Goal: Task Accomplishment & Management: Manage account settings

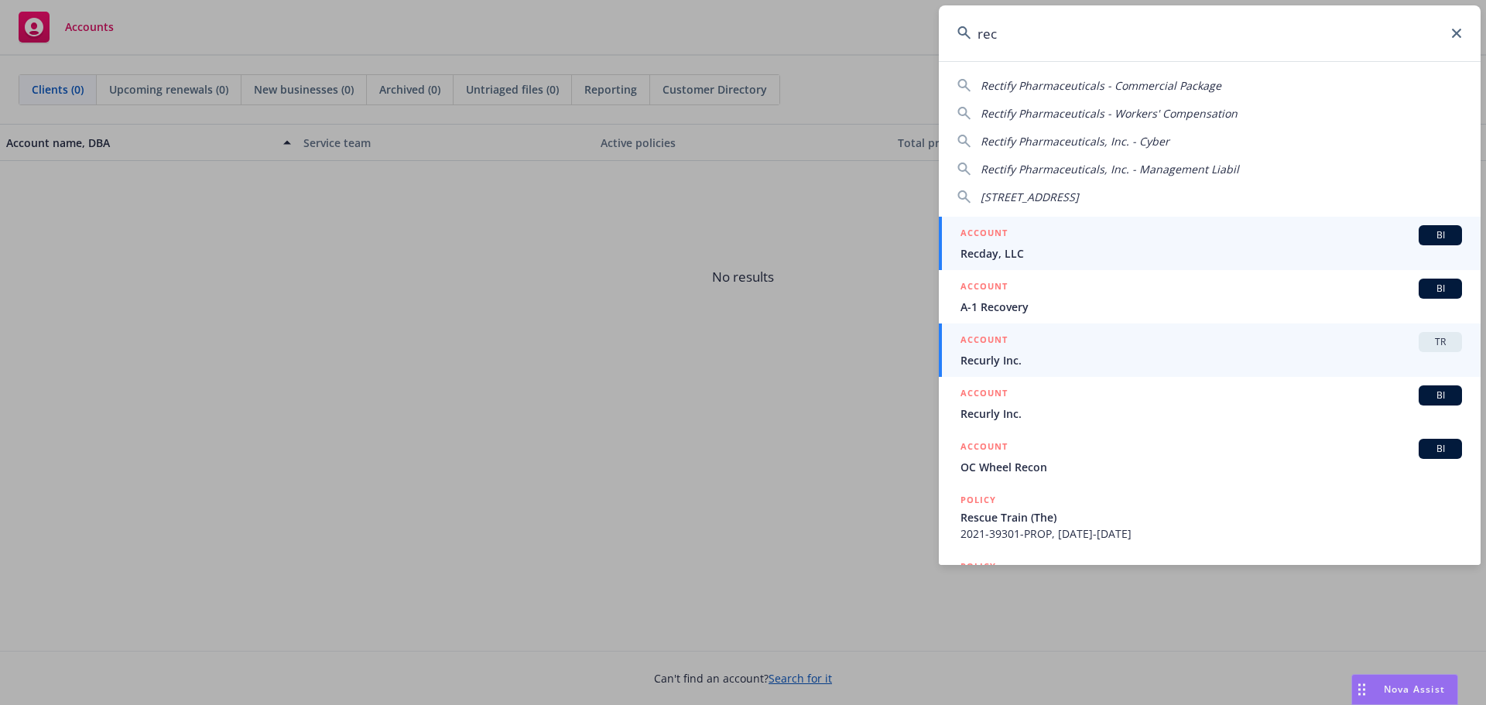
type input "rec"
click at [1045, 343] on div "ACCOUNT TR" at bounding box center [1210, 342] width 501 height 20
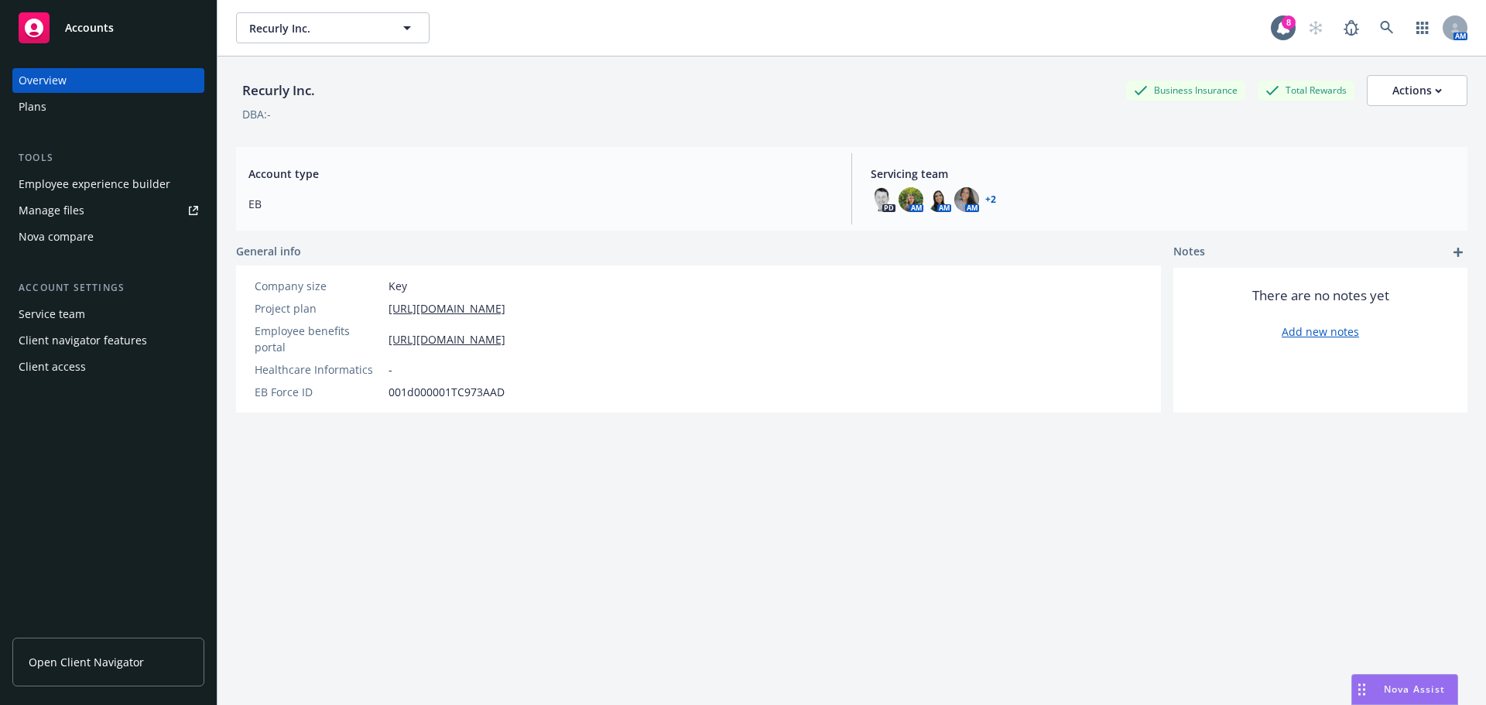
click at [91, 188] on div "Employee experience builder" at bounding box center [95, 184] width 152 height 25
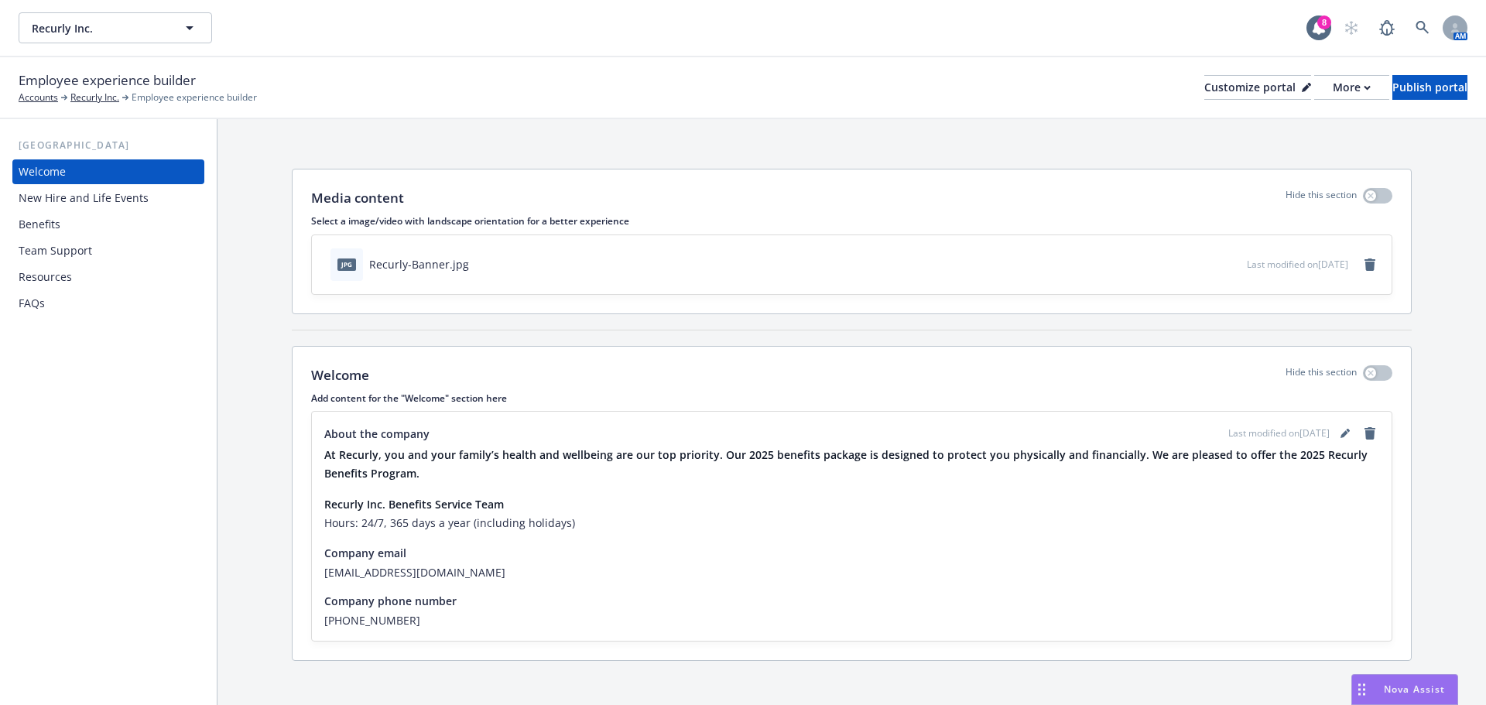
click at [80, 224] on div "Benefits" at bounding box center [109, 224] width 180 height 25
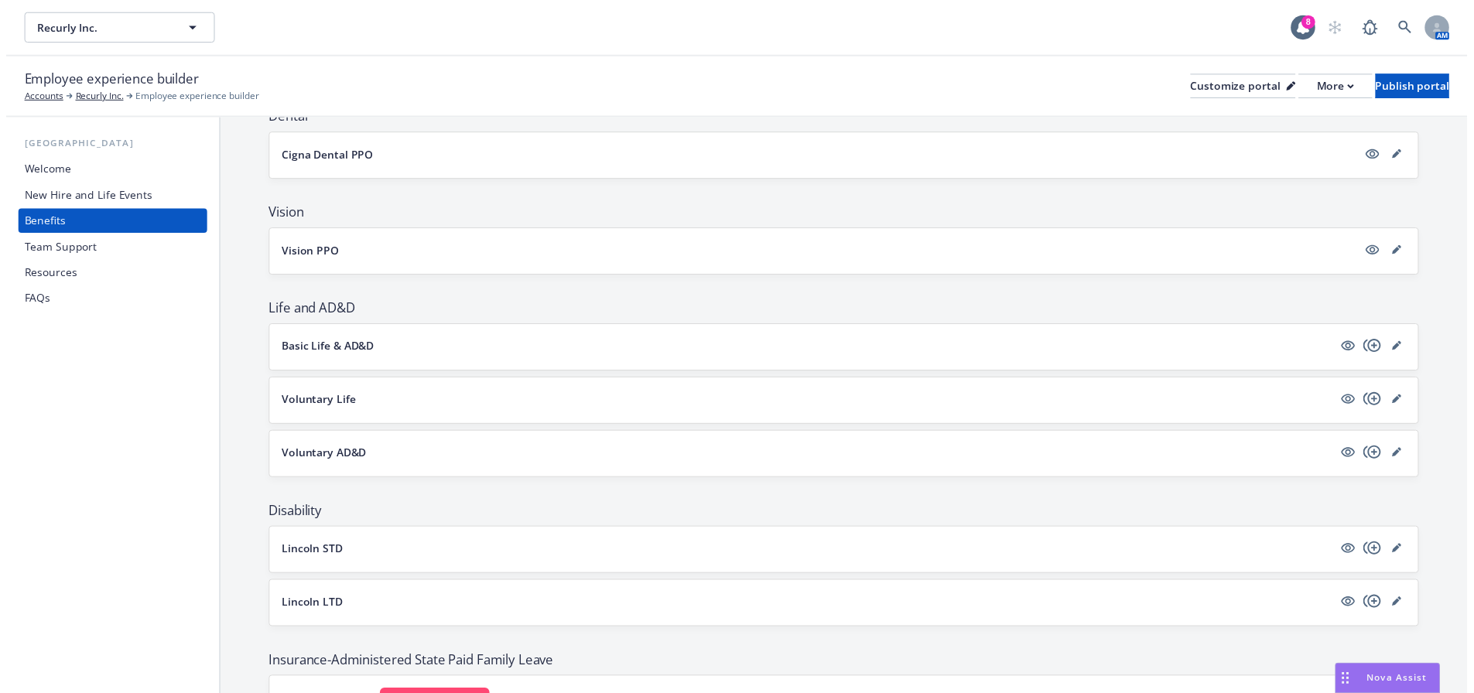
scroll to position [696, 0]
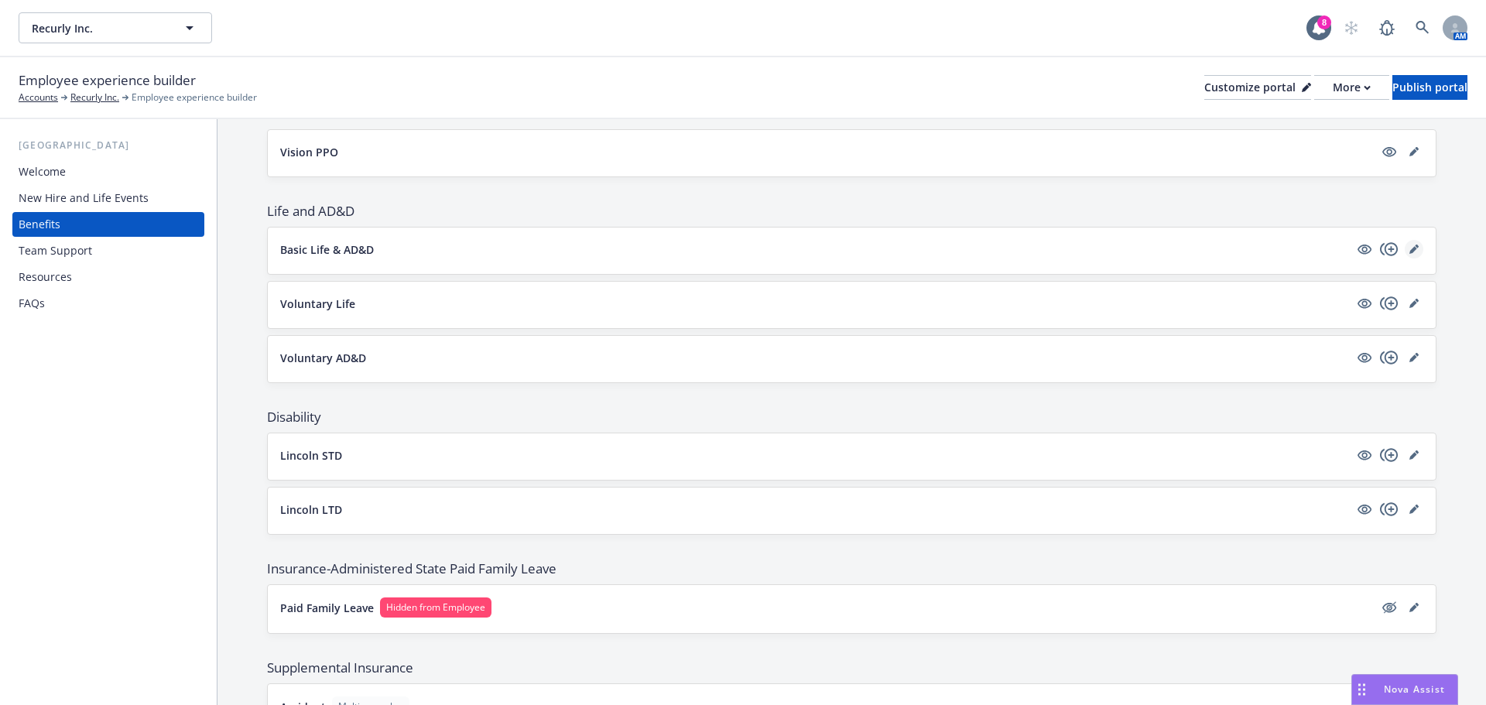
click at [1409, 249] on icon "editPencil" at bounding box center [1413, 250] width 8 height 8
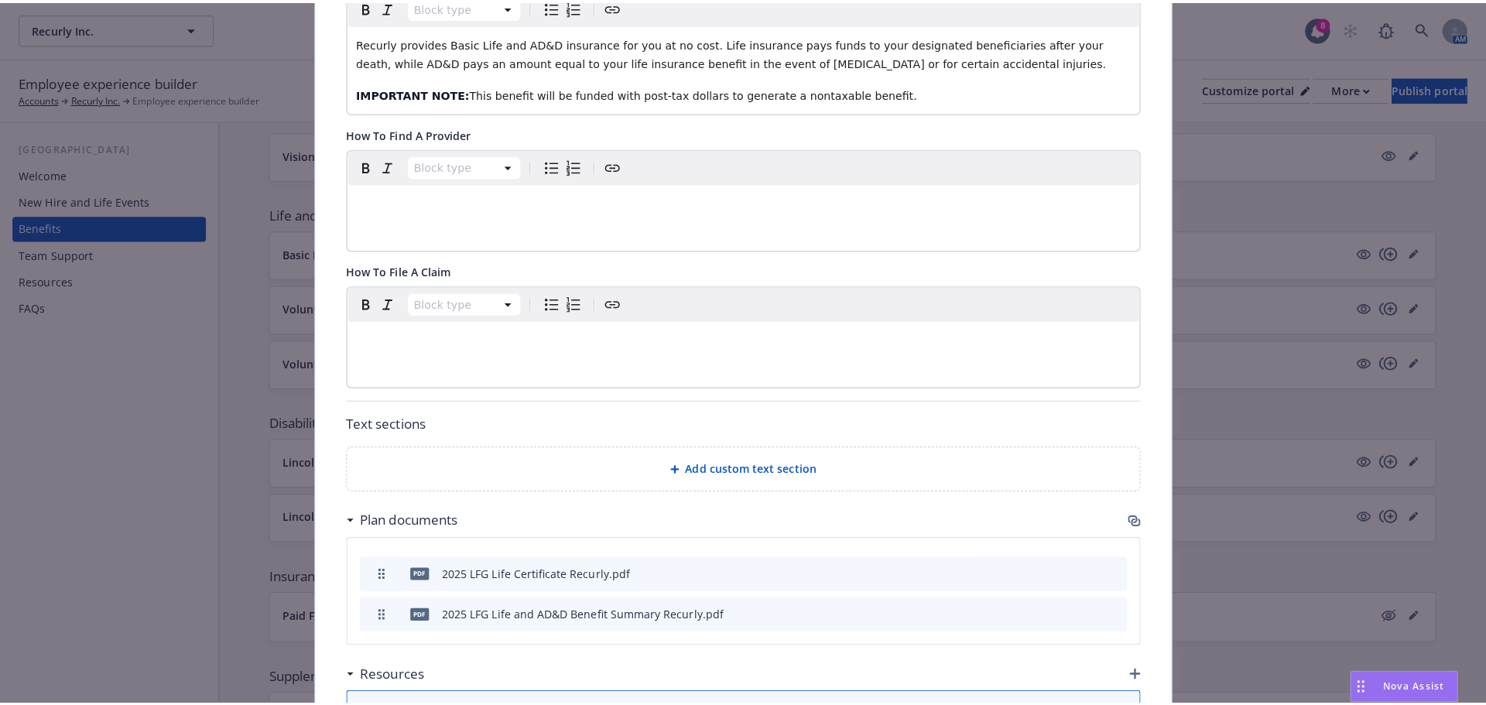
scroll to position [346, 0]
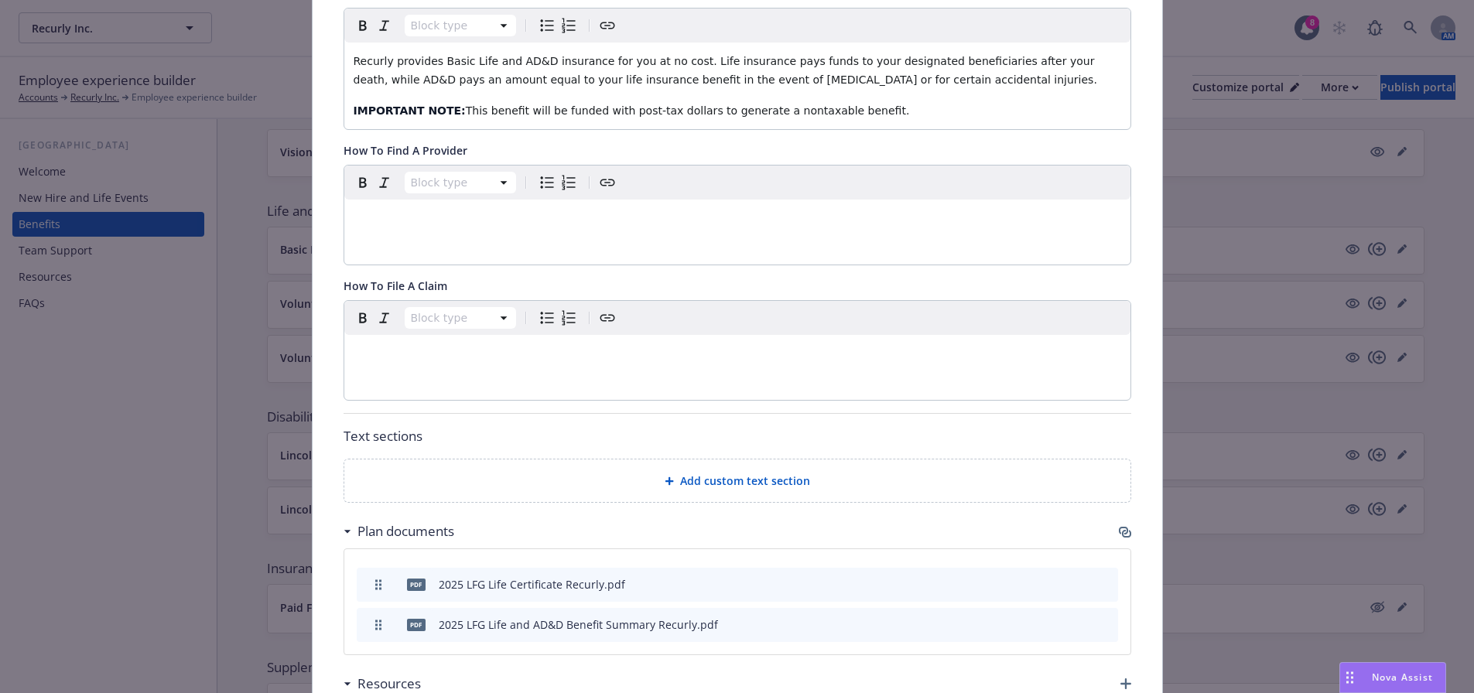
click at [752, 492] on div "Add custom text section" at bounding box center [737, 481] width 786 height 43
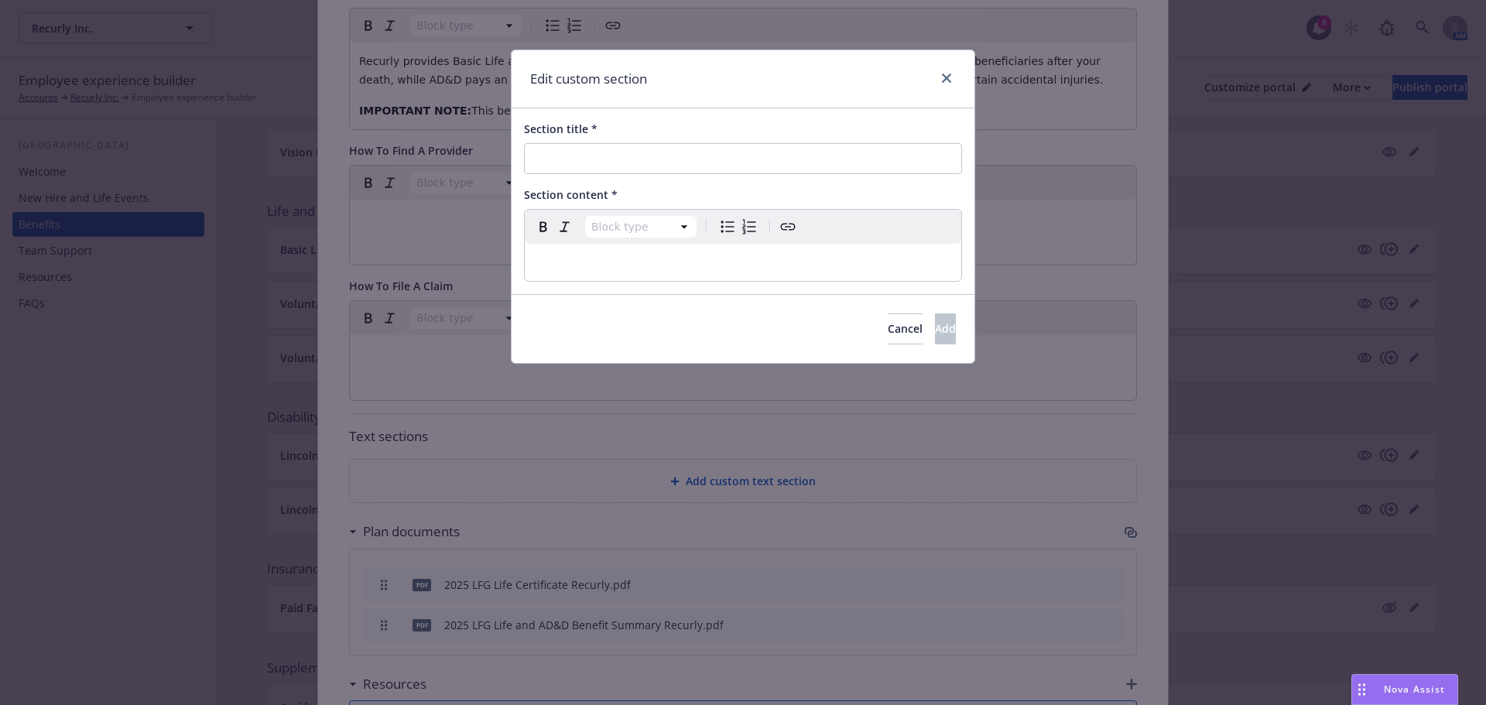
click at [723, 618] on div "Edit custom section Section title * Section content * Block type Paragraph Head…" at bounding box center [743, 352] width 1486 height 705
select select "paragraph"
click at [620, 258] on p "editable markdown" at bounding box center [743, 262] width 418 height 19
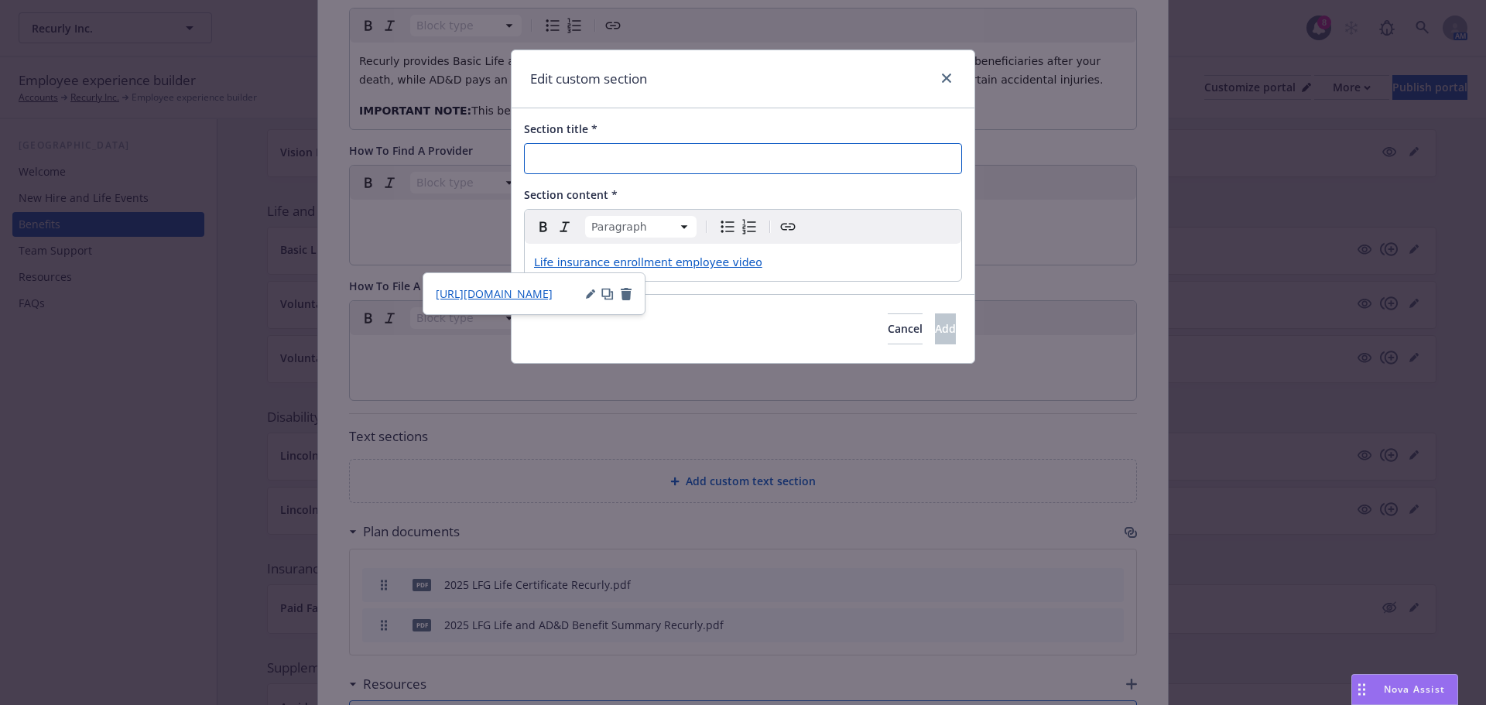
click at [607, 149] on input "Section title *" at bounding box center [743, 158] width 438 height 31
type input "Video Resources"
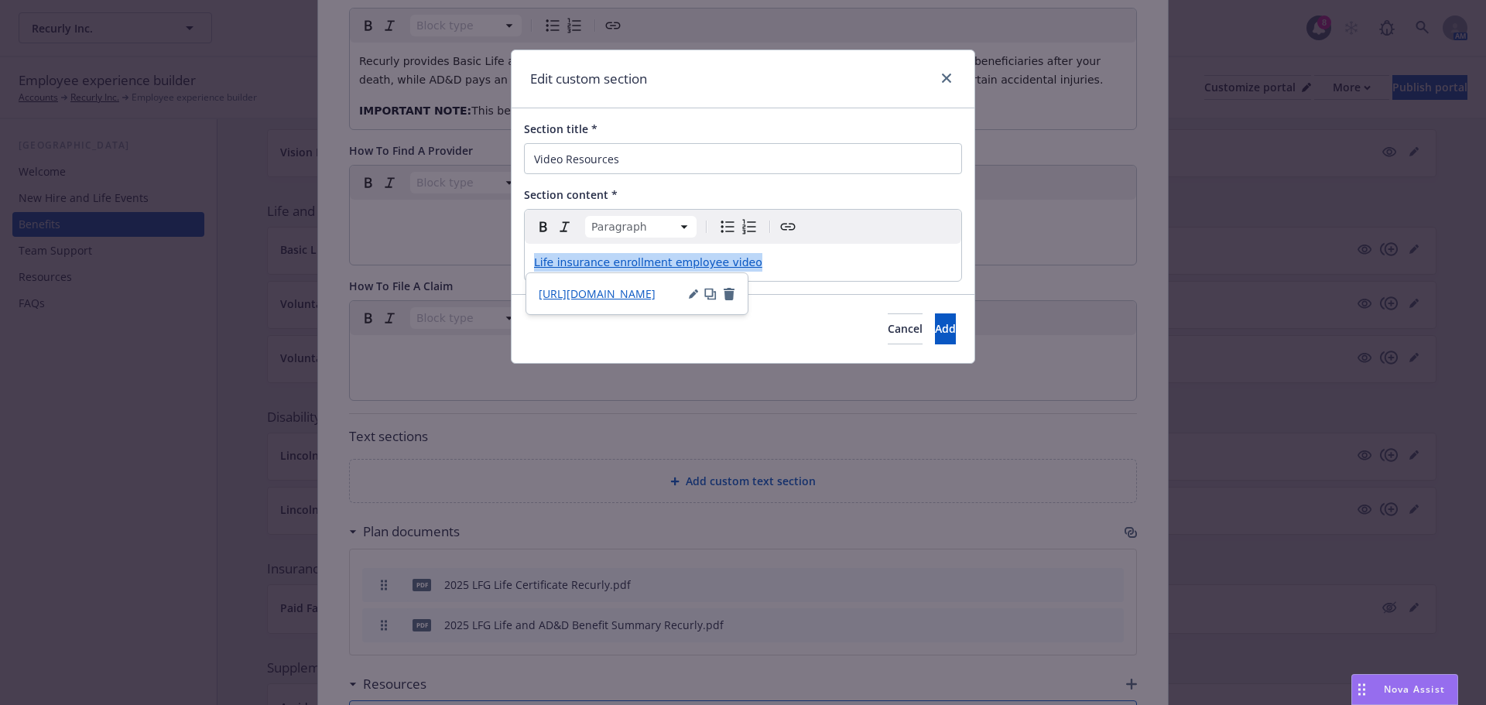
drag, startPoint x: 758, startPoint y: 259, endPoint x: 503, endPoint y: 261, distance: 254.6
click at [503, 261] on div "Edit custom section Section title * Video Resources Section content * Paragraph…" at bounding box center [743, 352] width 1486 height 705
click at [689, 296] on icon "button" at bounding box center [693, 295] width 8 height 8
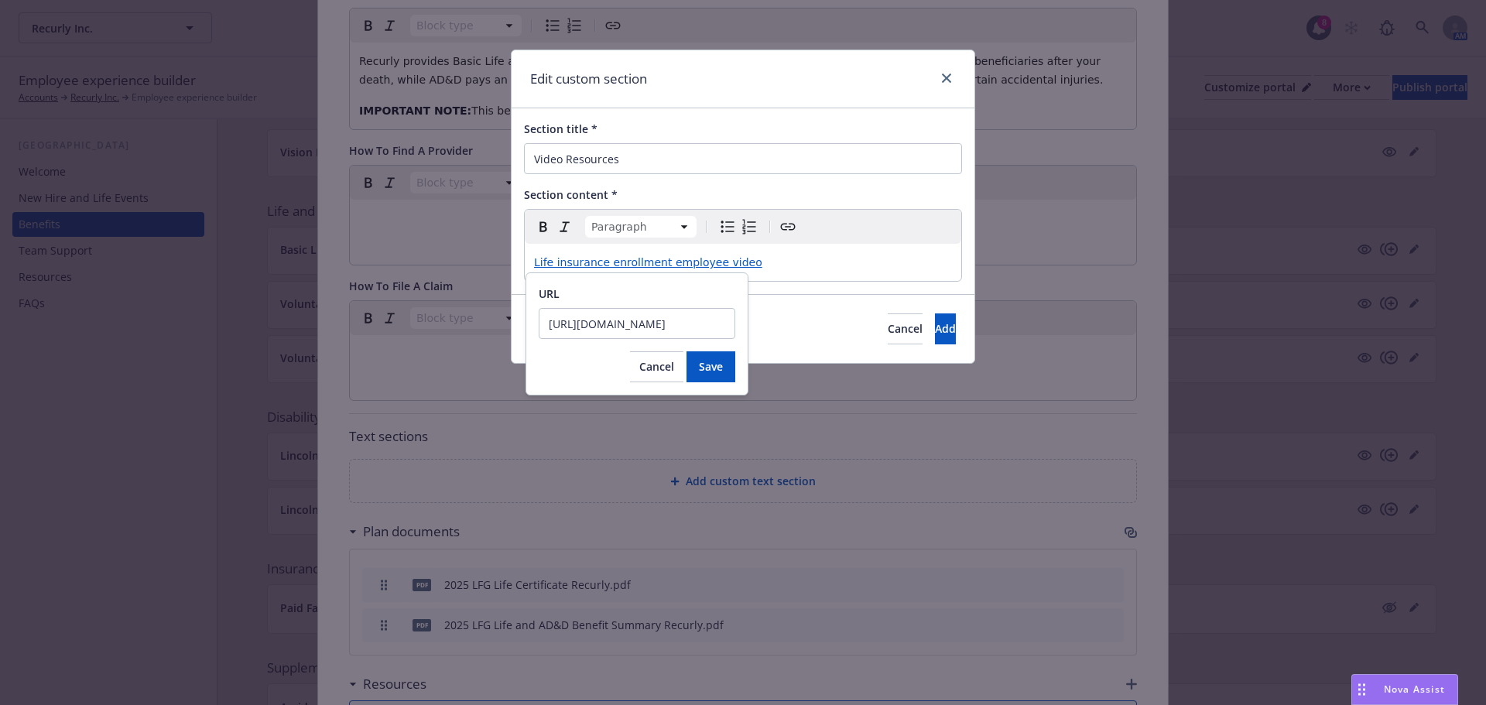
scroll to position [0, 1384]
click at [656, 370] on span "Cancel" at bounding box center [656, 366] width 35 height 15
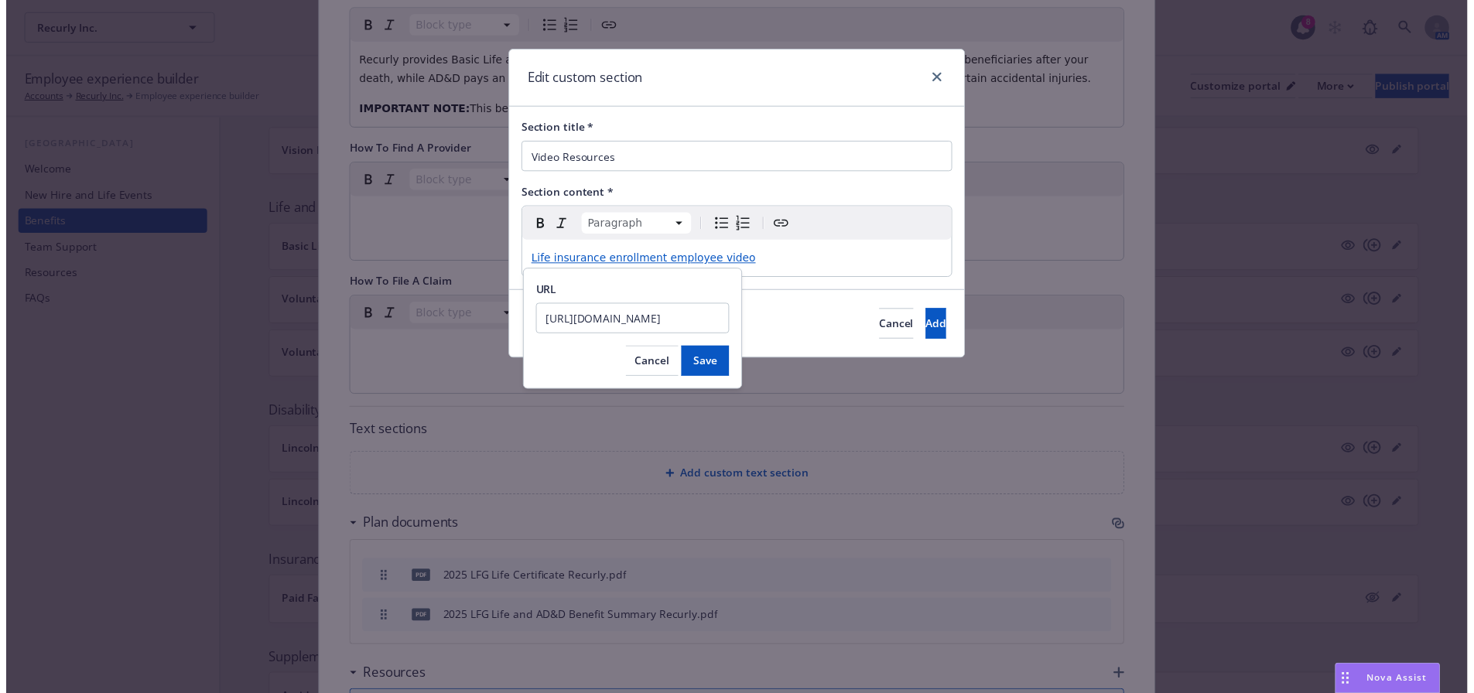
scroll to position [0, 0]
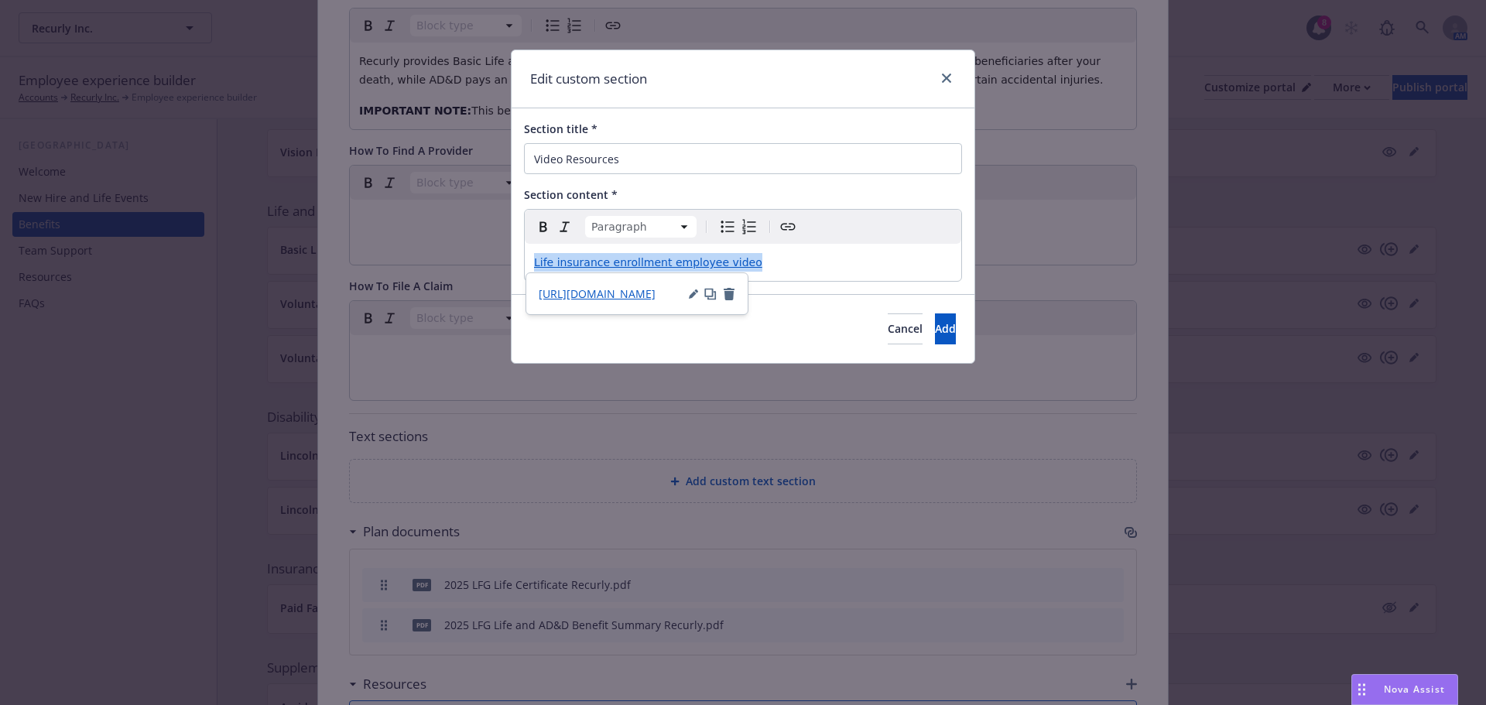
click at [769, 261] on p "Life insurance enrollment employee video" at bounding box center [743, 262] width 418 height 19
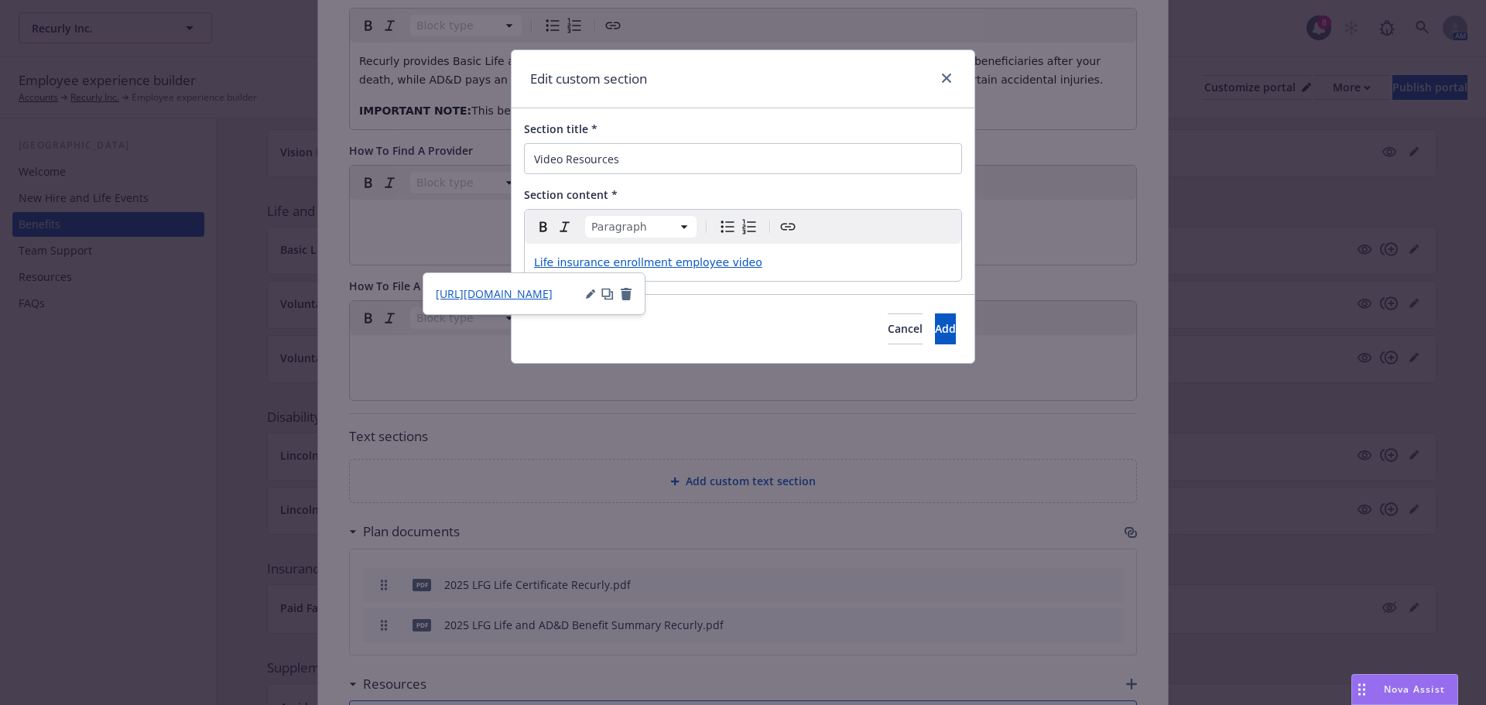
click at [715, 264] on span "Life insurance enrollment employee video" at bounding box center [648, 262] width 228 height 12
click at [556, 261] on span "Life insurance enrollment video" at bounding box center [619, 262] width 171 height 12
click at [608, 262] on span "Life Insurance enrollment video" at bounding box center [619, 262] width 171 height 12
click at [665, 265] on span "Life Insurance Enrollment video" at bounding box center [620, 262] width 172 height 12
click at [935, 334] on span "Add" at bounding box center [945, 328] width 21 height 15
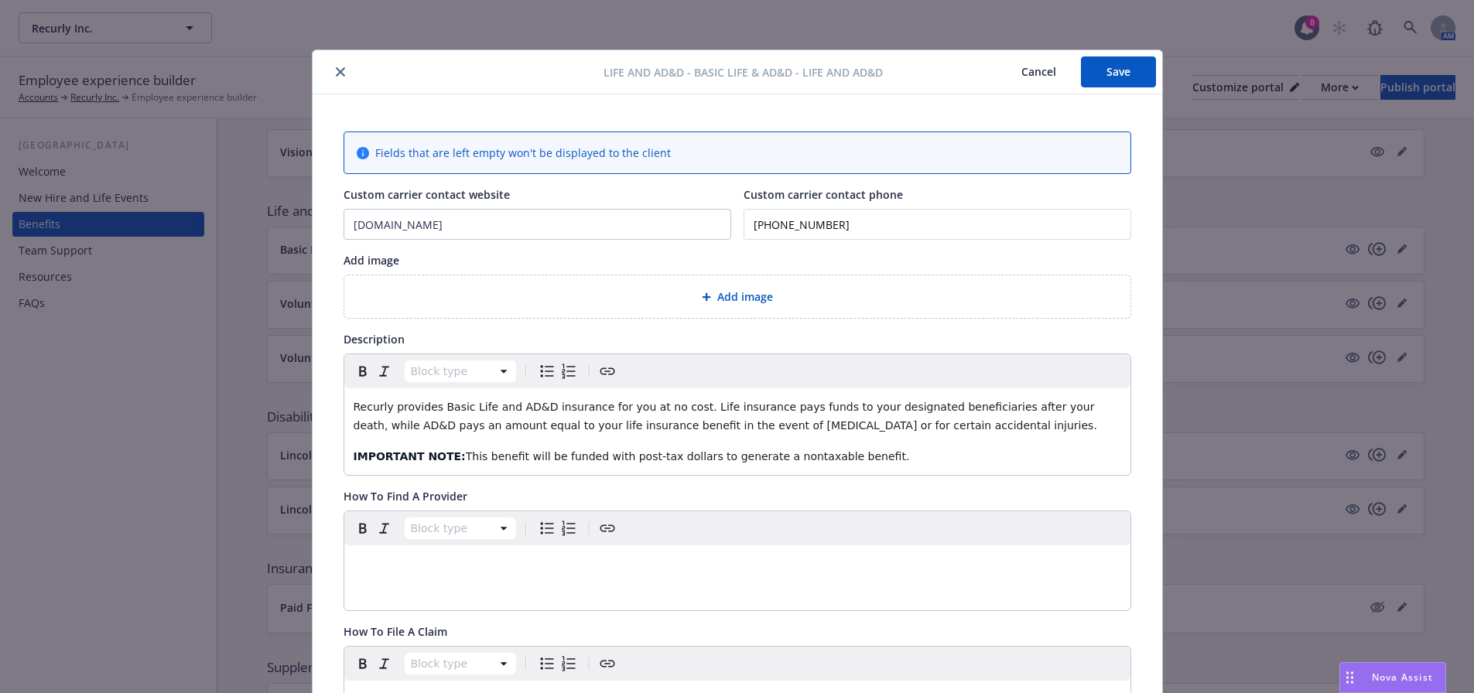
click at [1113, 66] on button "Save" at bounding box center [1118, 71] width 75 height 31
click at [333, 67] on button "close" at bounding box center [340, 72] width 19 height 19
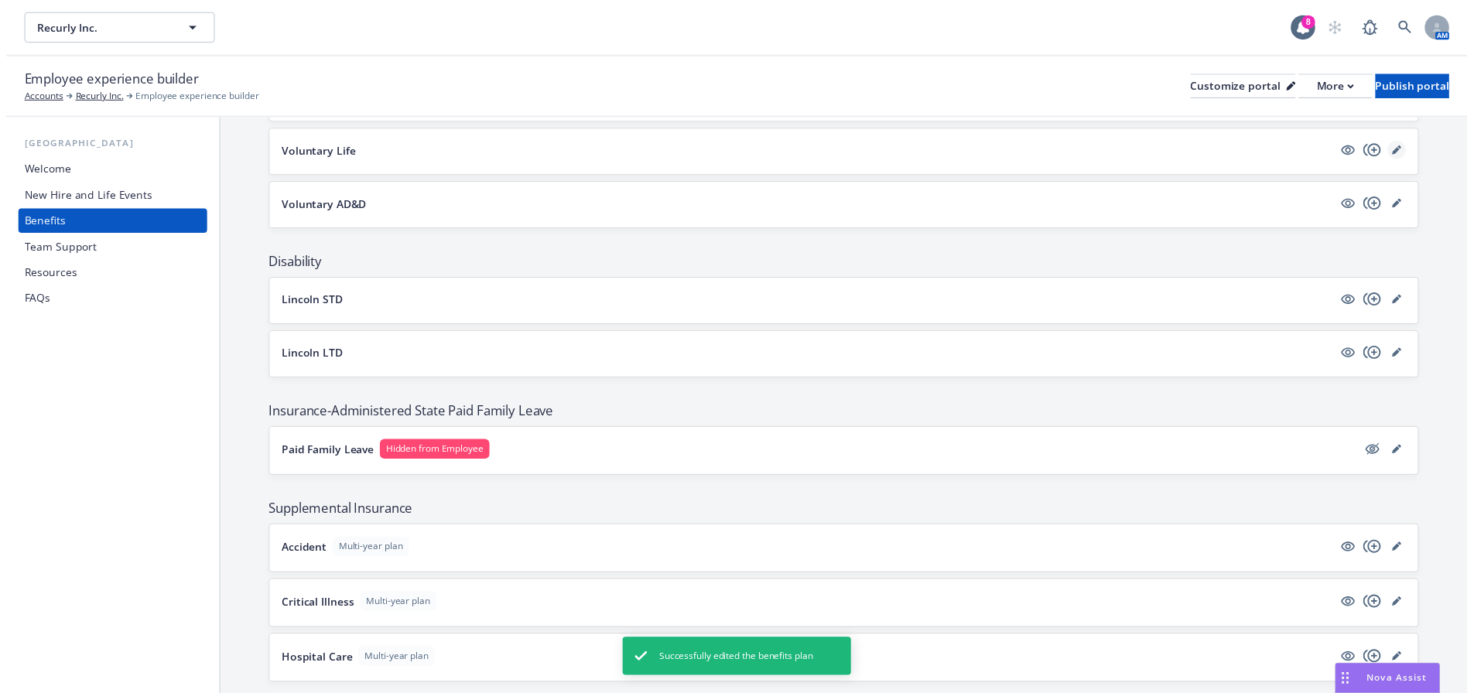
scroll to position [851, 0]
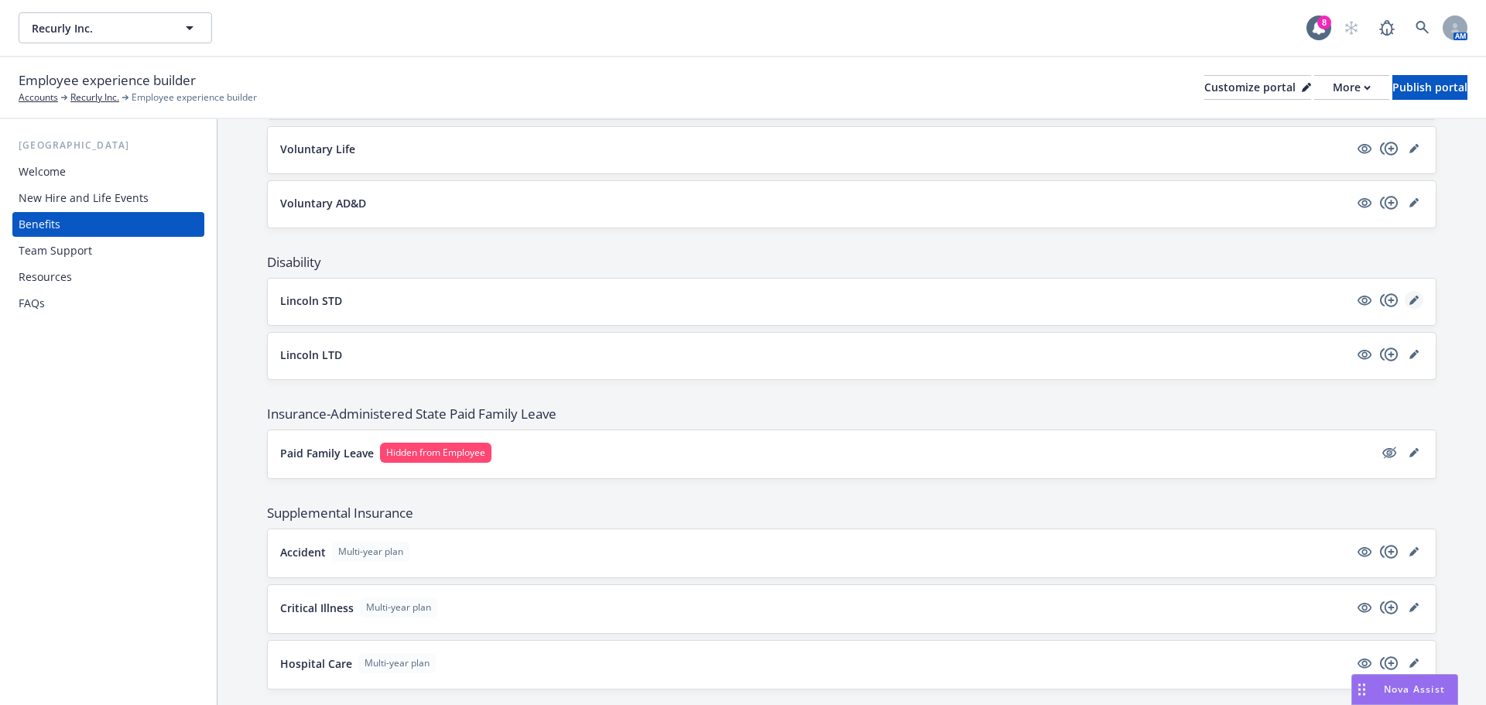
click at [1404, 295] on link "editPencil" at bounding box center [1413, 300] width 19 height 19
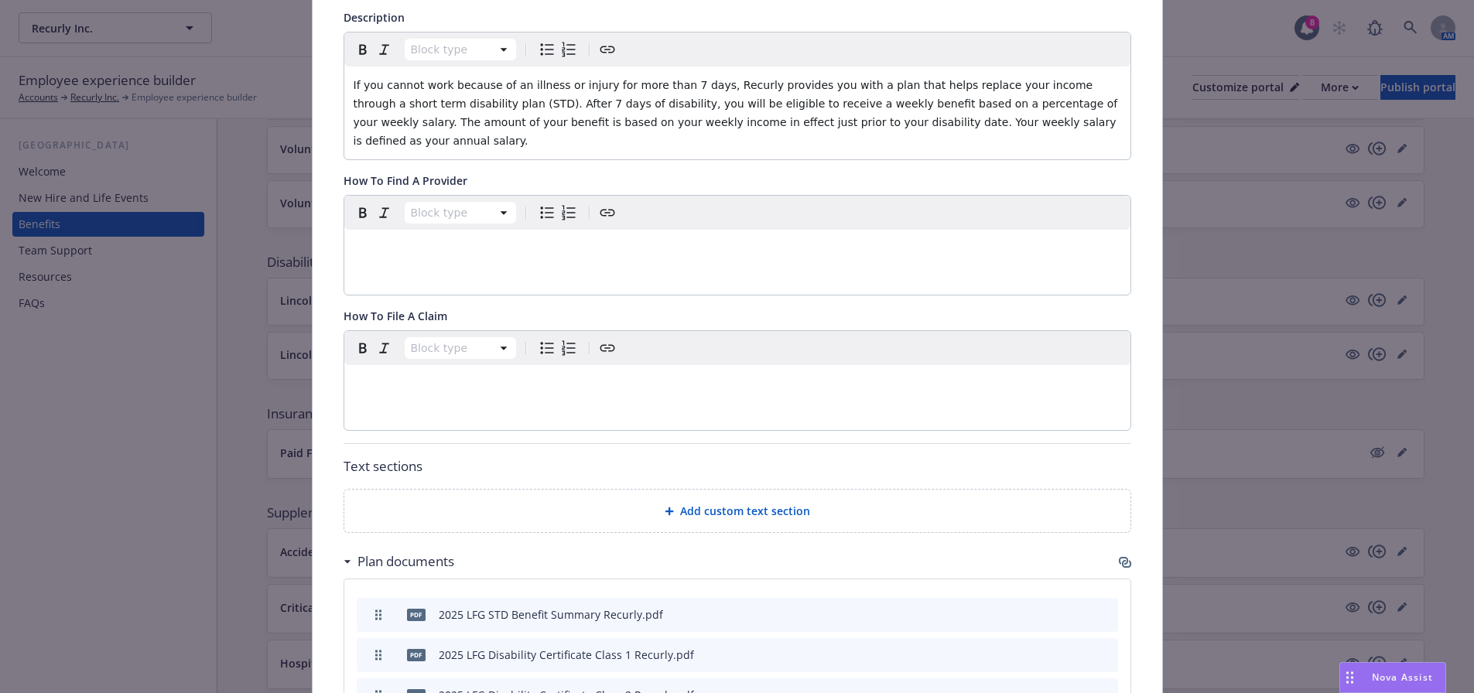
scroll to position [511, 0]
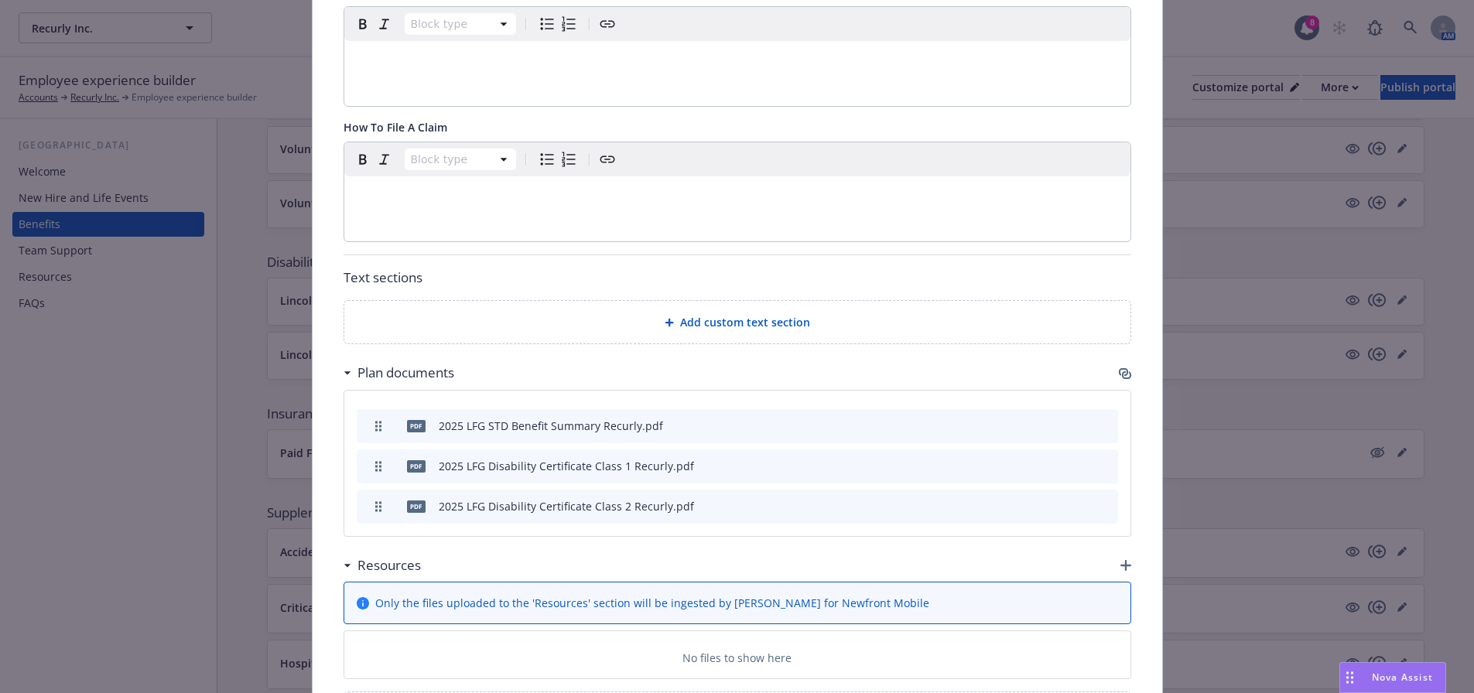
click at [713, 316] on div "Add custom text section" at bounding box center [737, 322] width 786 height 43
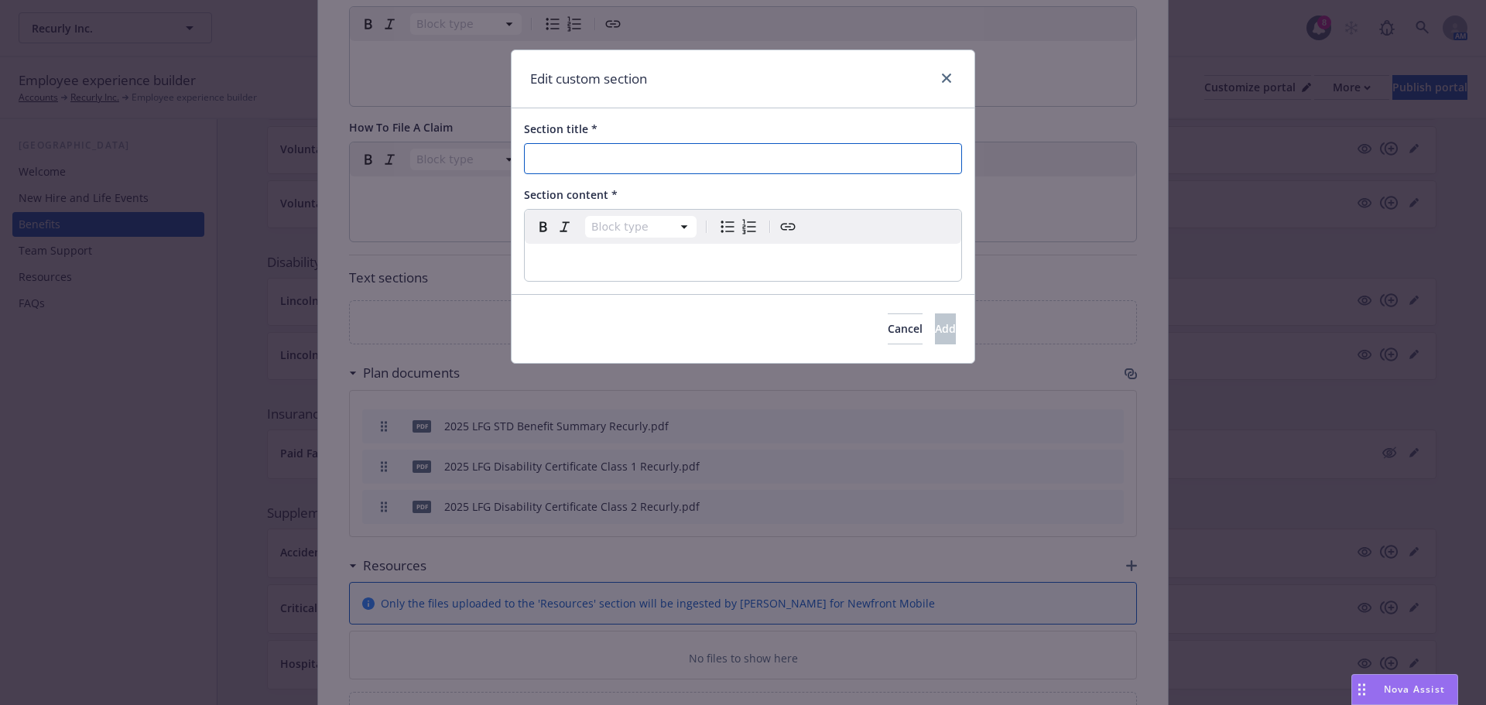
click at [629, 169] on input "Section title *" at bounding box center [743, 158] width 438 height 31
type input "Disability Resource Video"
select select "paragraph"
click at [661, 265] on p "editable markdown" at bounding box center [743, 262] width 418 height 19
click at [570, 267] on p "editable markdown" at bounding box center [743, 262] width 418 height 19
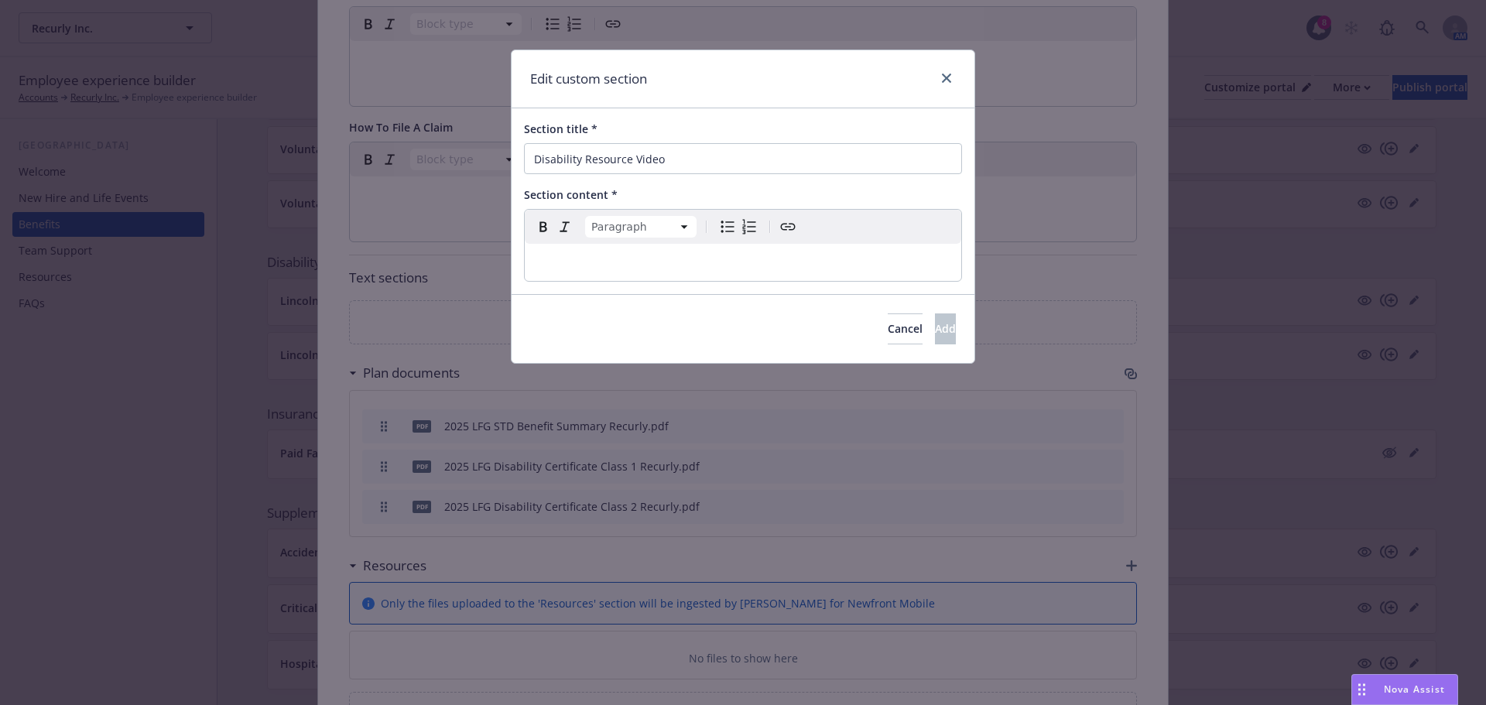
paste div "editable markdown"
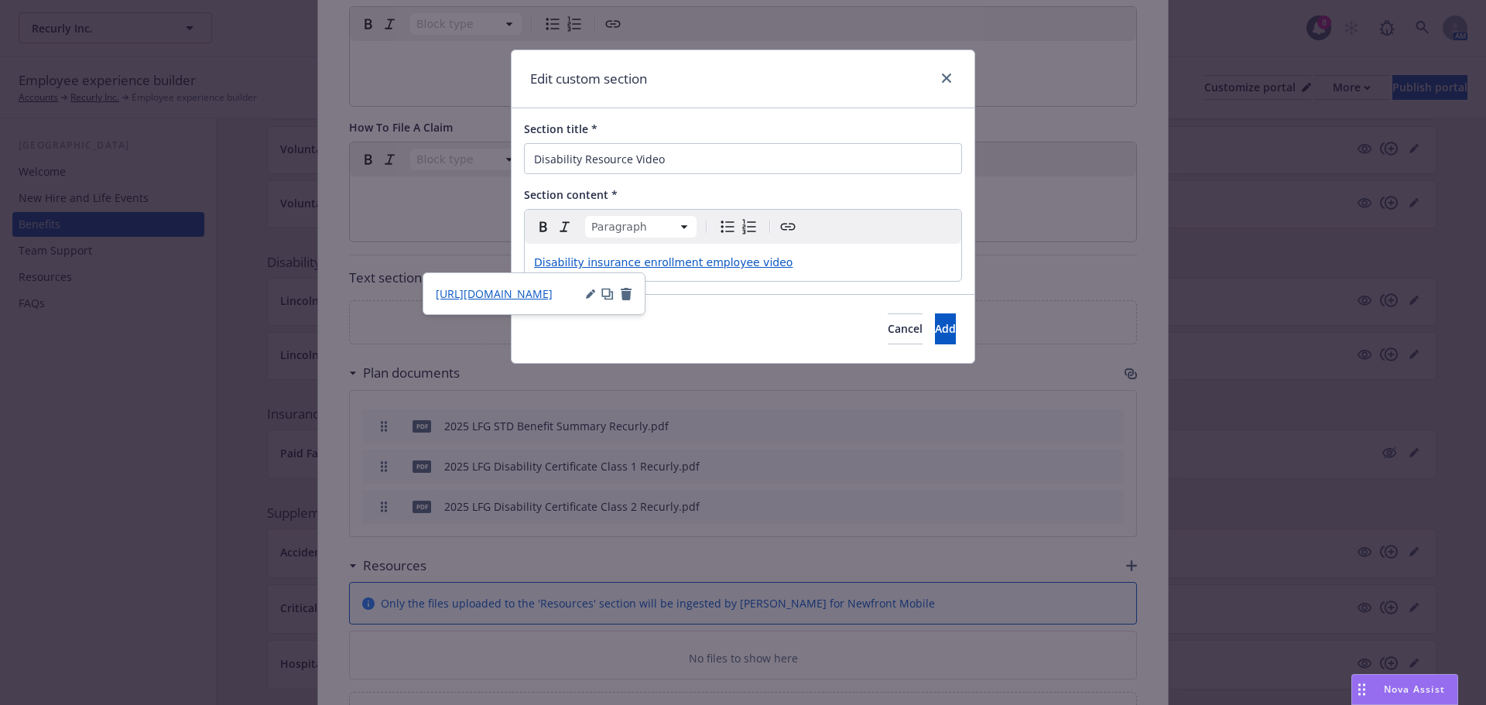
click at [587, 261] on span "Disability insurance enrollment employee video" at bounding box center [663, 262] width 258 height 12
drag, startPoint x: 741, startPoint y: 263, endPoint x: 693, endPoint y: 262, distance: 47.2
click at [693, 262] on span "Disability Insurance enrollment employee video" at bounding box center [663, 262] width 259 height 12
click at [638, 262] on span "Disability Insurance enrollment Video" at bounding box center [635, 262] width 203 height 12
click at [935, 327] on button "Add" at bounding box center [945, 328] width 21 height 31
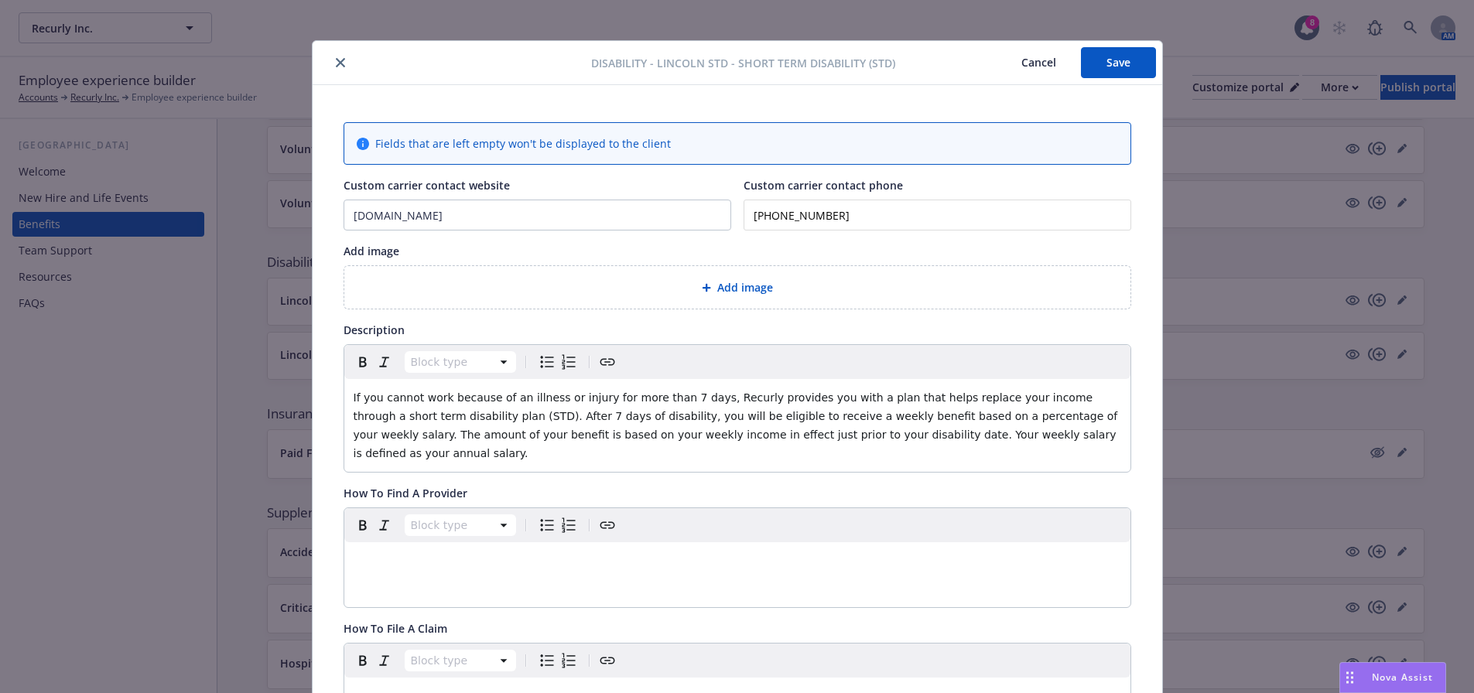
scroll to position [0, 0]
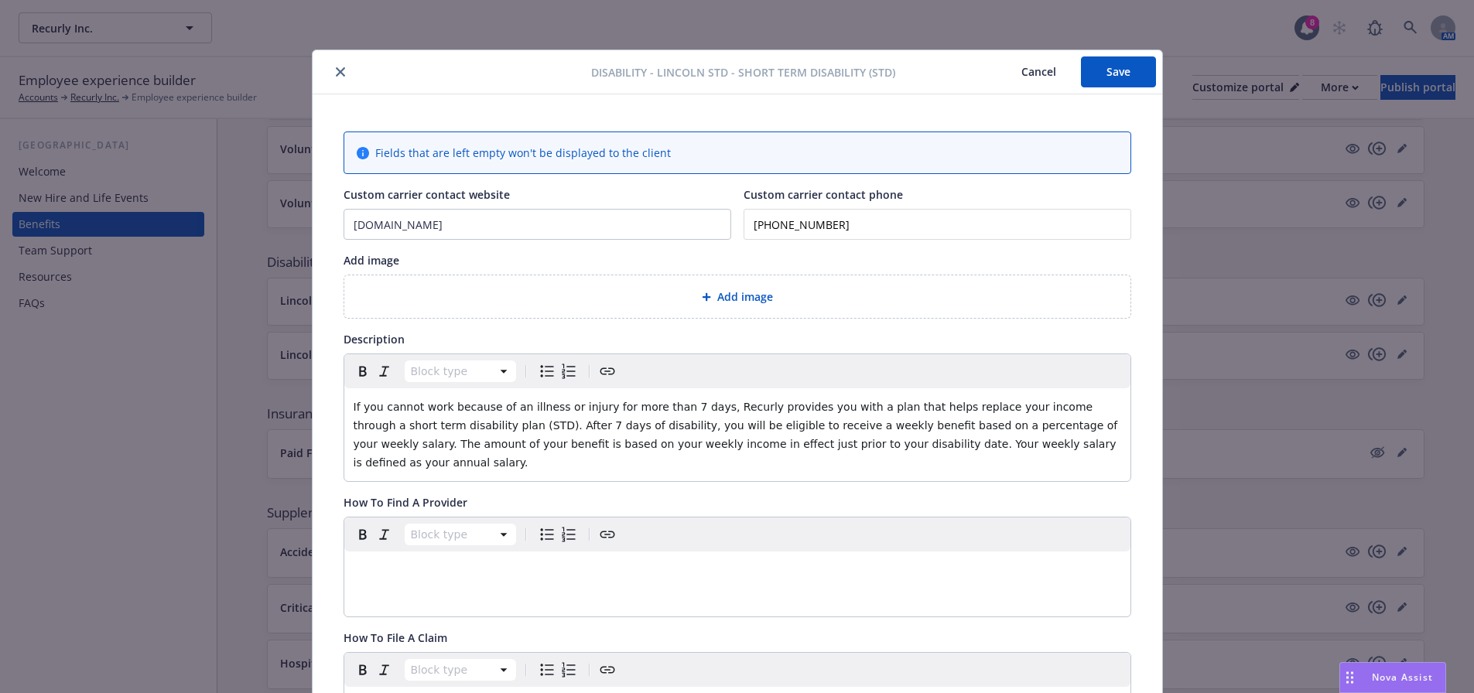
click at [1107, 66] on button "Save" at bounding box center [1118, 71] width 75 height 31
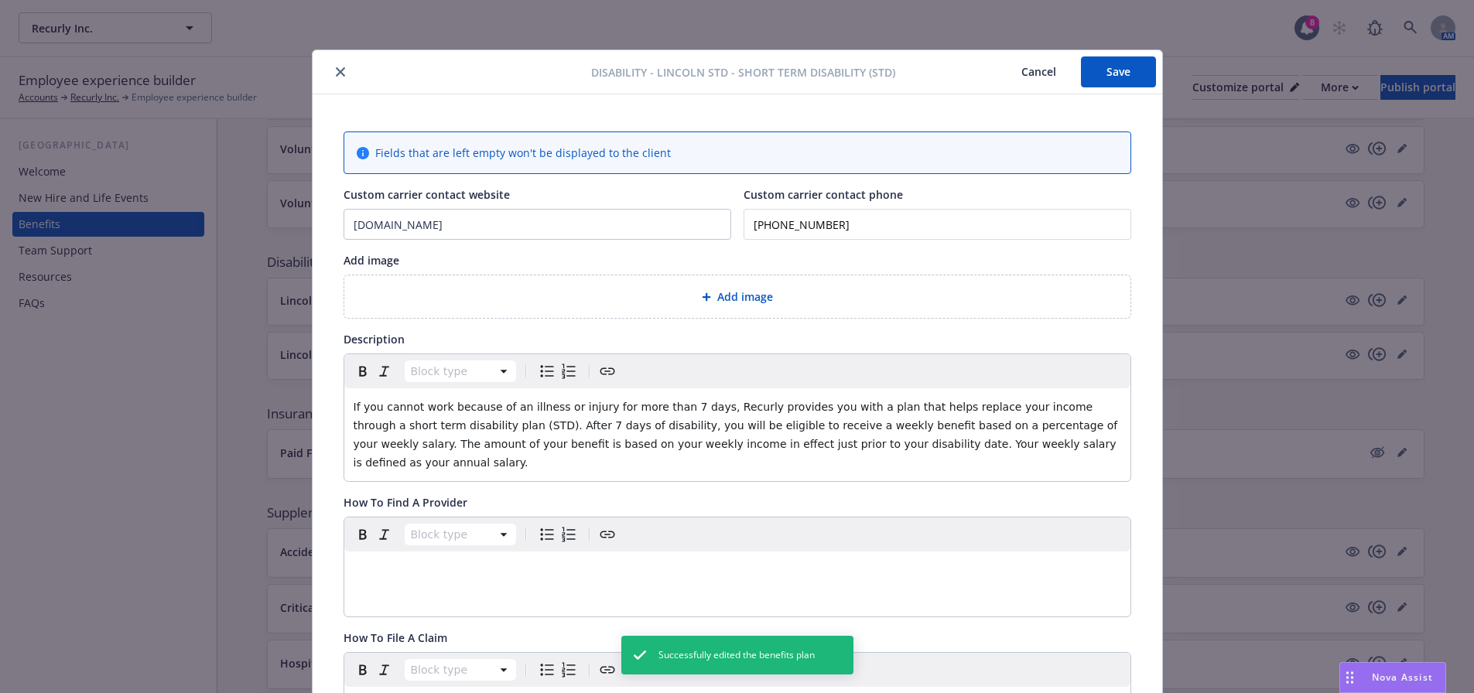
click at [336, 69] on icon "close" at bounding box center [340, 71] width 9 height 9
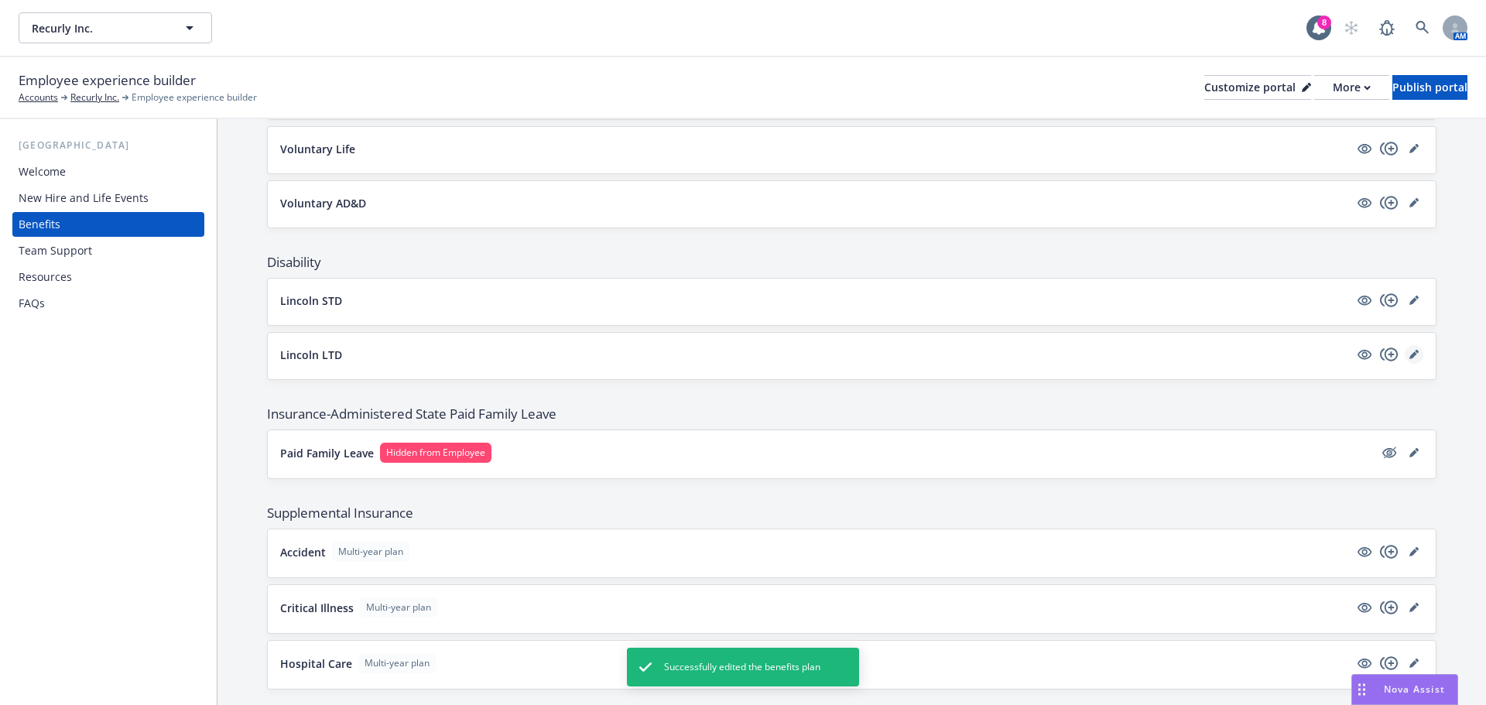
click at [1415, 351] on icon "editPencil" at bounding box center [1417, 352] width 4 height 4
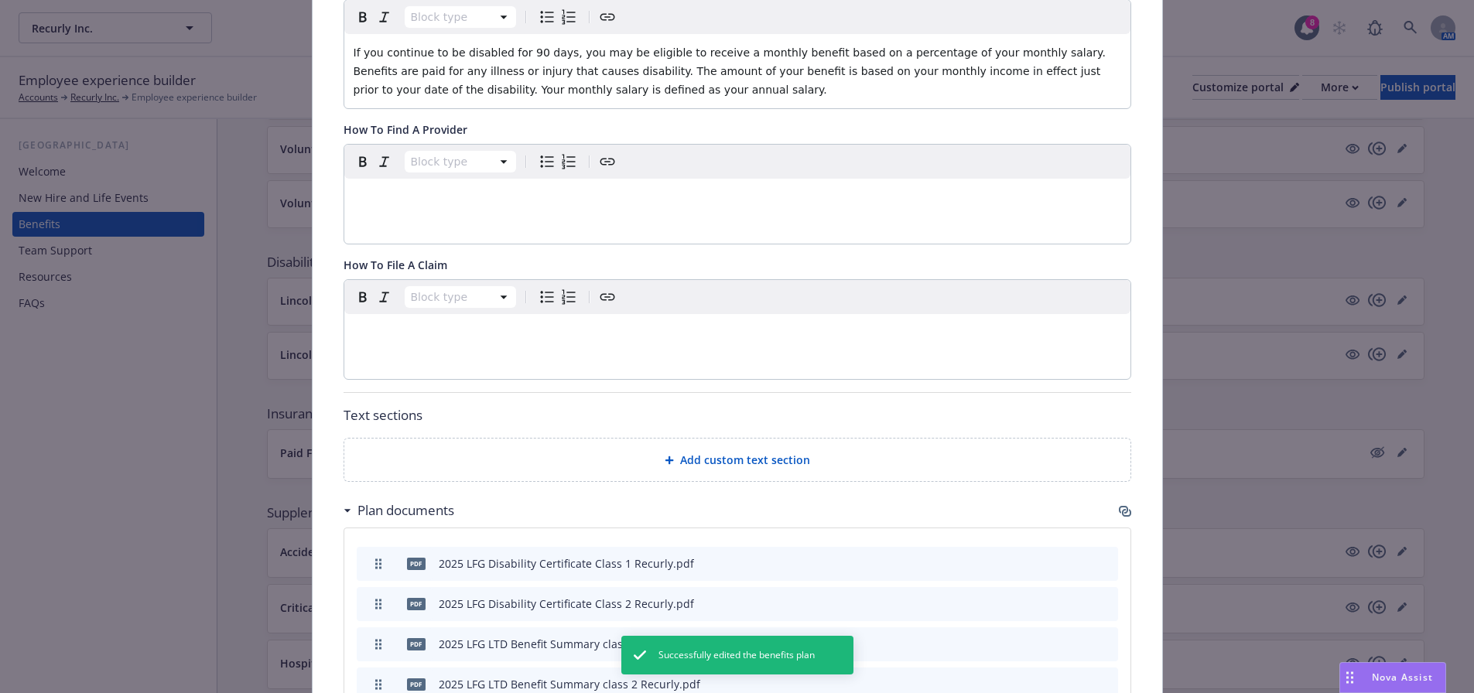
scroll to position [356, 0]
click at [660, 450] on div "Add custom text section" at bounding box center [737, 459] width 761 height 18
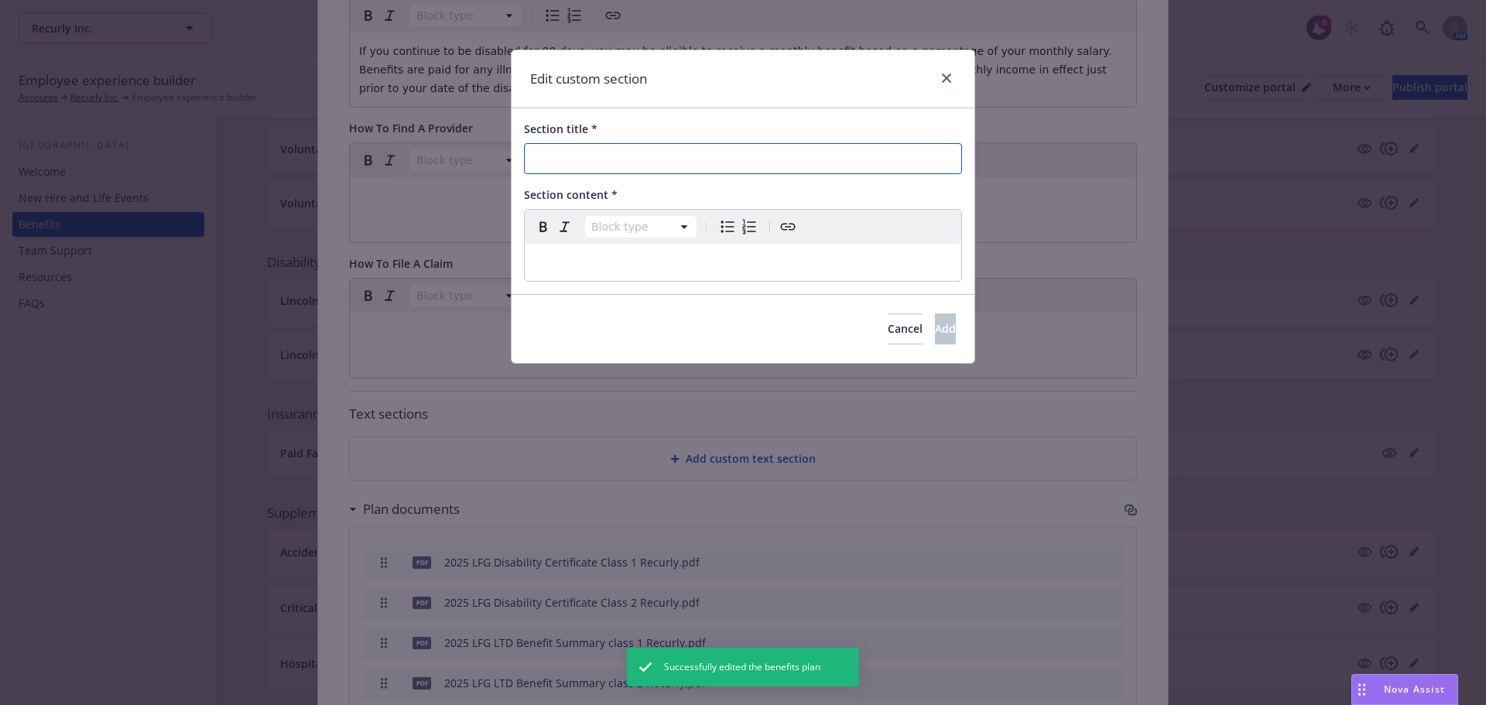
click at [642, 157] on input "Section title *" at bounding box center [743, 158] width 438 height 31
type input "Disability Insurance Resource Video"
select select "paragraph"
click at [592, 264] on p "editable markdown" at bounding box center [743, 262] width 418 height 19
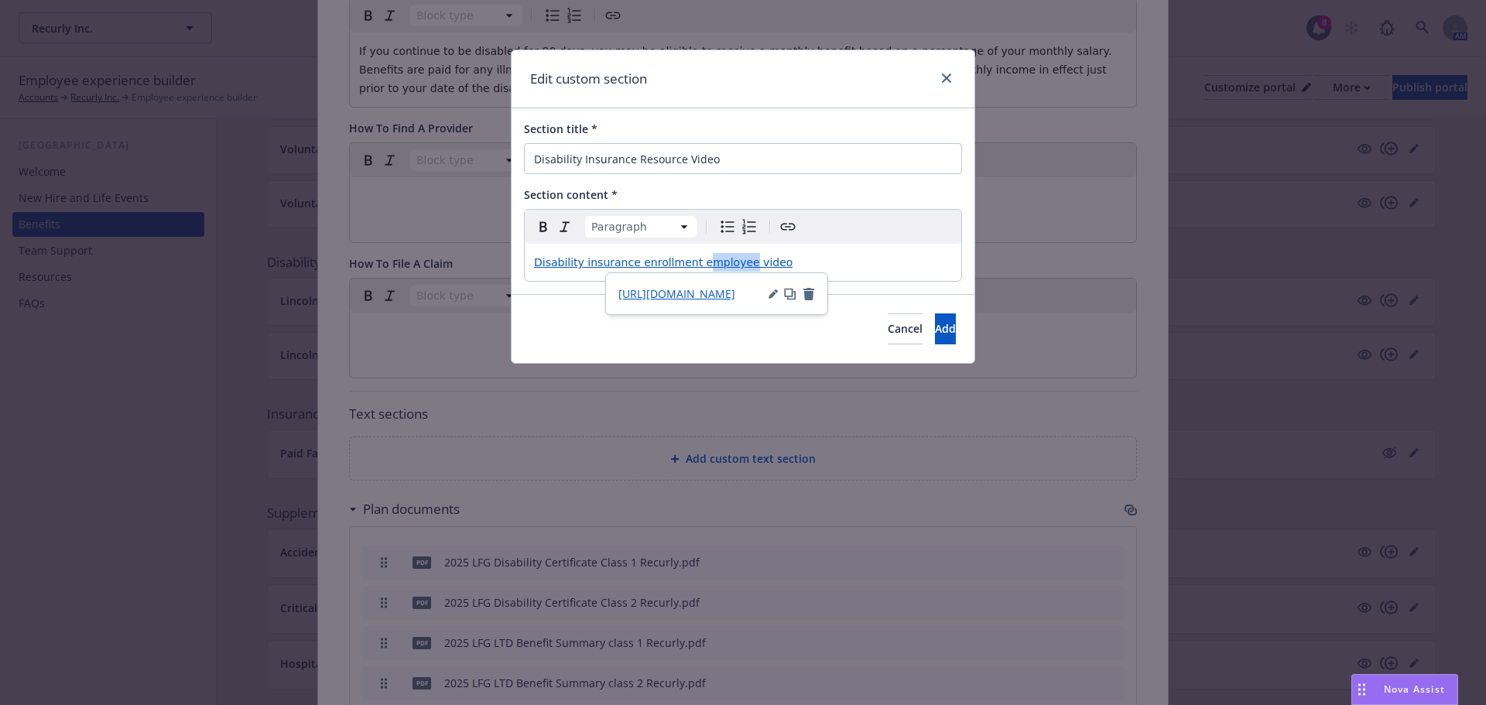
drag, startPoint x: 707, startPoint y: 262, endPoint x: 693, endPoint y: 260, distance: 14.8
click at [693, 260] on span "Disability insurance enrollment employee video" at bounding box center [663, 262] width 258 height 12
click at [698, 266] on span "Disability insurance enrollment video" at bounding box center [636, 262] width 205 height 12
click at [637, 263] on span "Disability insurance enrollment Video" at bounding box center [635, 262] width 203 height 12
click at [587, 263] on span "Disability insurance Enrollment Video" at bounding box center [635, 262] width 203 height 12
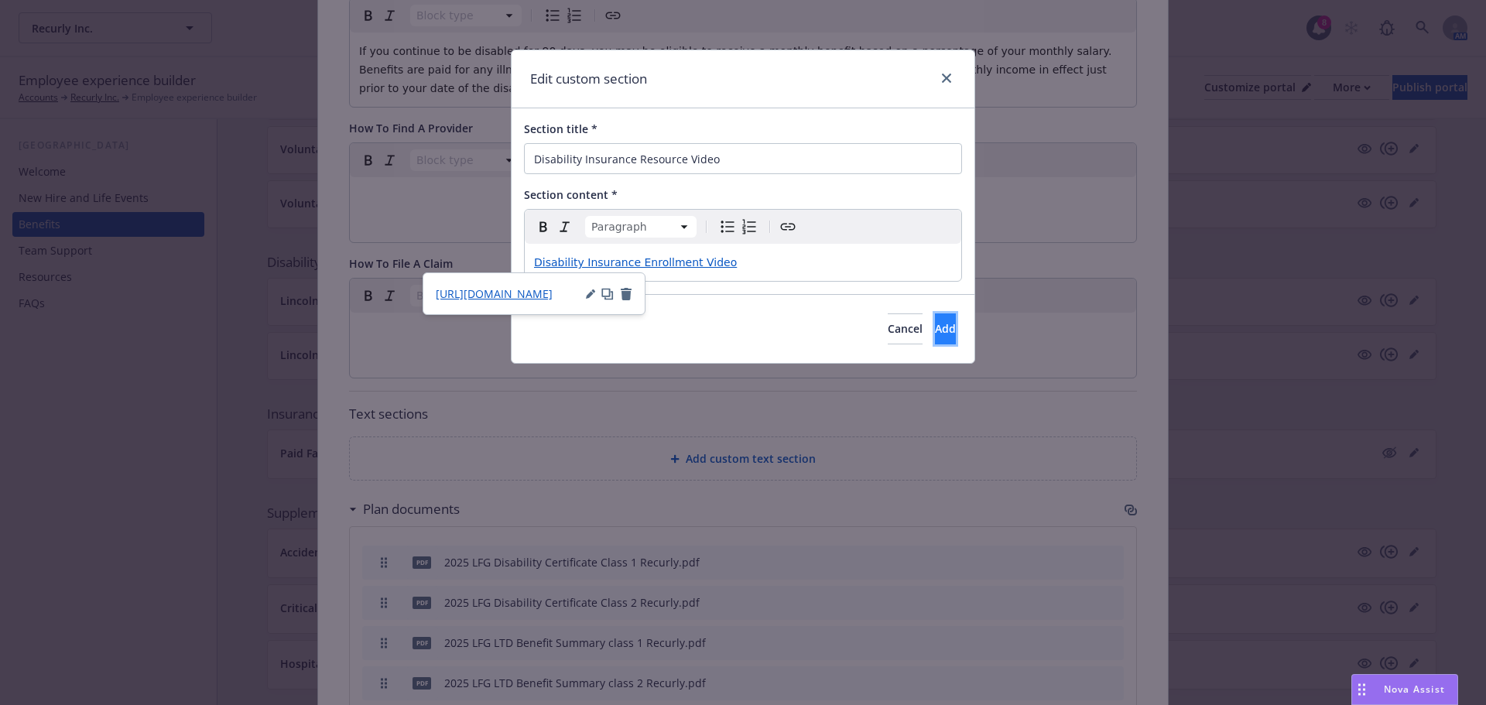
click at [935, 331] on span "Add" at bounding box center [945, 328] width 21 height 15
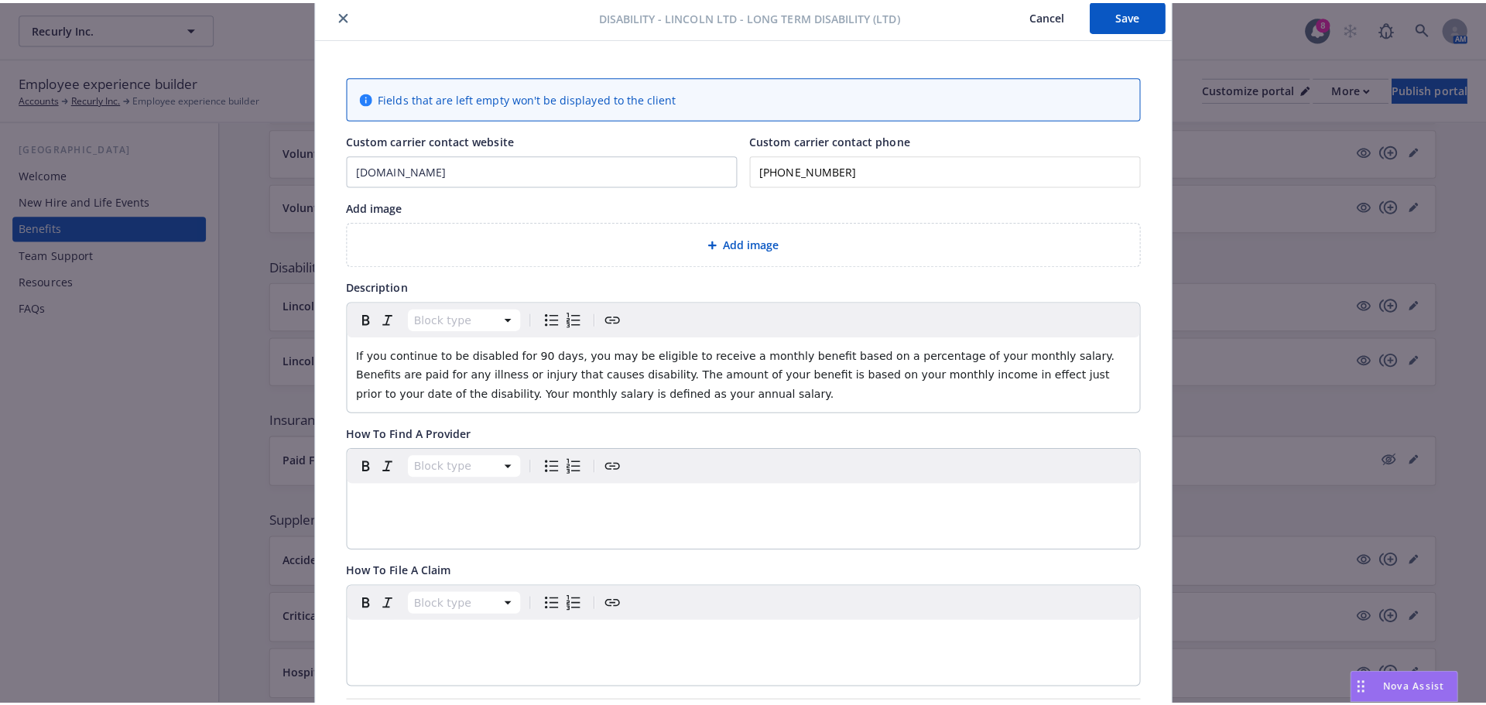
scroll to position [0, 0]
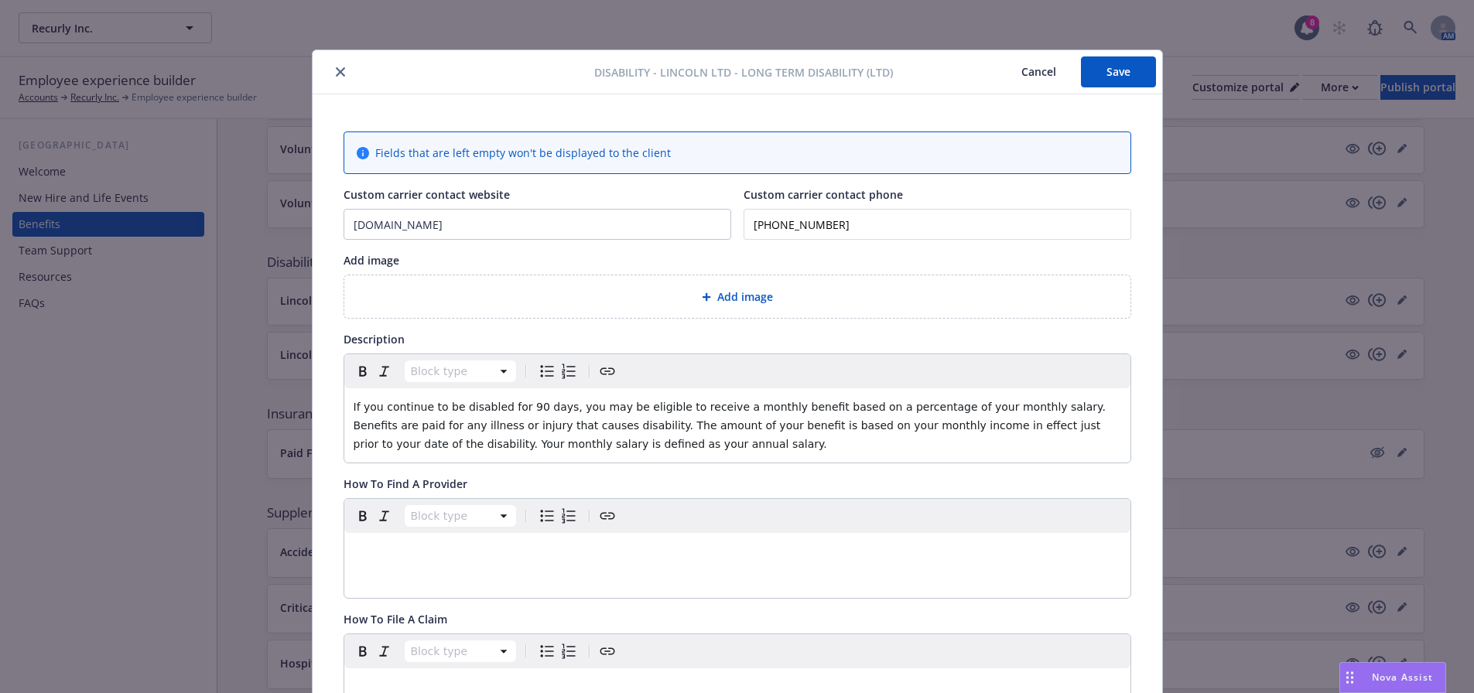
click at [1087, 78] on button "Save" at bounding box center [1118, 71] width 75 height 31
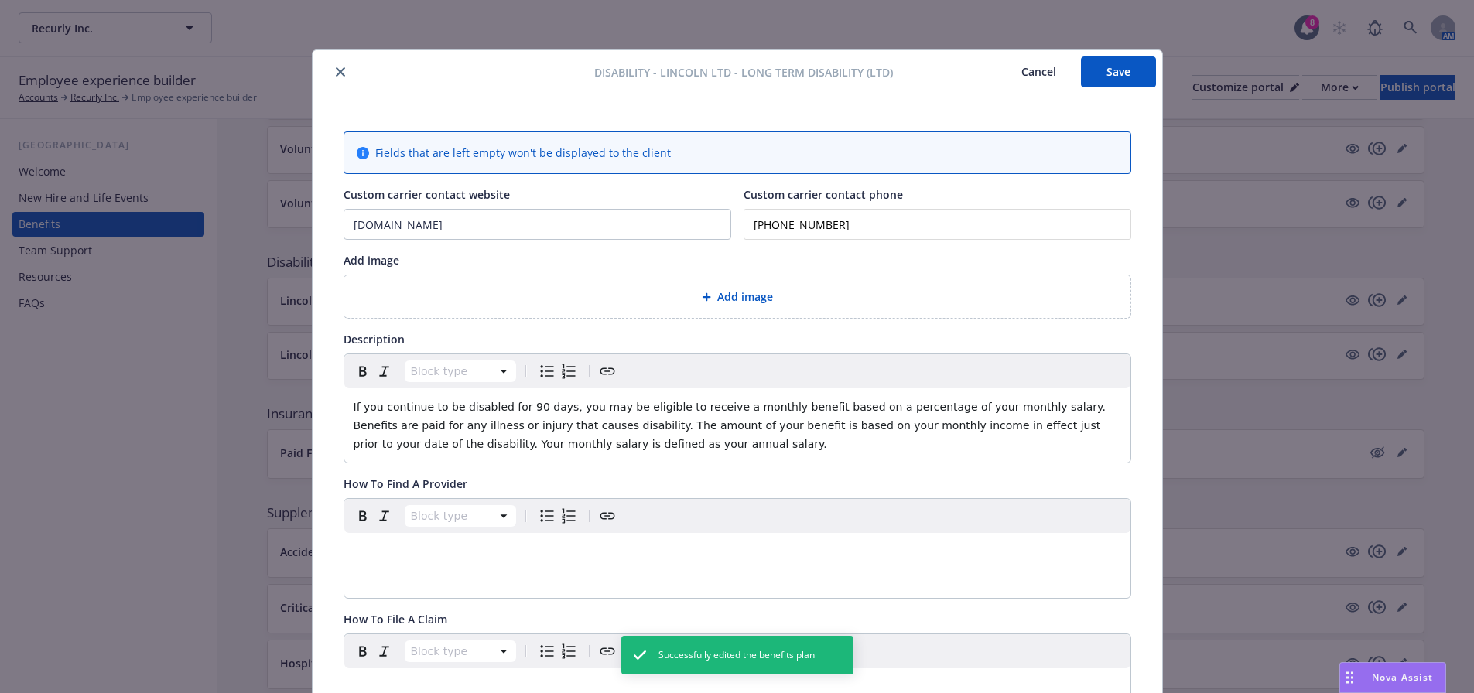
click at [337, 71] on icon "close" at bounding box center [340, 71] width 9 height 9
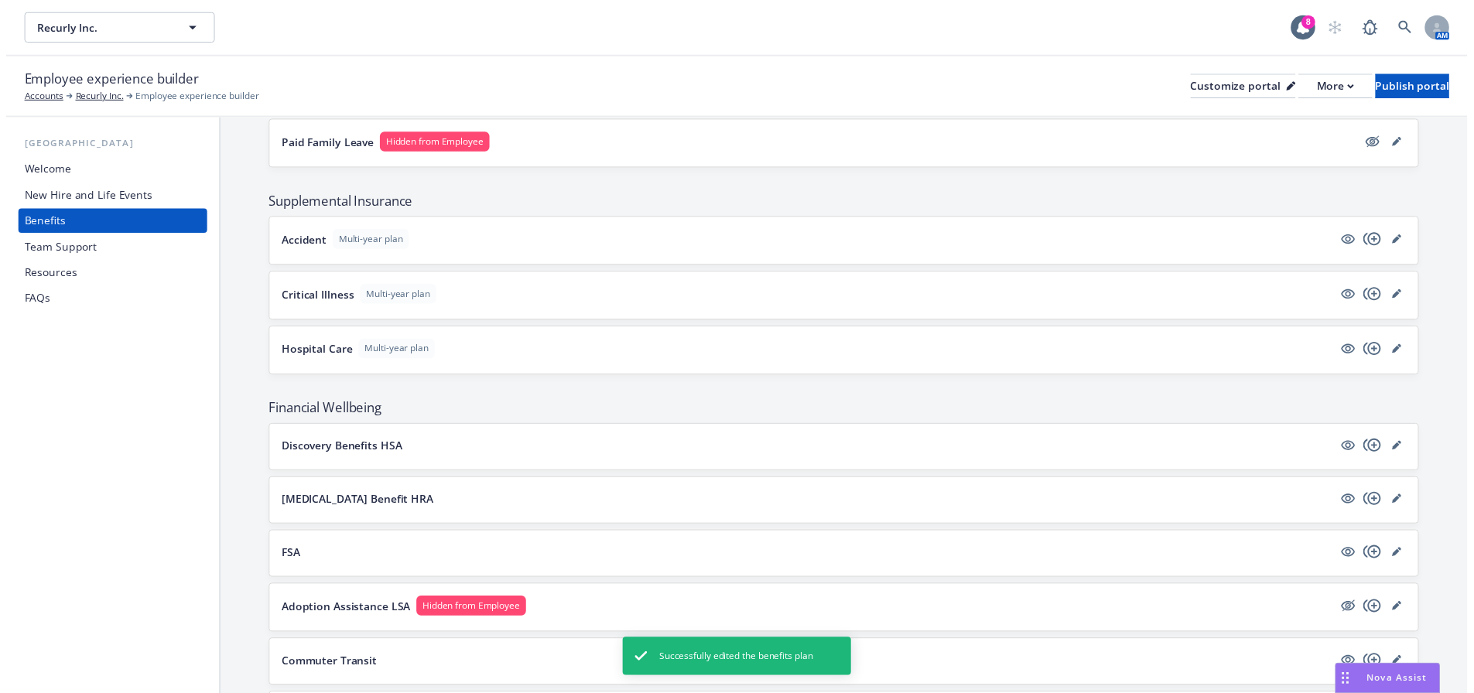
scroll to position [1161, 0]
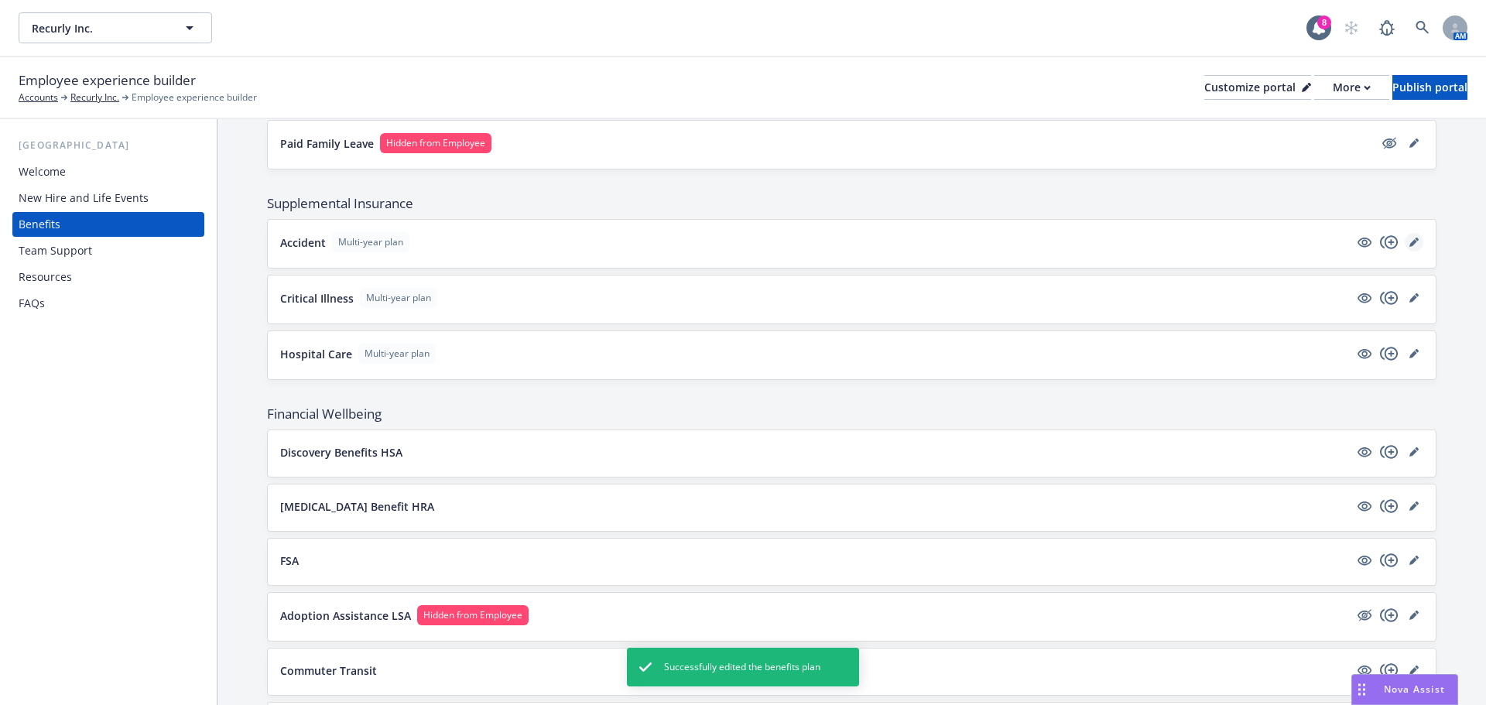
click at [1415, 240] on icon "editPencil" at bounding box center [1417, 240] width 4 height 4
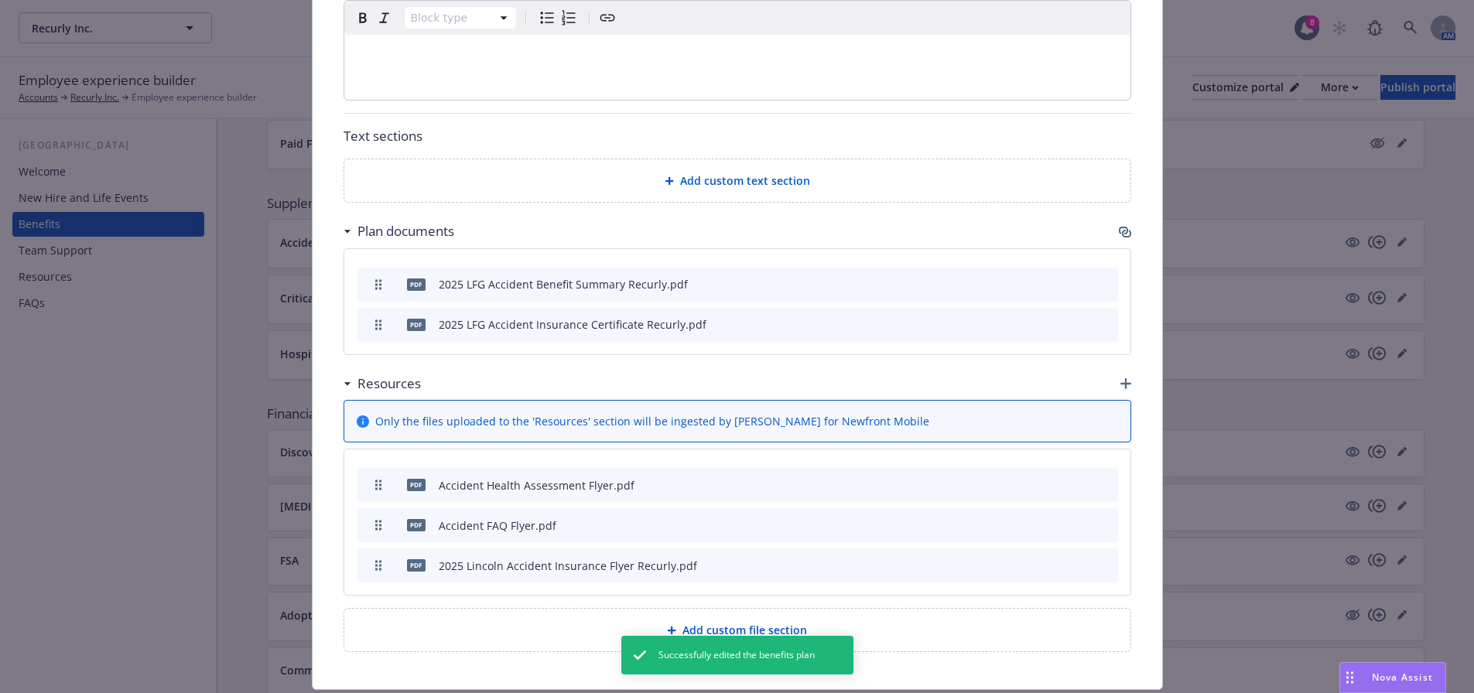
scroll to position [1130, 0]
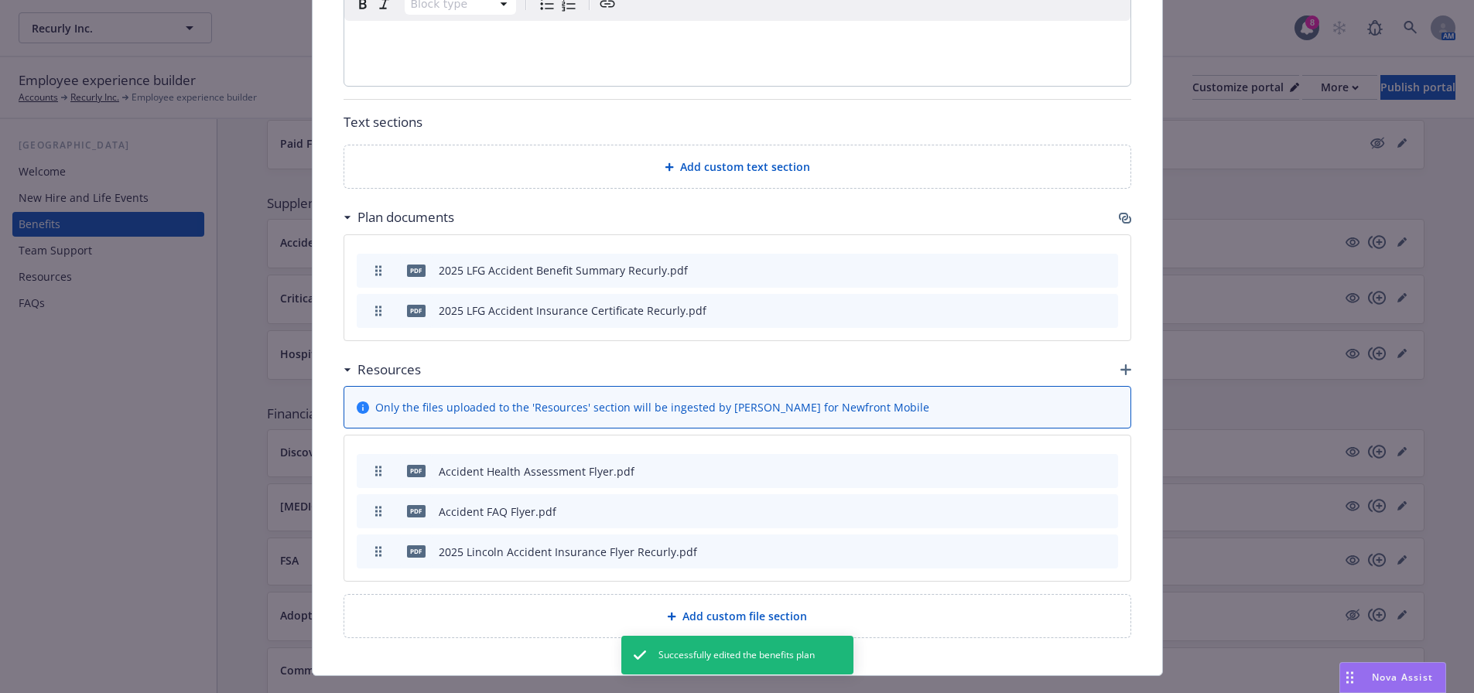
click at [749, 180] on div "Add custom text section" at bounding box center [737, 166] width 786 height 43
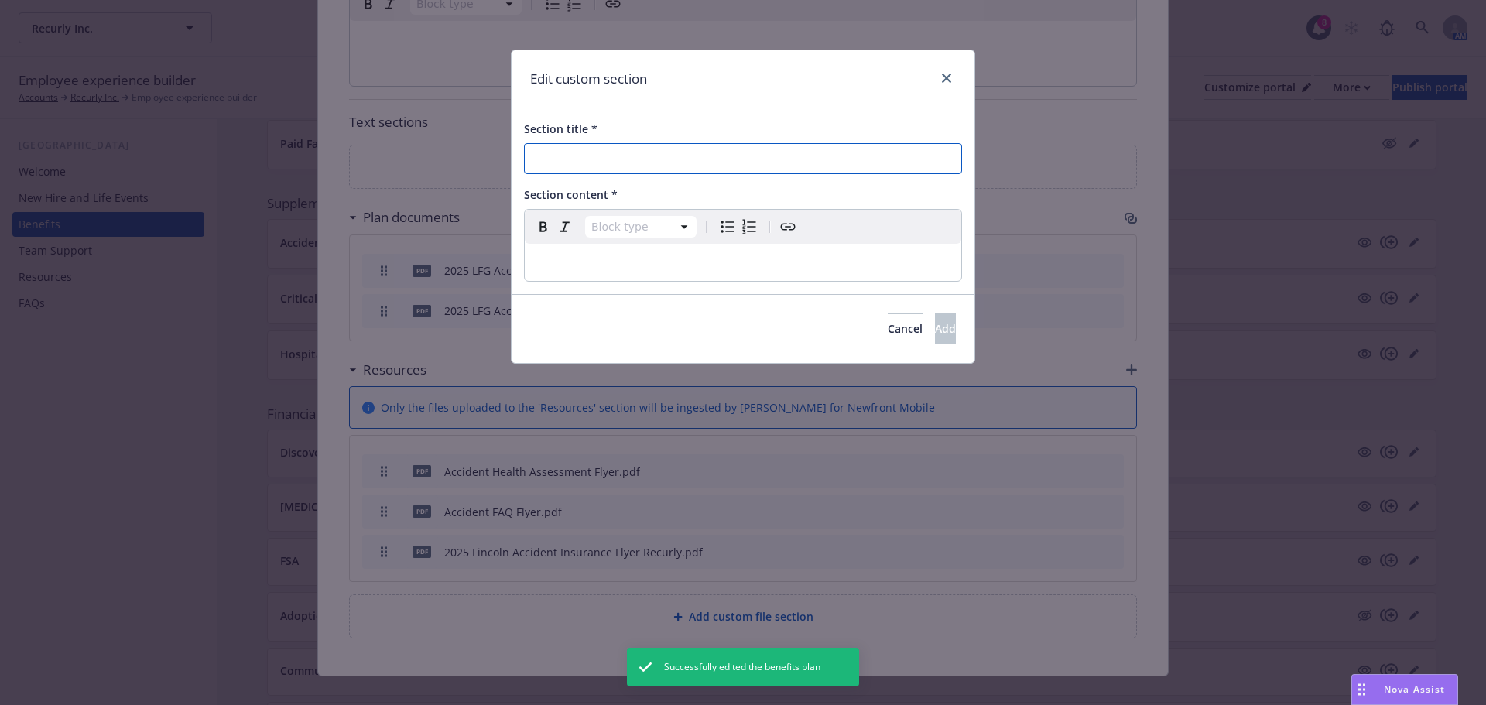
click at [613, 161] on input "Section title *" at bounding box center [743, 158] width 438 height 31
type input "Accident Insurance Resource Video"
select select "paragraph"
click at [687, 260] on p "editable markdown" at bounding box center [743, 262] width 418 height 19
paste div "editable markdown"
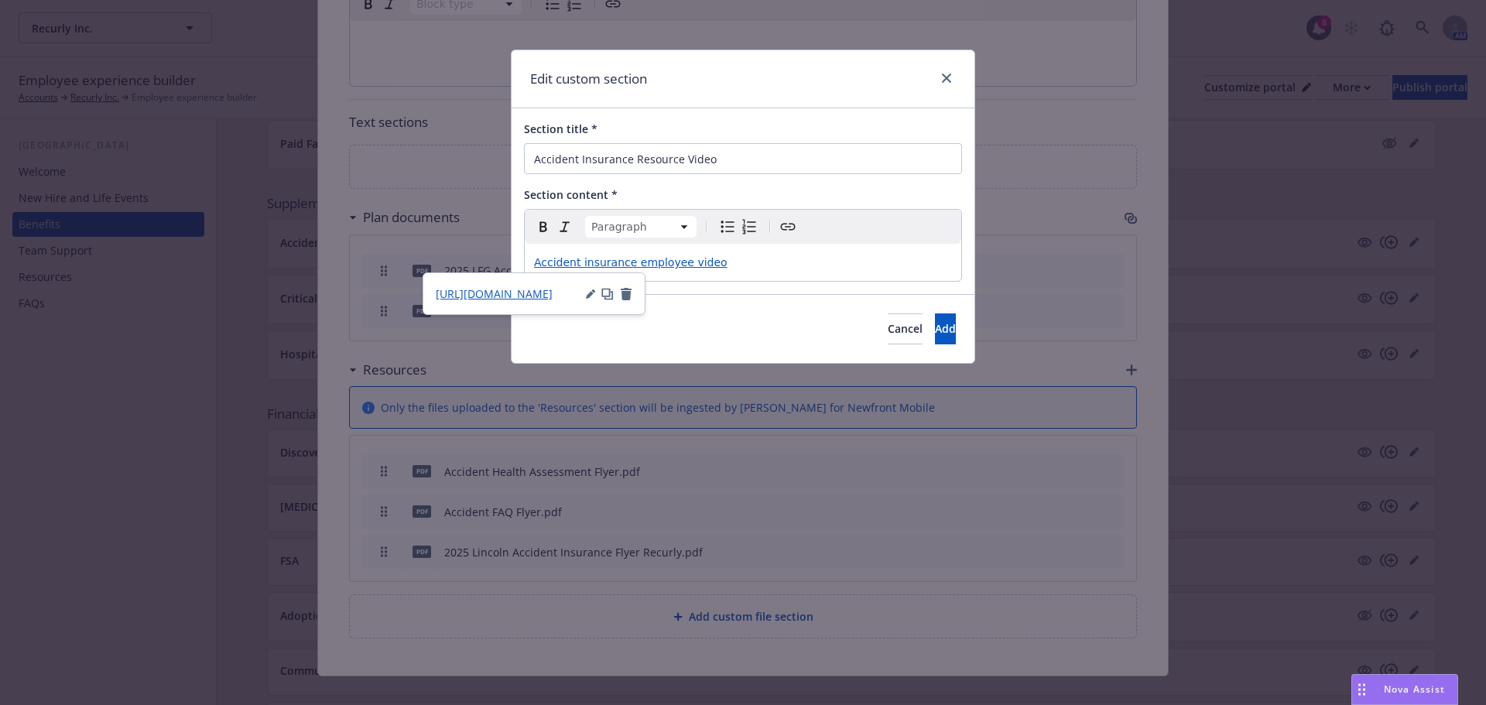
click at [585, 261] on span "Accident insurance employee video" at bounding box center [630, 262] width 193 height 12
click at [685, 258] on span "Accident Insurance employee video" at bounding box center [630, 262] width 193 height 12
click at [935, 327] on span "Add" at bounding box center [945, 328] width 21 height 15
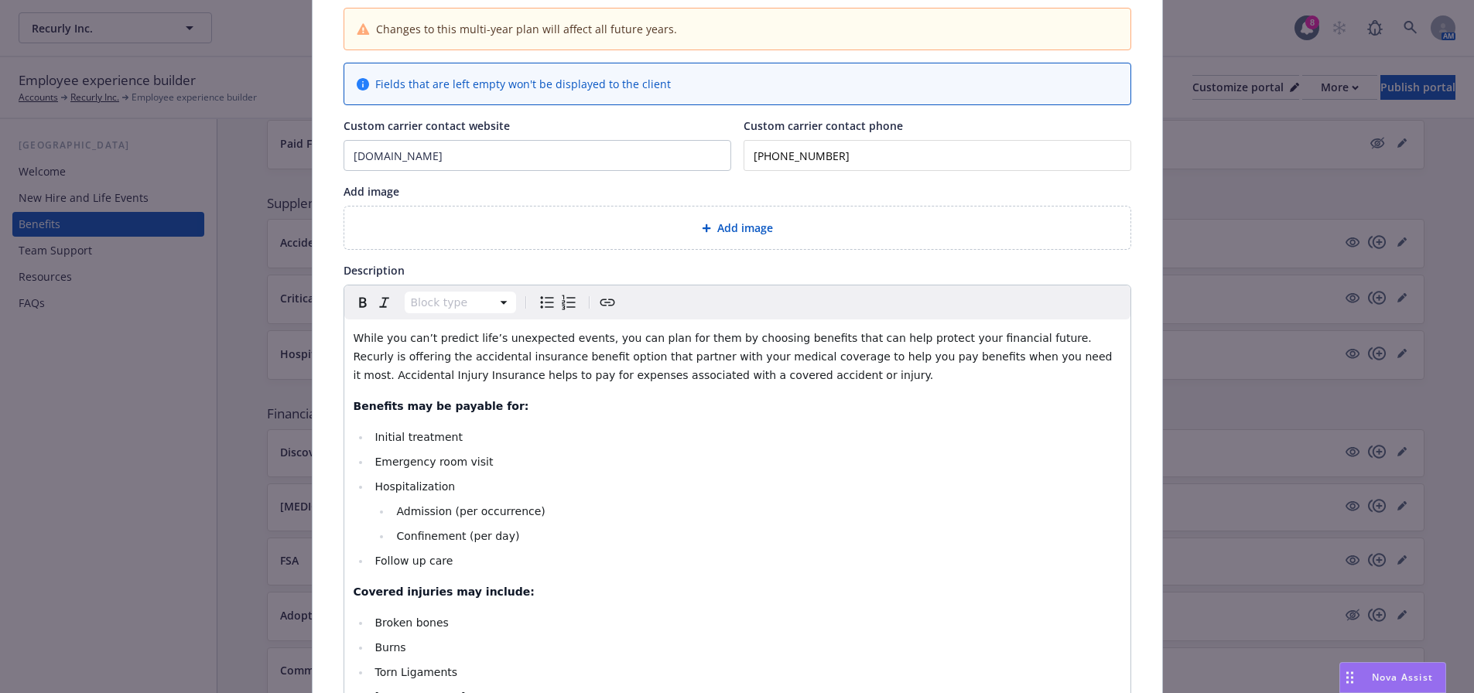
scroll to position [0, 0]
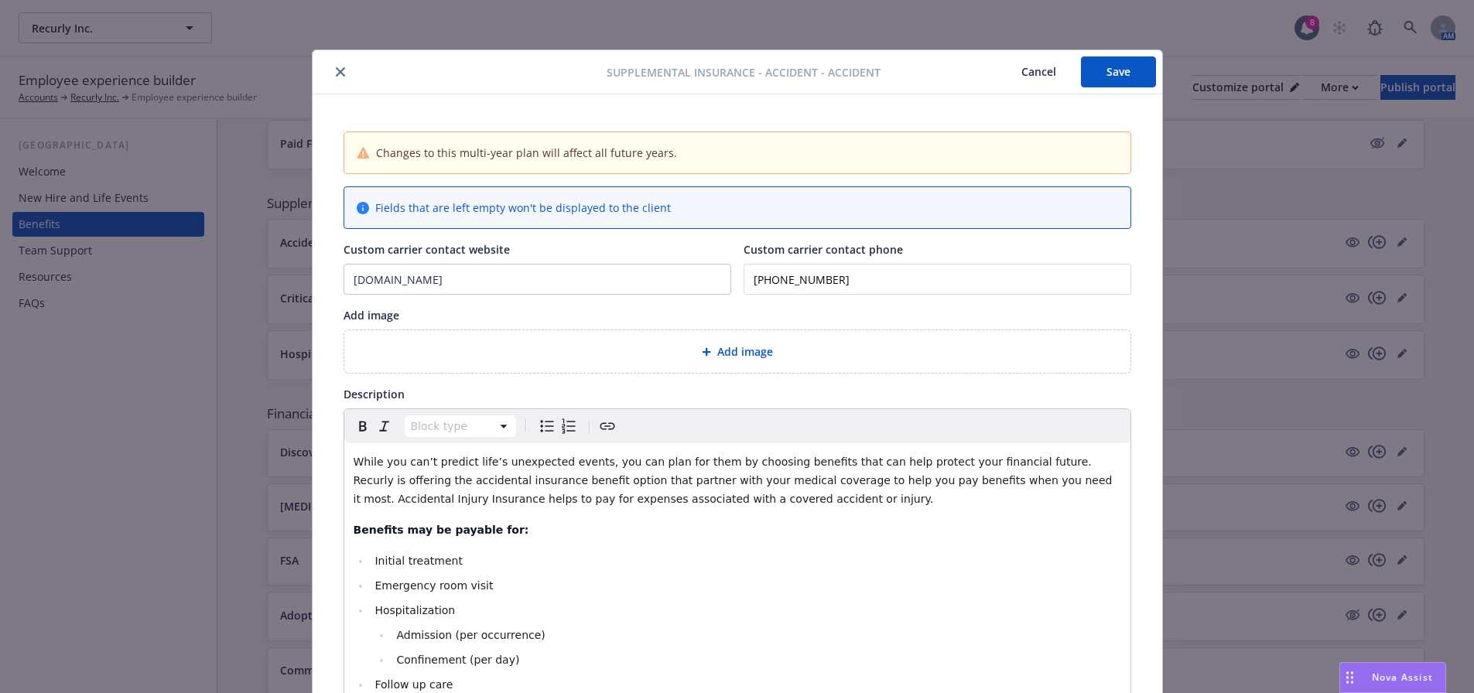
click at [1118, 66] on button "Save" at bounding box center [1118, 71] width 75 height 31
click at [337, 69] on icon "close" at bounding box center [340, 71] width 9 height 9
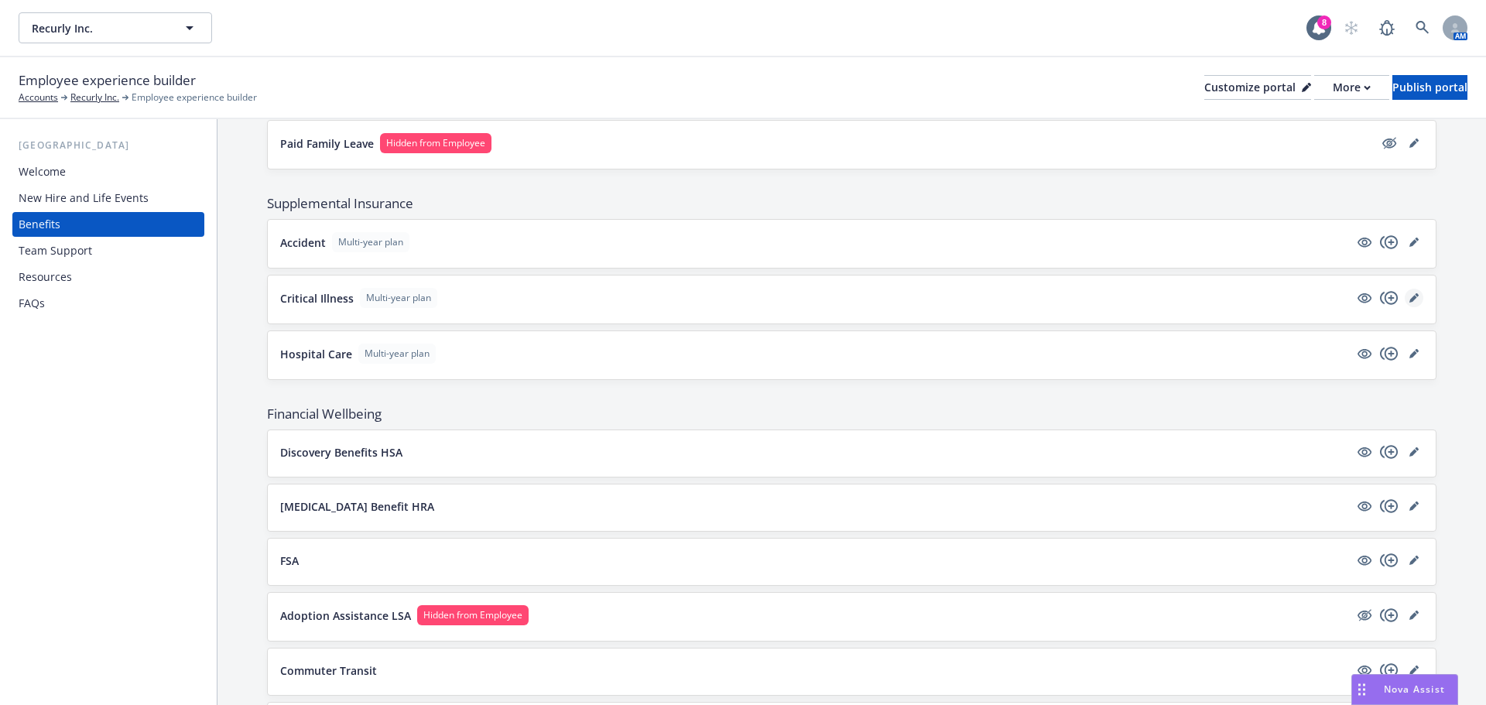
click at [1409, 296] on icon "editPencil" at bounding box center [1413, 297] width 9 height 9
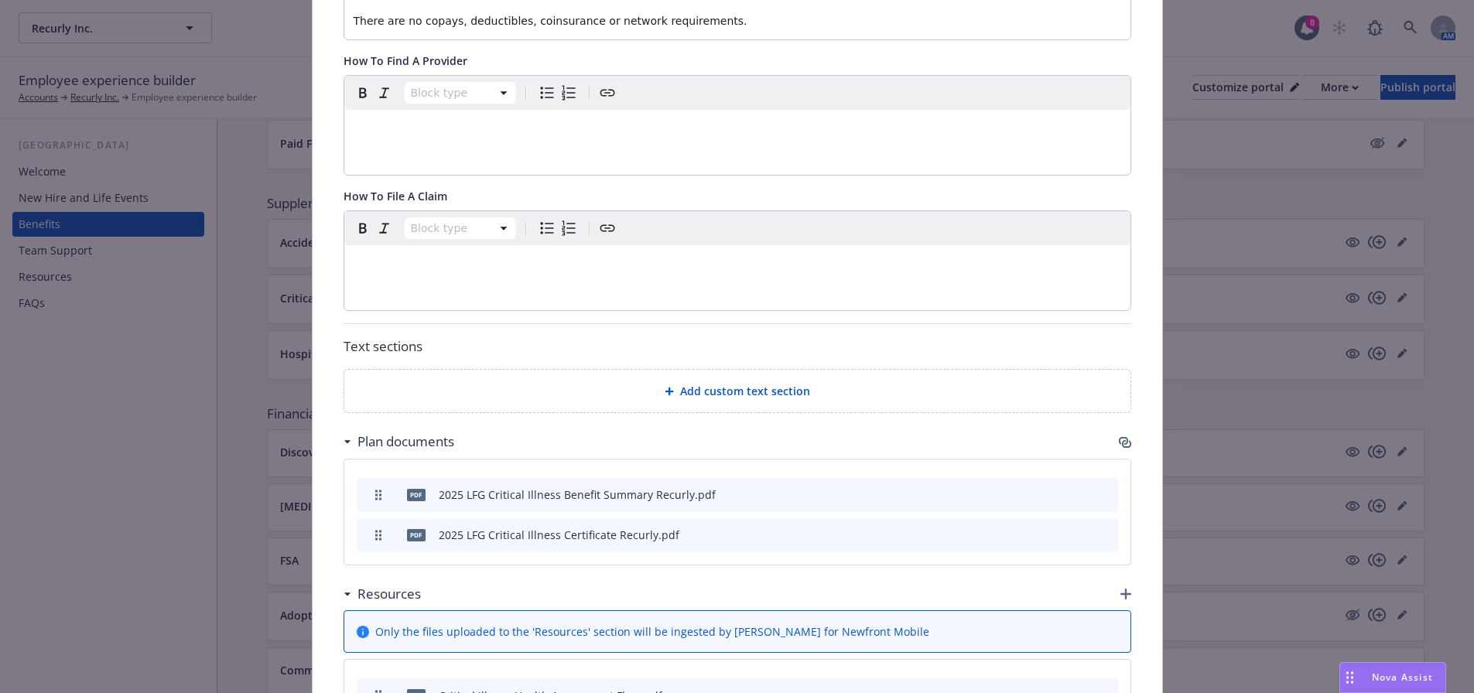
scroll to position [665, 0]
click at [730, 391] on span "Add custom text section" at bounding box center [745, 389] width 130 height 16
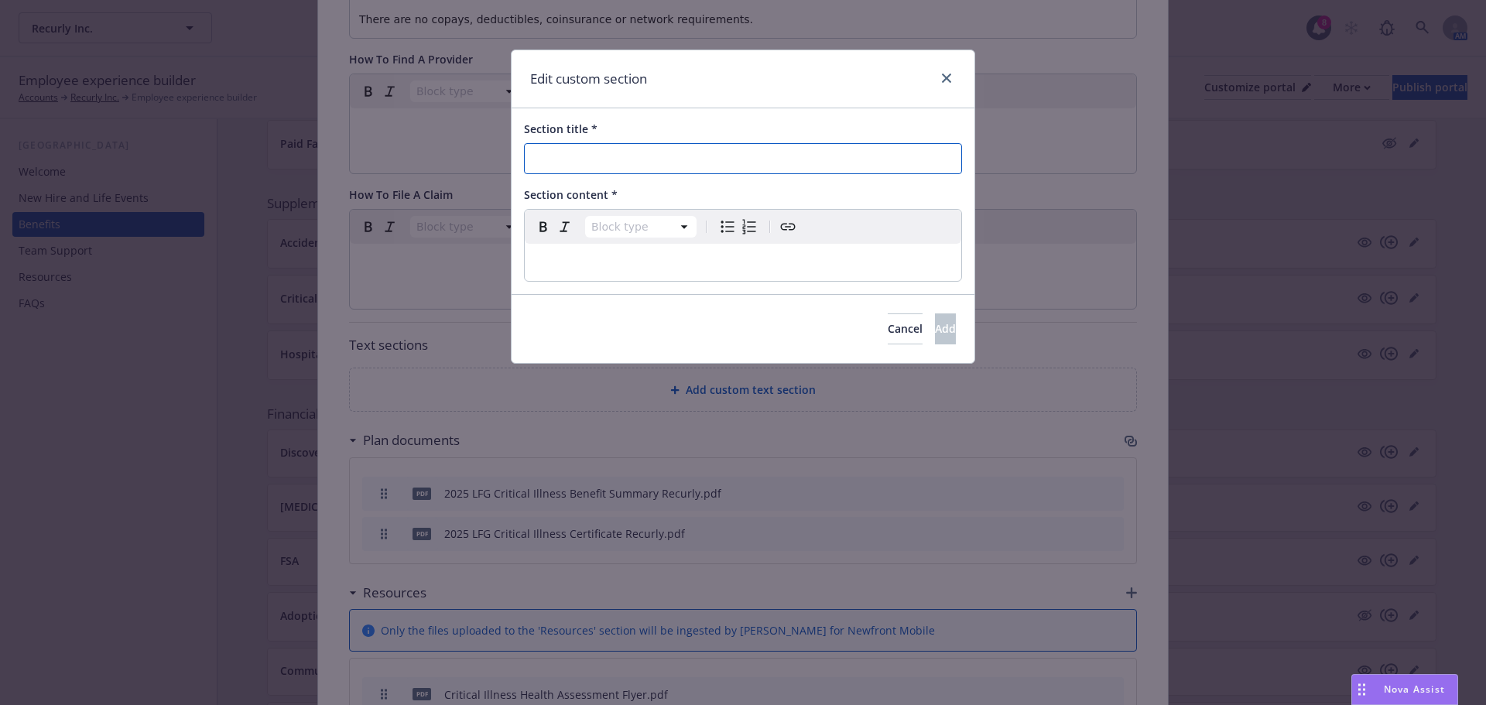
click at [614, 159] on input "Section title *" at bounding box center [743, 158] width 438 height 31
type input "Critical Illness Resource Video"
select select "paragraph"
click at [602, 260] on p "editable markdown" at bounding box center [743, 262] width 418 height 19
paste div "editable markdown"
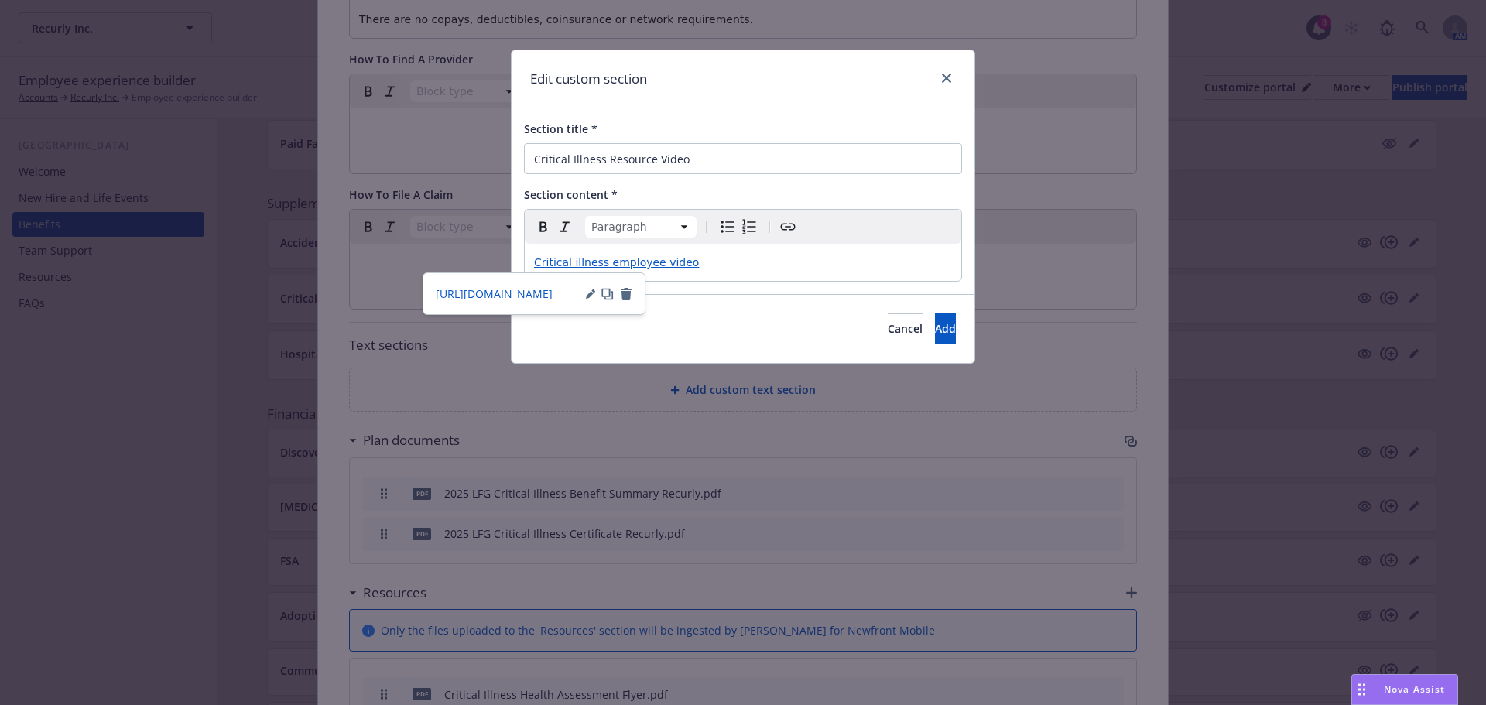
click at [662, 263] on span "Critical illness employee video" at bounding box center [616, 262] width 165 height 12
click at [655, 261] on span "Critical illness employee Video" at bounding box center [617, 262] width 166 height 12
click at [574, 266] on span "Critical illness Video" at bounding box center [588, 262] width 109 height 12
click at [935, 332] on span "Add" at bounding box center [945, 328] width 21 height 15
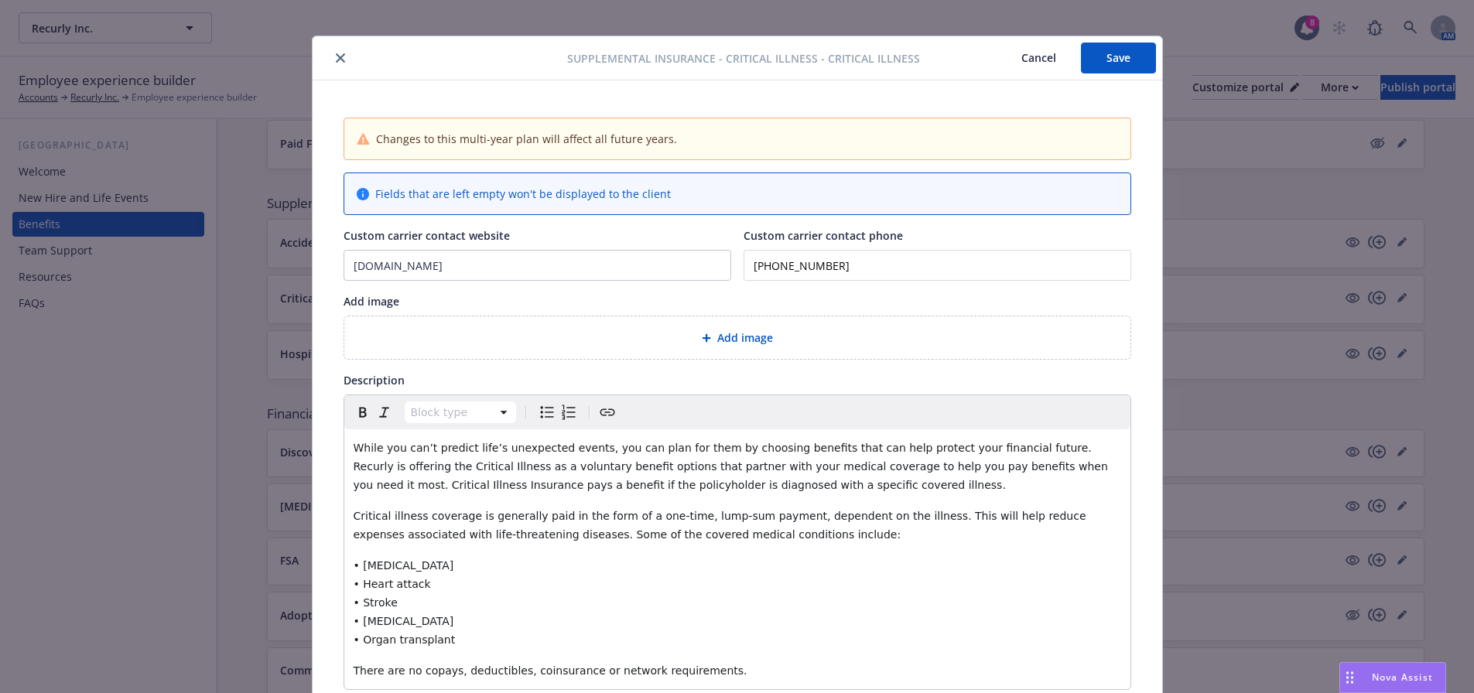
scroll to position [0, 0]
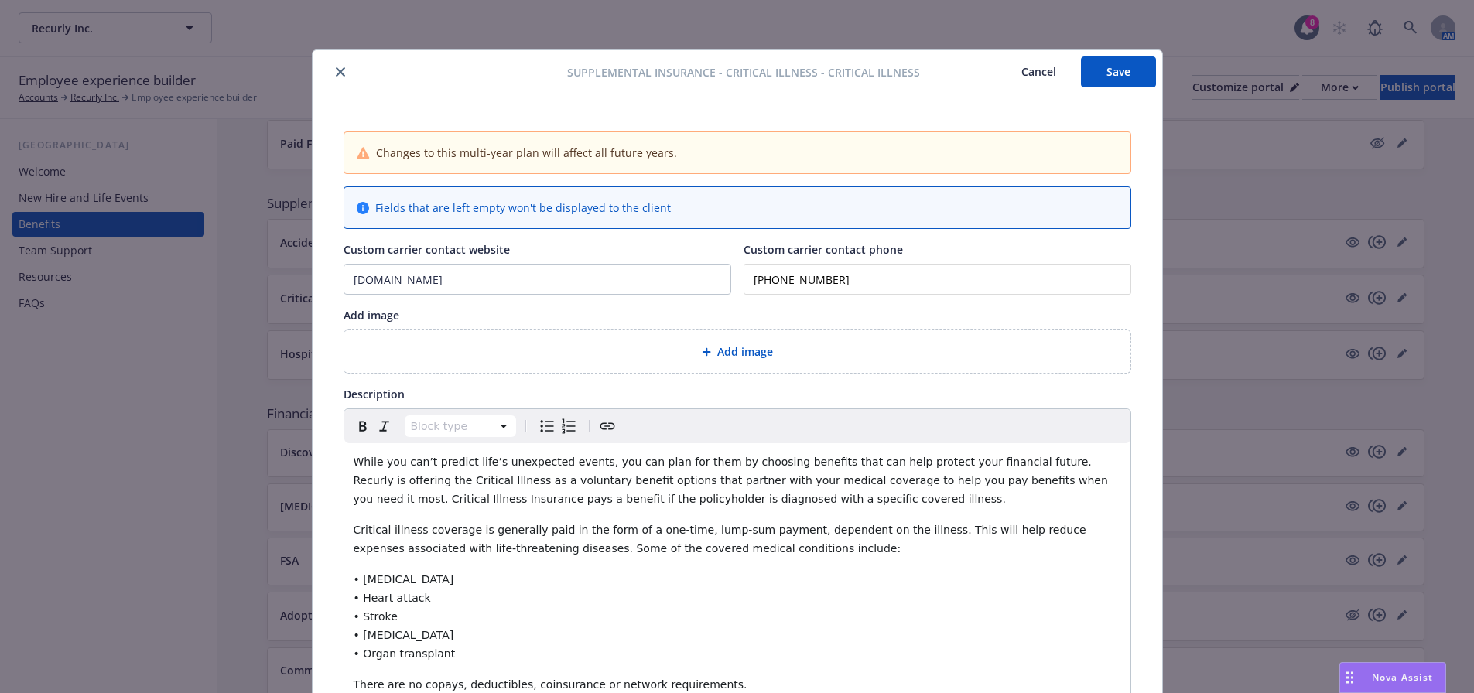
click at [1131, 63] on button "Save" at bounding box center [1118, 71] width 75 height 31
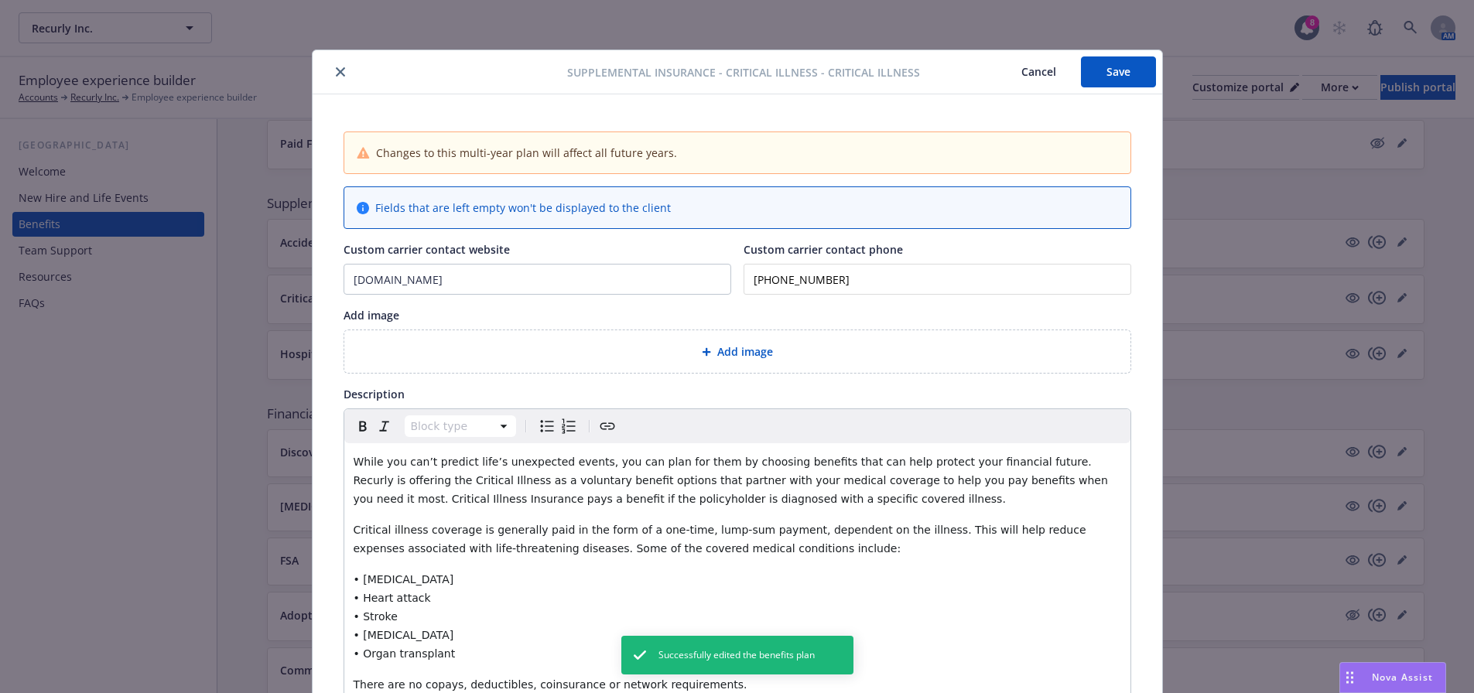
click at [331, 66] on button "close" at bounding box center [340, 72] width 19 height 19
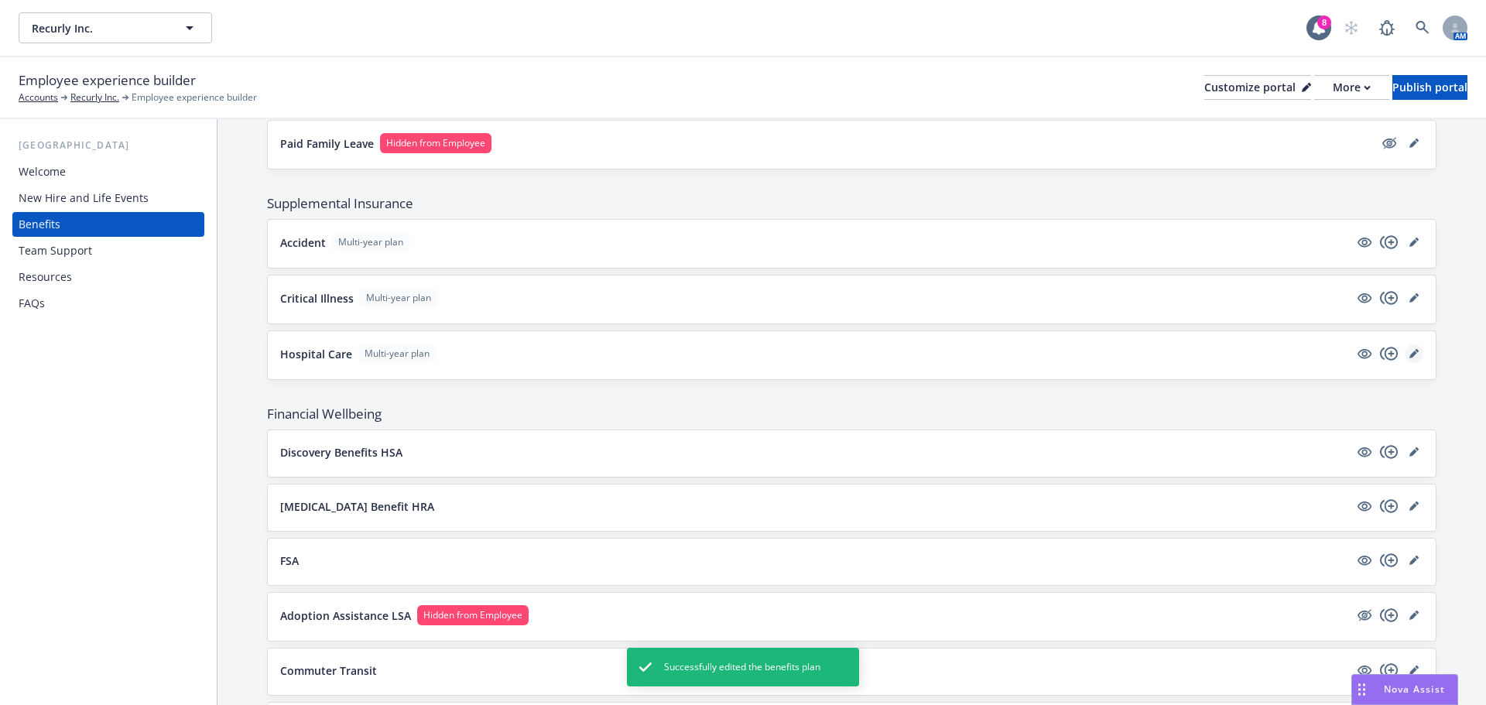
click at [1409, 349] on icon "editPencil" at bounding box center [1413, 353] width 9 height 9
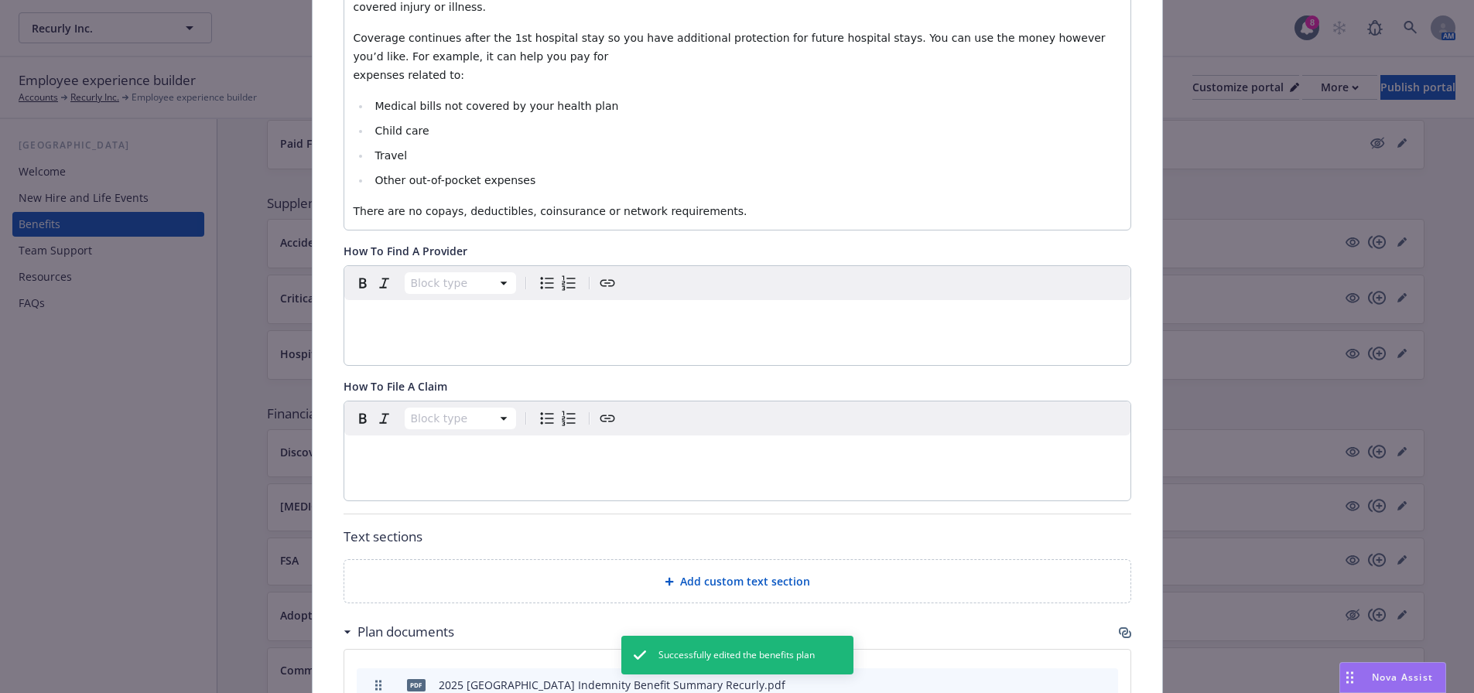
scroll to position [588, 0]
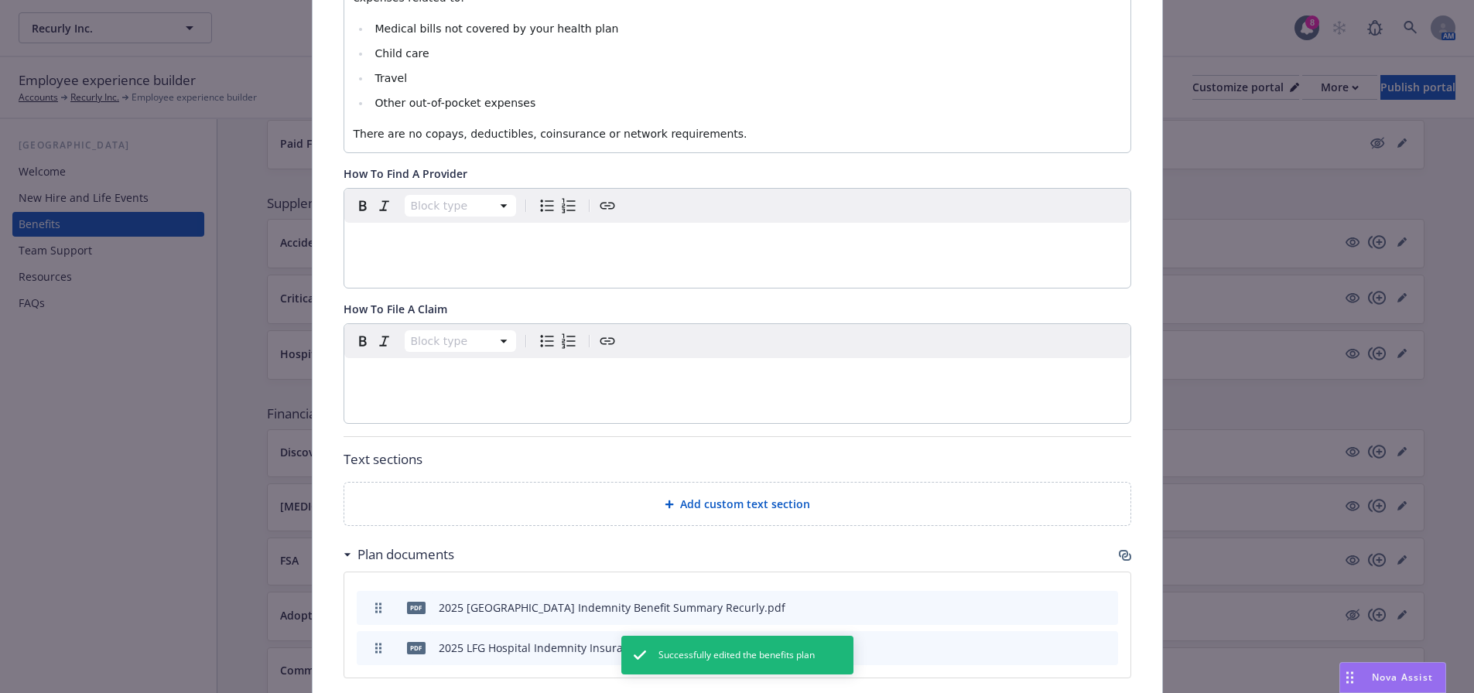
click at [641, 483] on div "Add custom text section" at bounding box center [737, 504] width 786 height 43
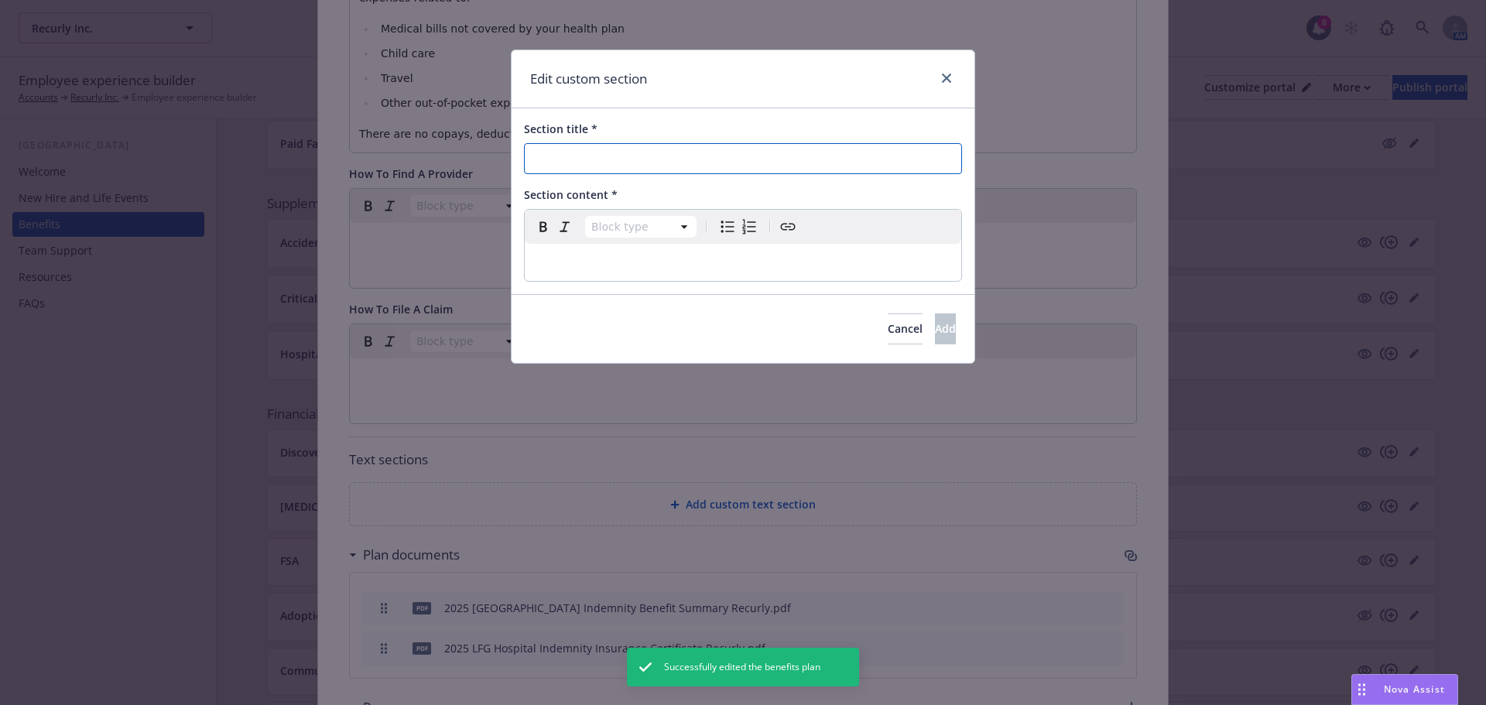
click at [619, 146] on input "Section title *" at bounding box center [743, 158] width 438 height 31
drag, startPoint x: 720, startPoint y: 158, endPoint x: 635, endPoint y: 152, distance: 86.1
click at [635, 152] on input "Hospital Indemnity Video Resou" at bounding box center [743, 158] width 438 height 31
type input "Hospital Indemnity Resource Video"
select select "paragraph"
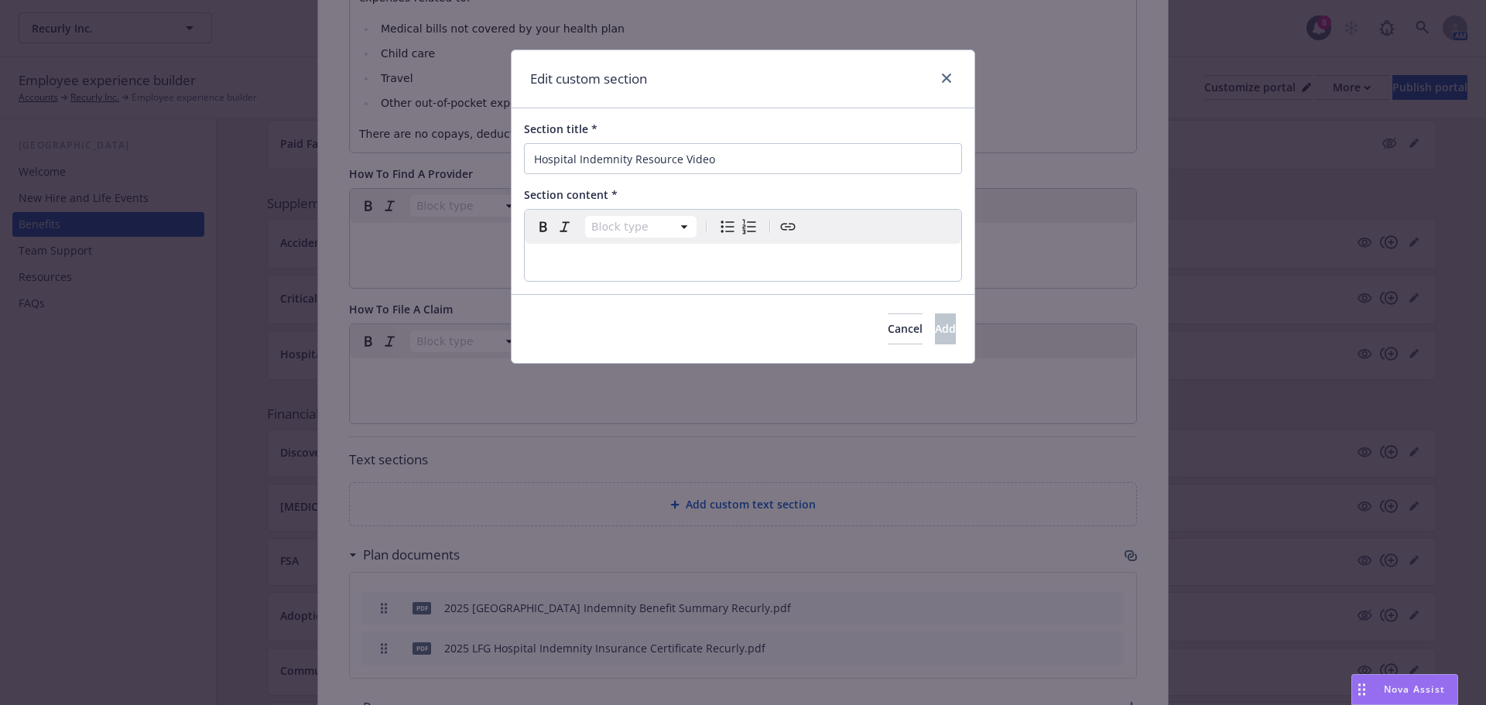
click at [583, 261] on p "editable markdown" at bounding box center [743, 262] width 418 height 19
paste div "editable markdown"
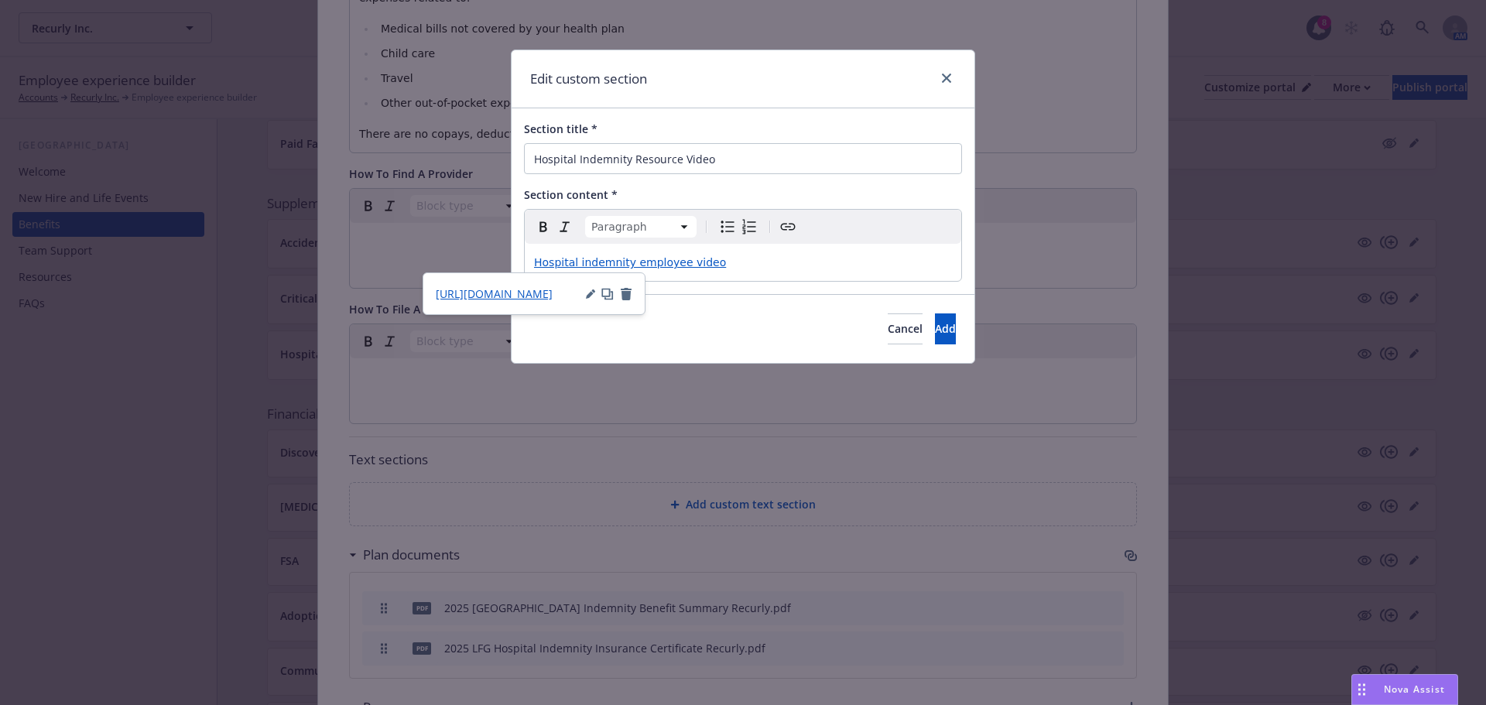
click at [583, 260] on span "Hospital indemnity employee video" at bounding box center [630, 262] width 192 height 12
click at [687, 268] on span "Hospital Indemnity employee video" at bounding box center [630, 262] width 193 height 12
click at [935, 334] on span "Add" at bounding box center [945, 328] width 21 height 15
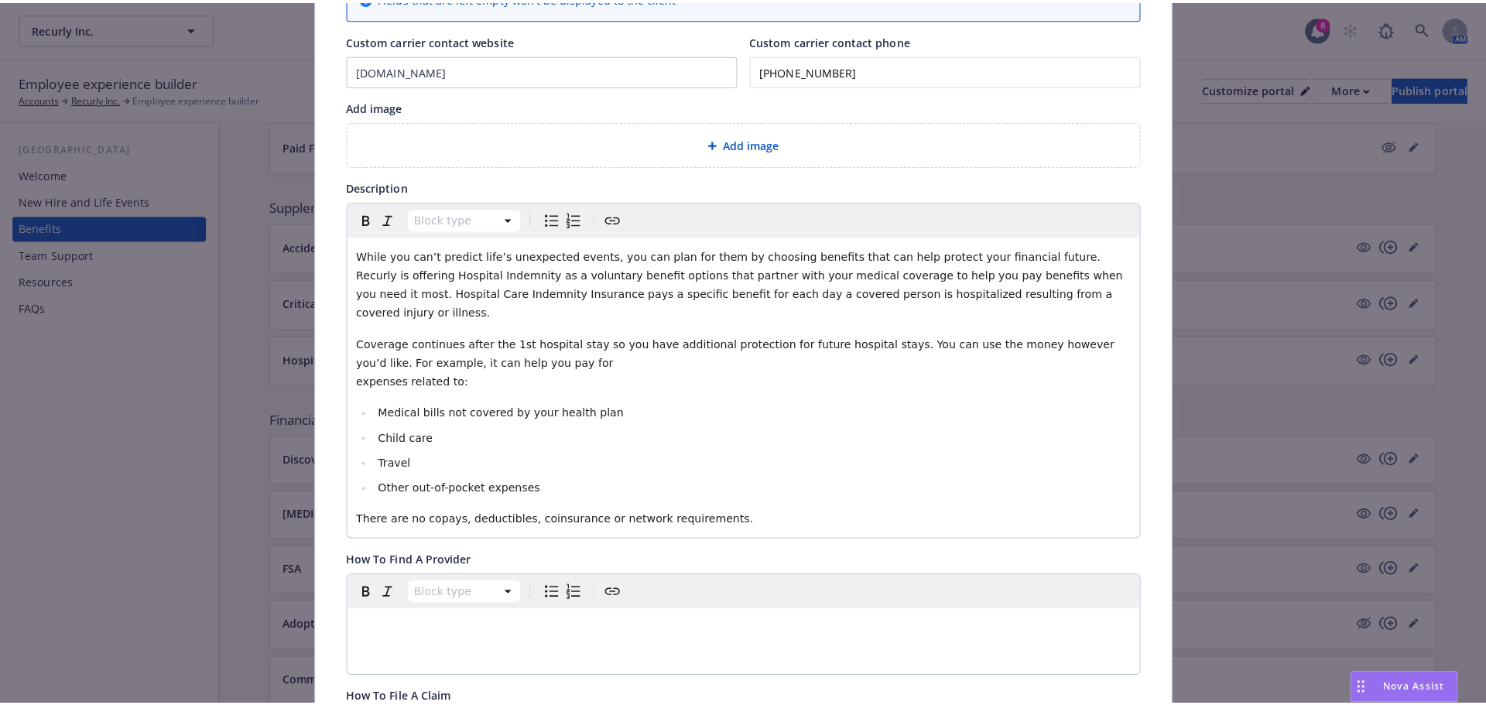
scroll to position [0, 0]
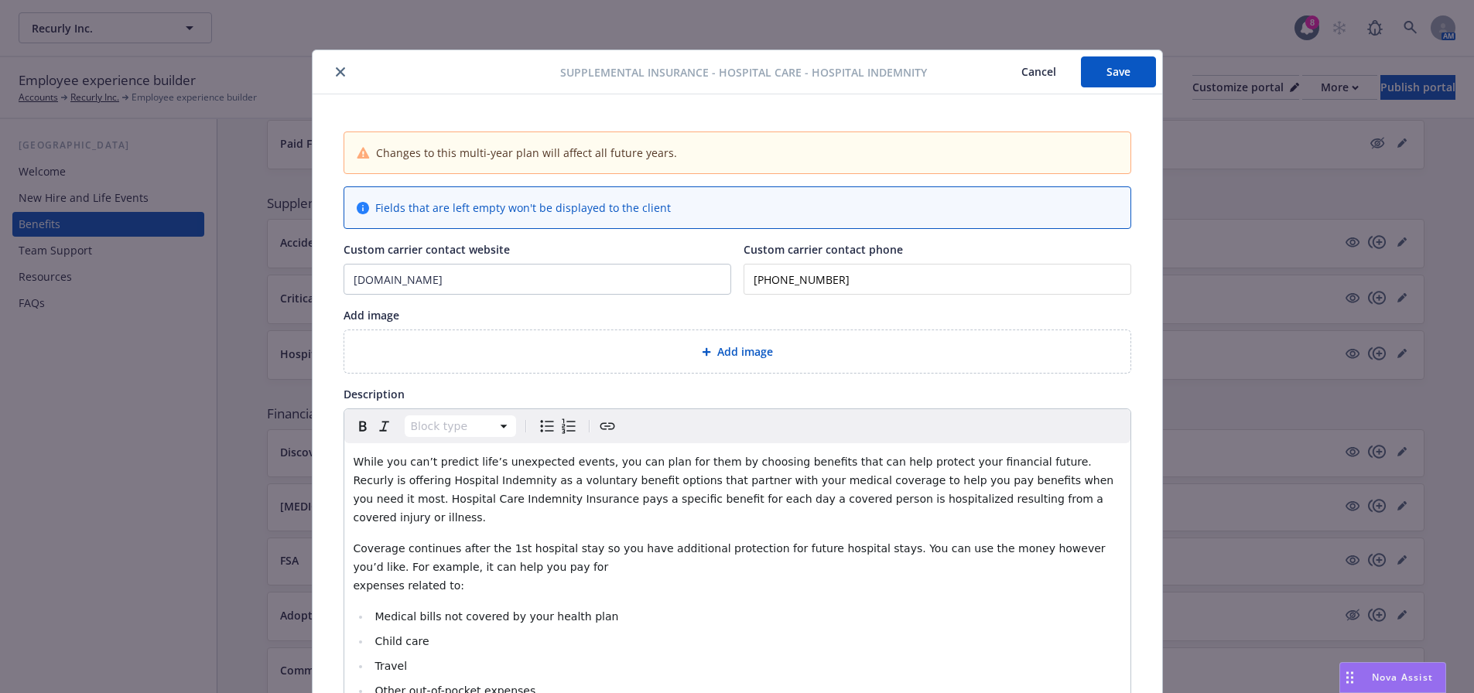
click at [1132, 71] on button "Save" at bounding box center [1118, 71] width 75 height 31
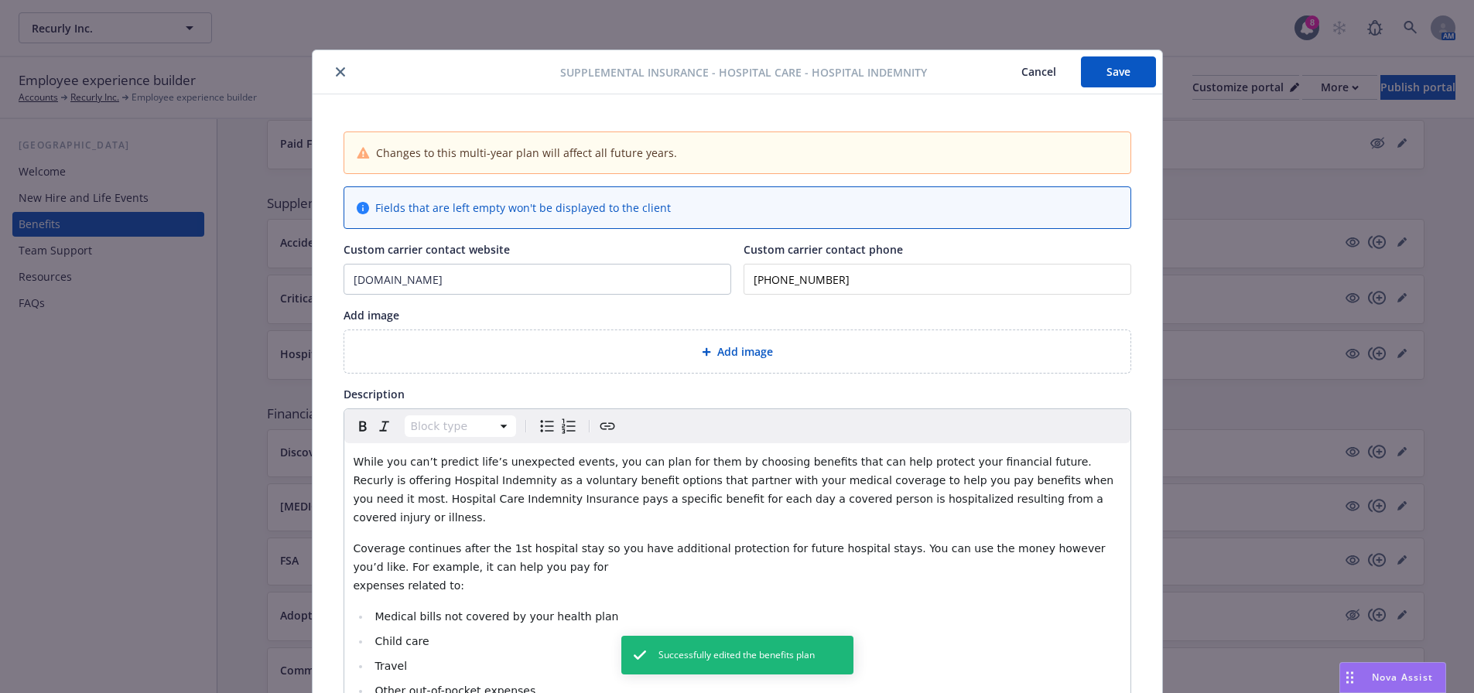
click at [336, 72] on icon "close" at bounding box center [340, 71] width 9 height 9
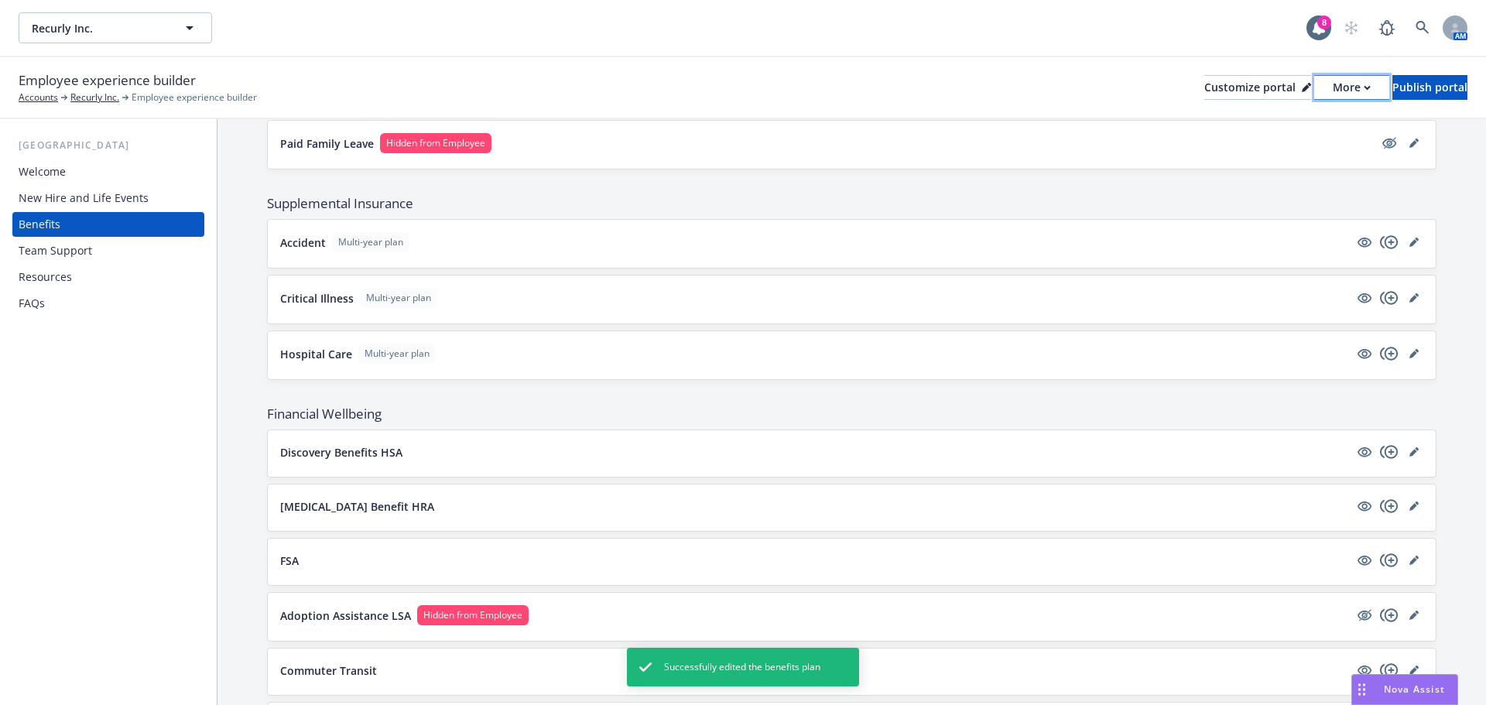
click at [1332, 85] on div "More" at bounding box center [1351, 87] width 38 height 23
click at [1290, 120] on link "Copy preview link" at bounding box center [1269, 122] width 141 height 31
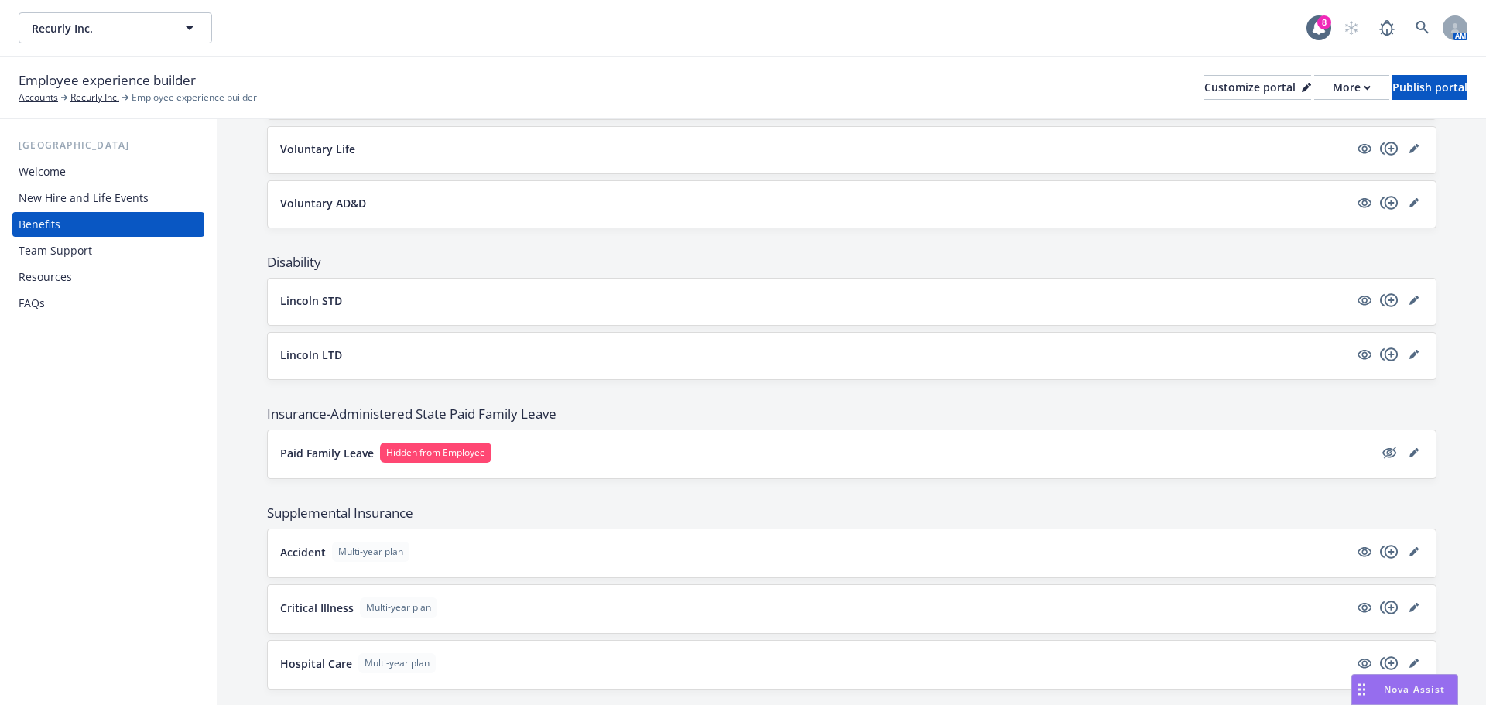
scroll to position [774, 0]
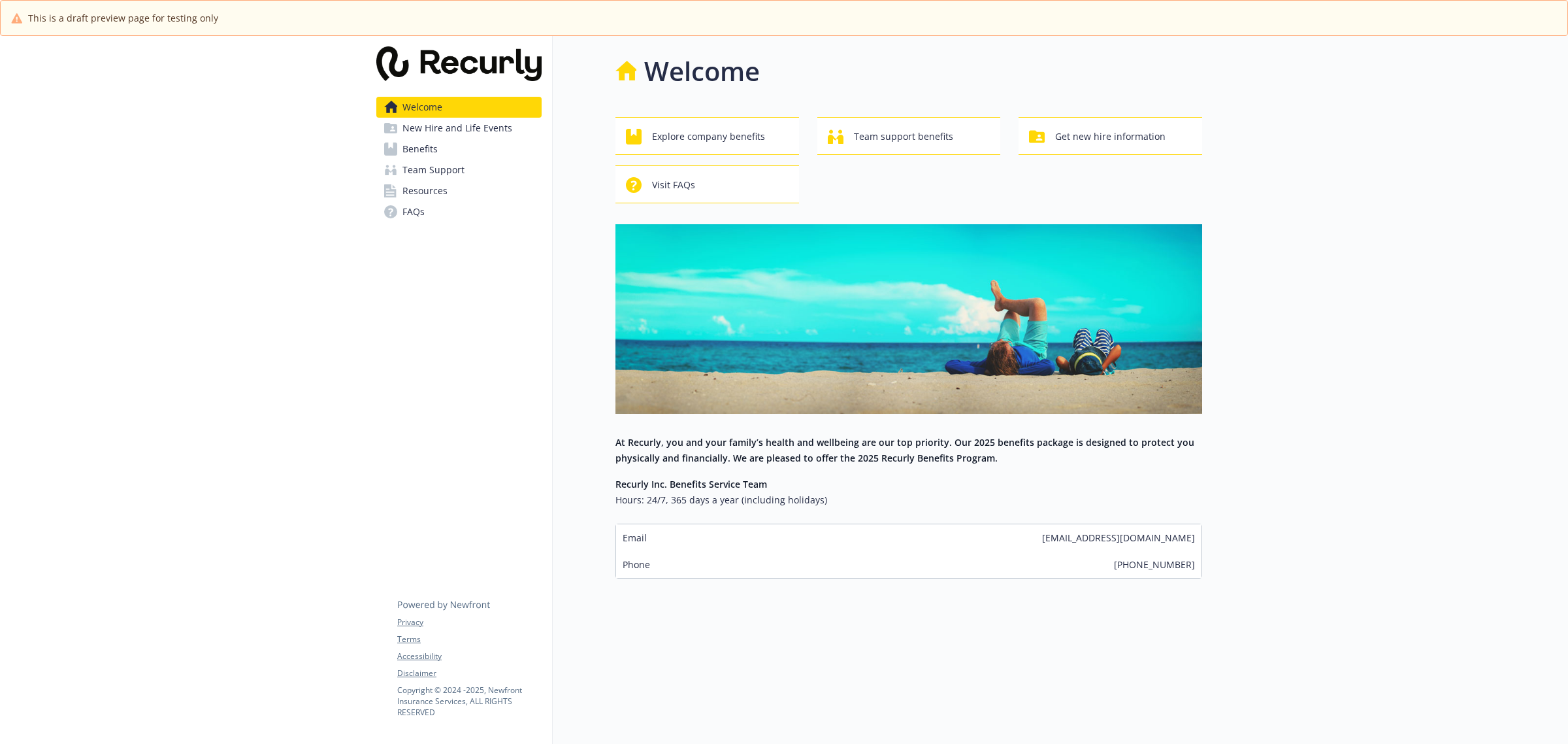
drag, startPoint x: 0, startPoint y: 0, endPoint x: 423, endPoint y: 155, distance: 450.5
click at [423, 155] on span "Benefits" at bounding box center [420, 149] width 35 height 21
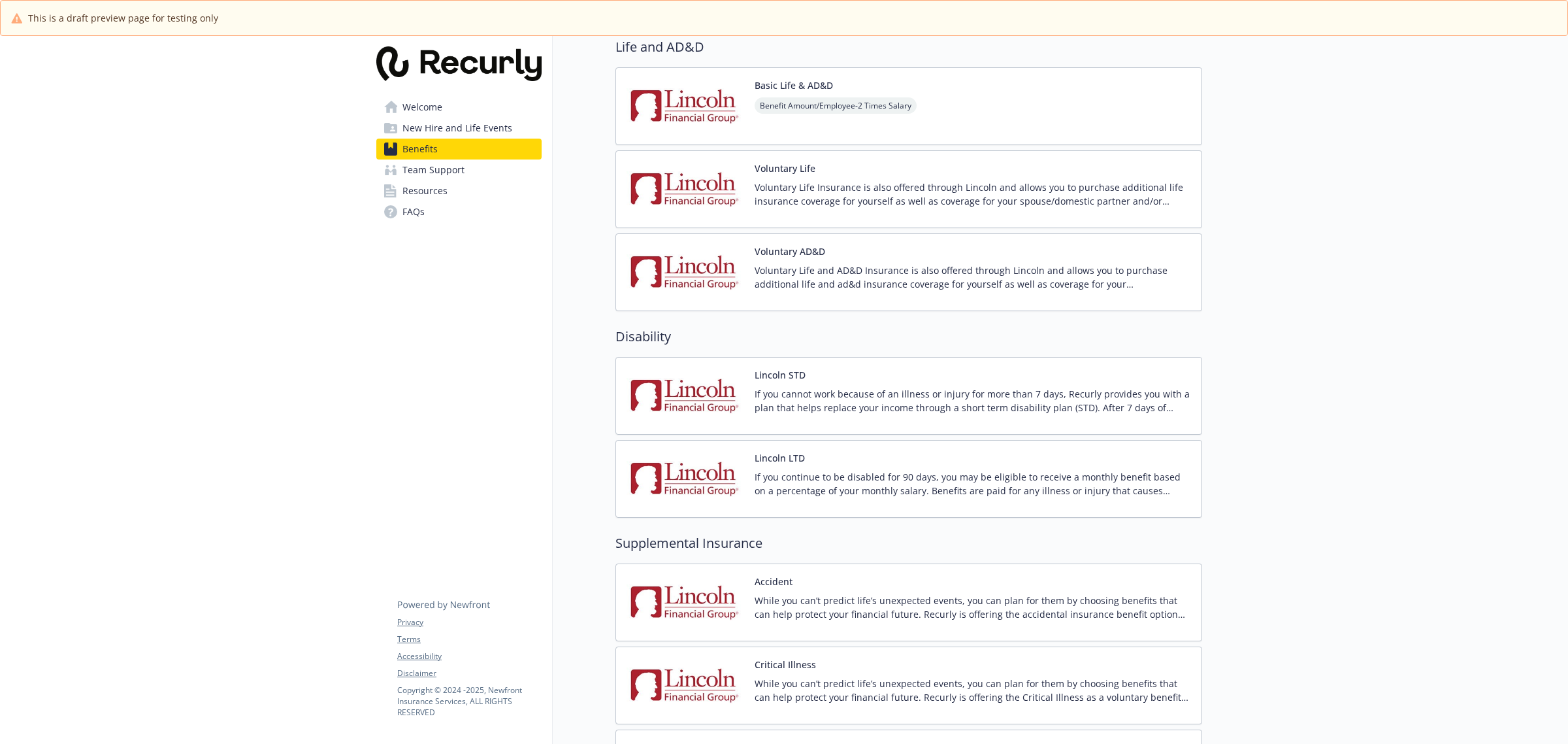
click at [704, 114] on img at bounding box center [685, 106] width 117 height 56
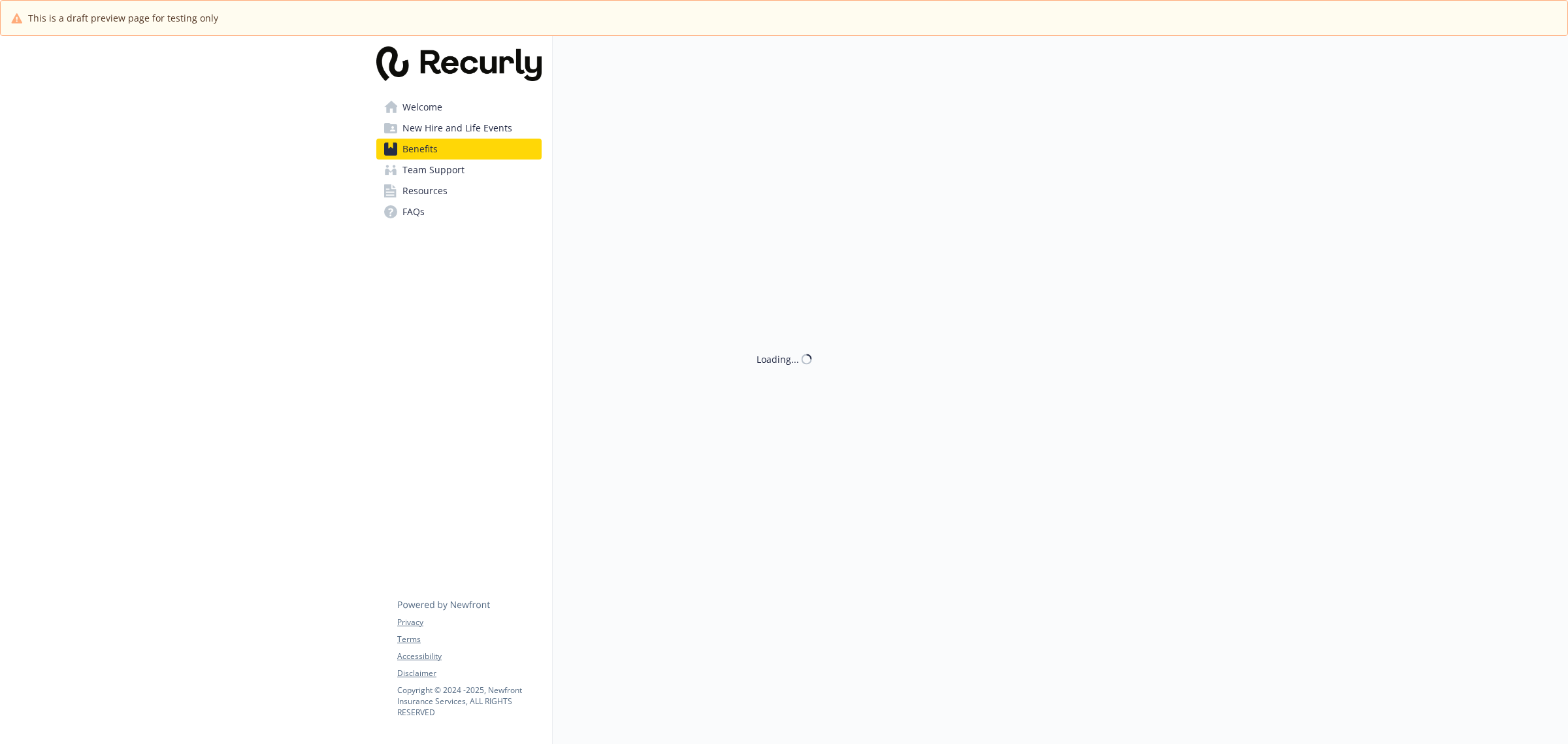
scroll to position [899, 0]
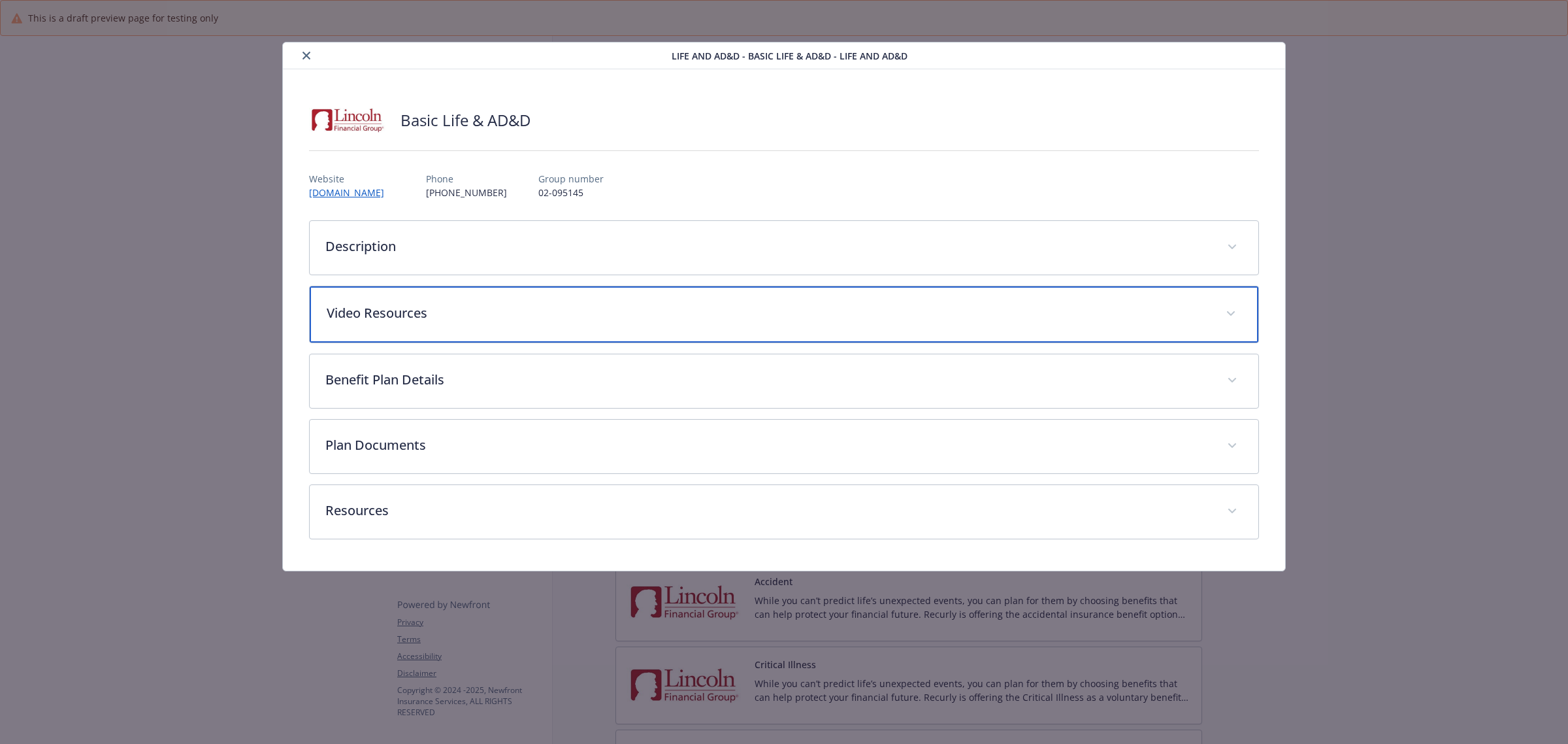
click at [482, 338] on div "Video Resources" at bounding box center [784, 314] width 949 height 57
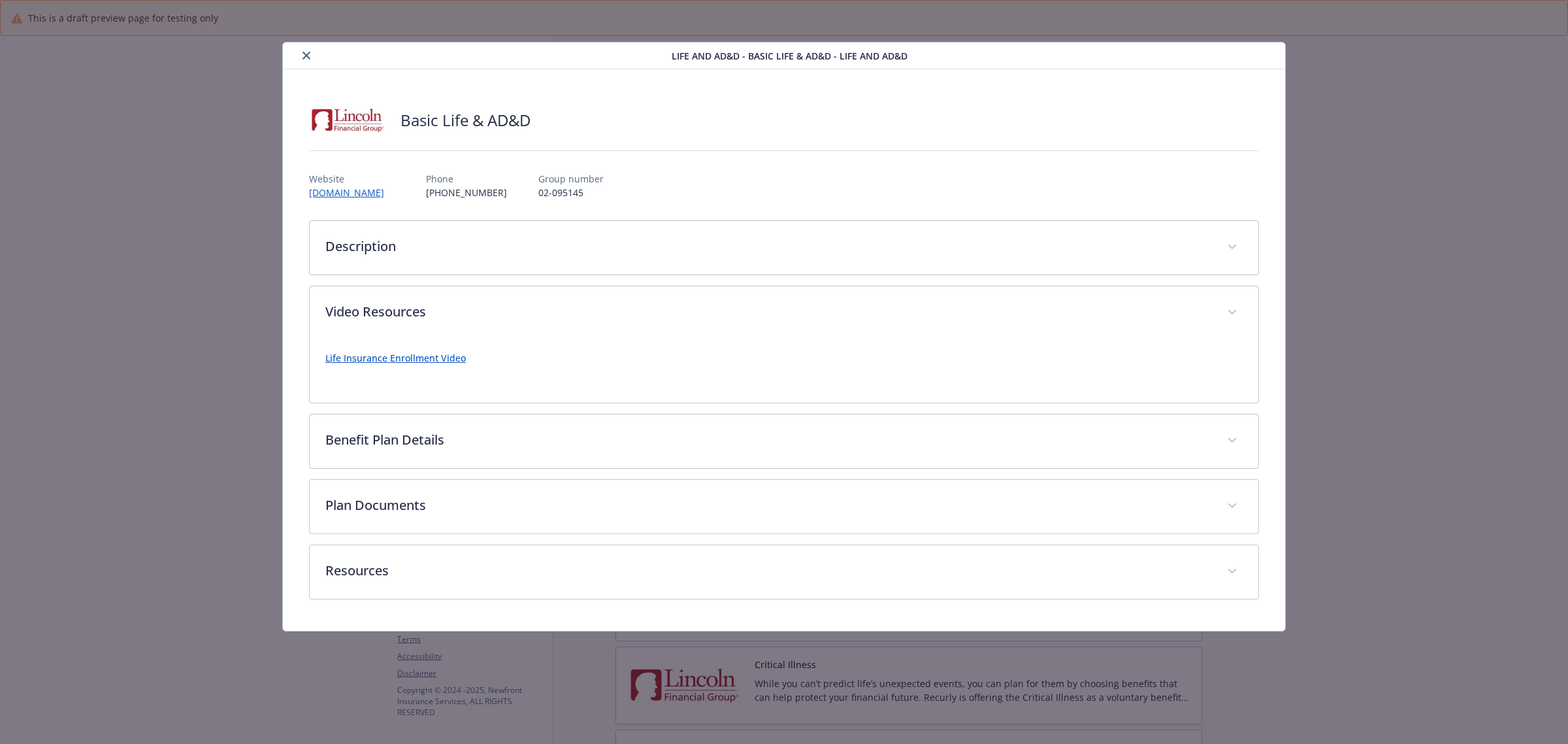
click at [437, 363] on link "Life Insurance Enrollment Video" at bounding box center [395, 357] width 140 height 13
click at [304, 49] on button "close" at bounding box center [307, 55] width 16 height 16
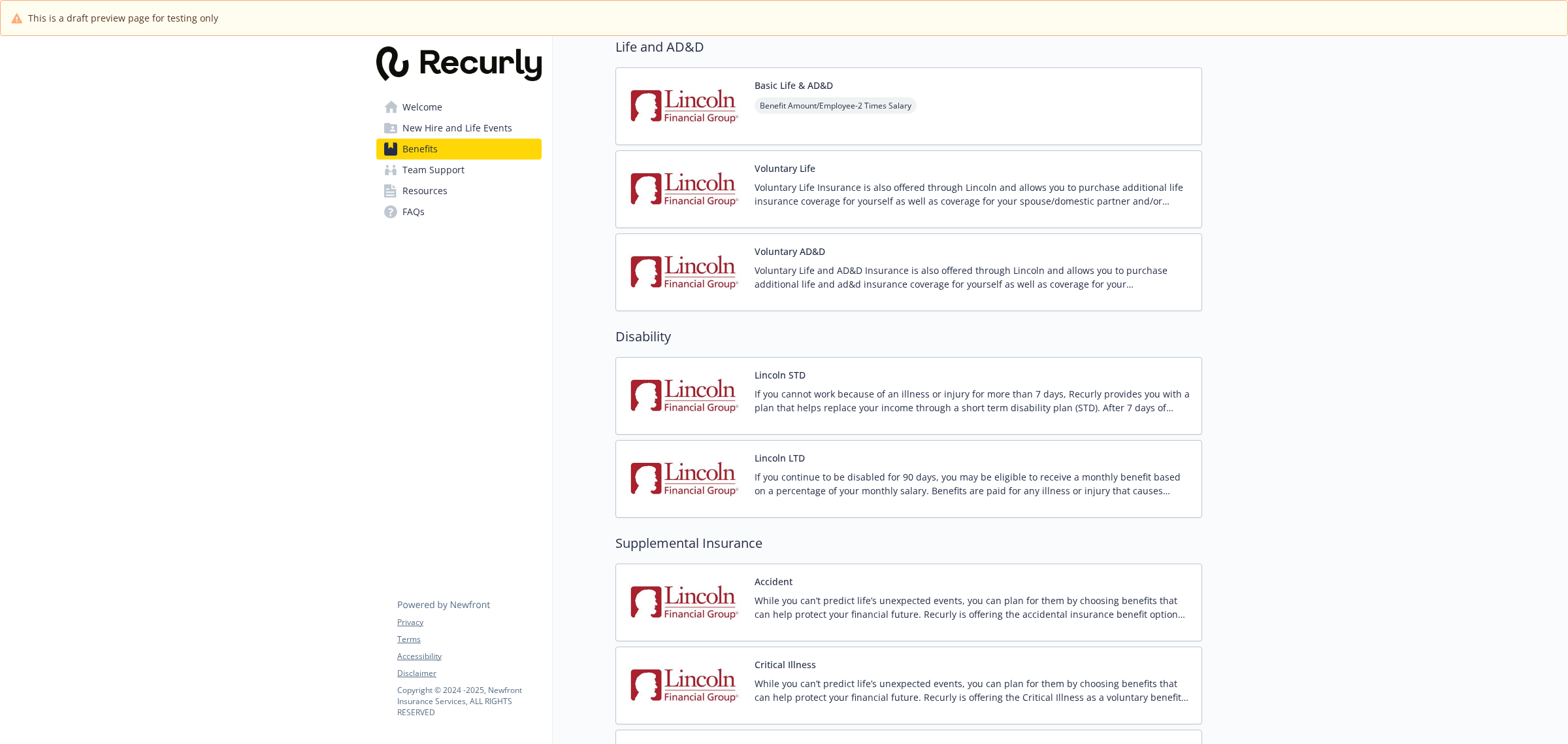
click at [706, 404] on img at bounding box center [685, 396] width 117 height 56
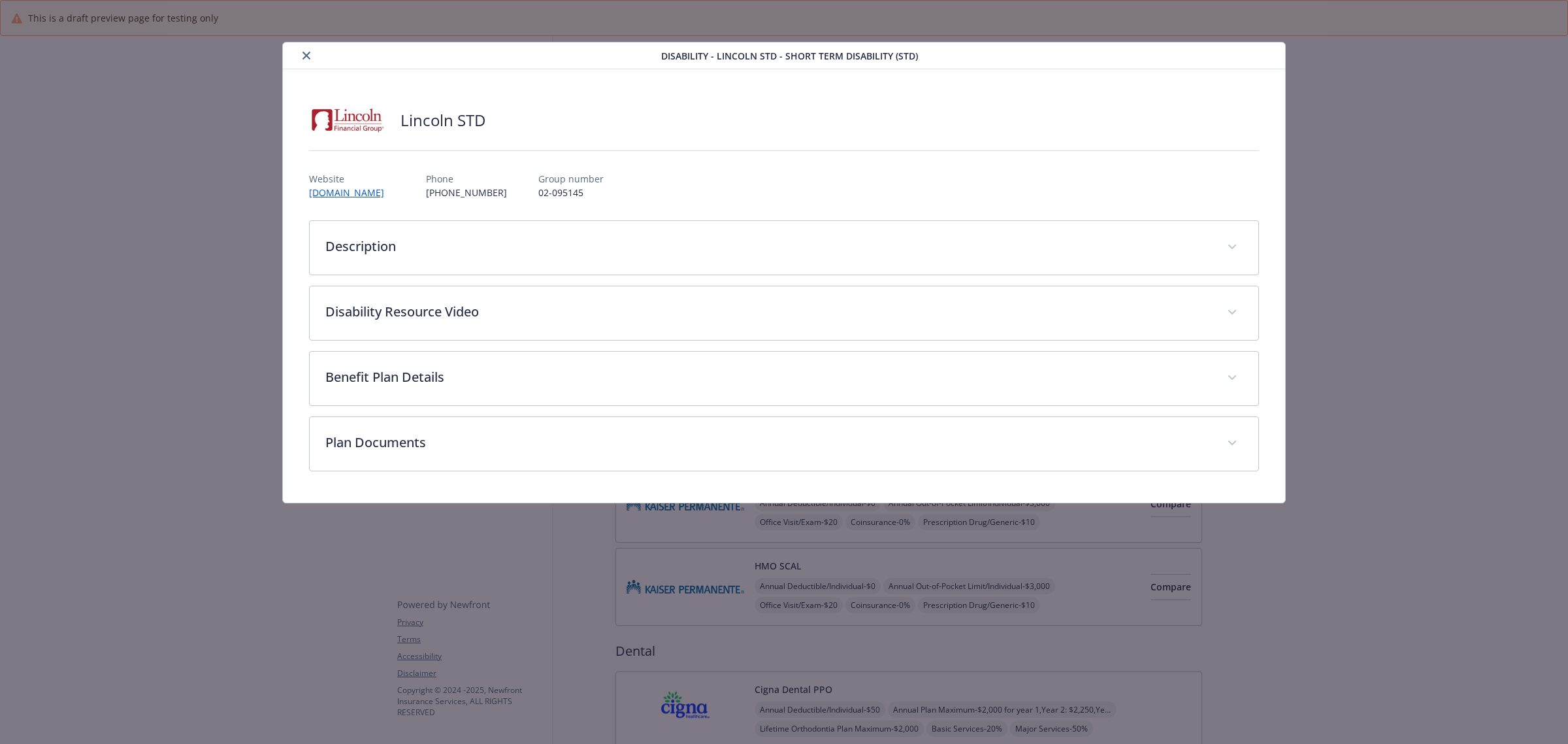
scroll to position [899, 0]
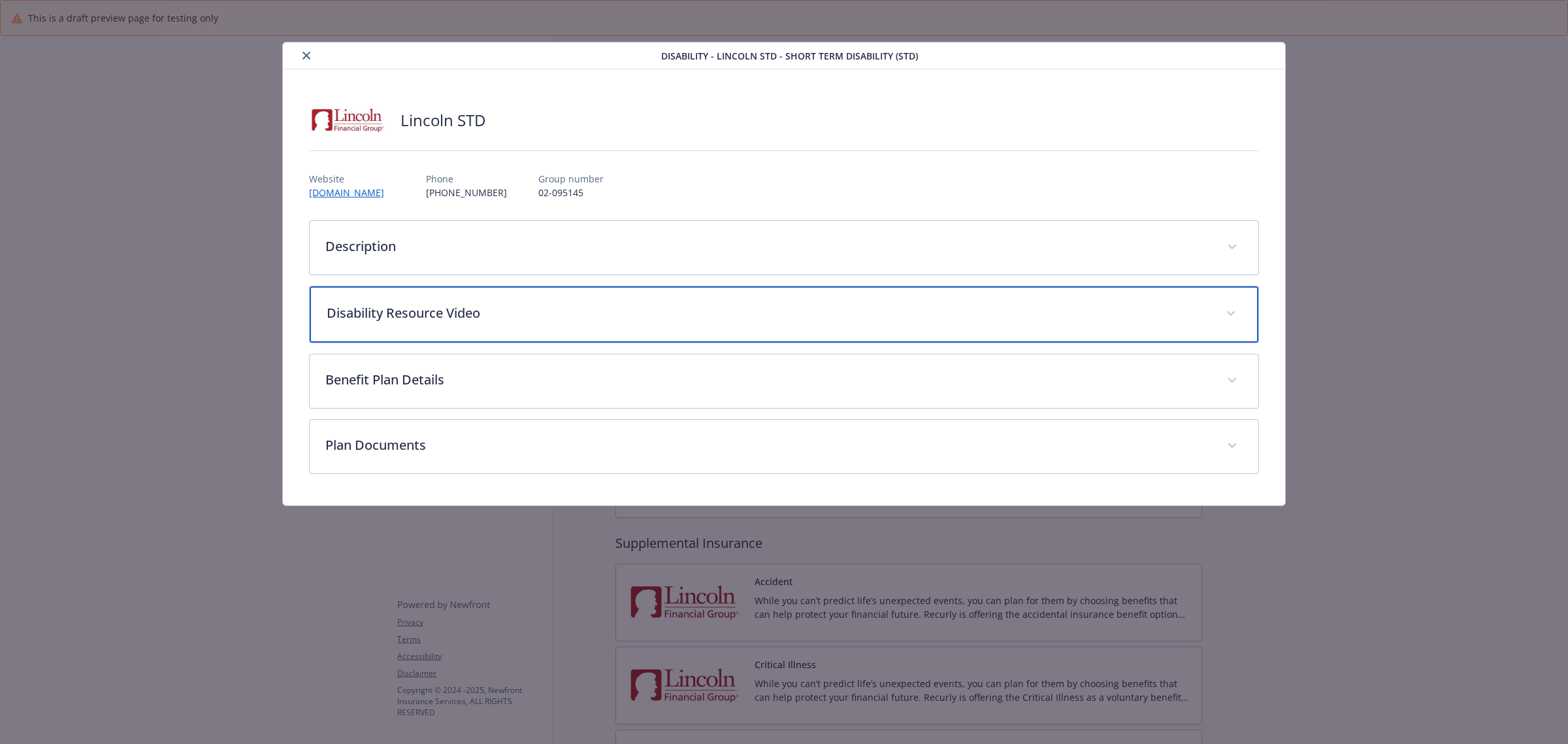
click at [498, 327] on div "Disability Resource Video" at bounding box center [784, 314] width 949 height 57
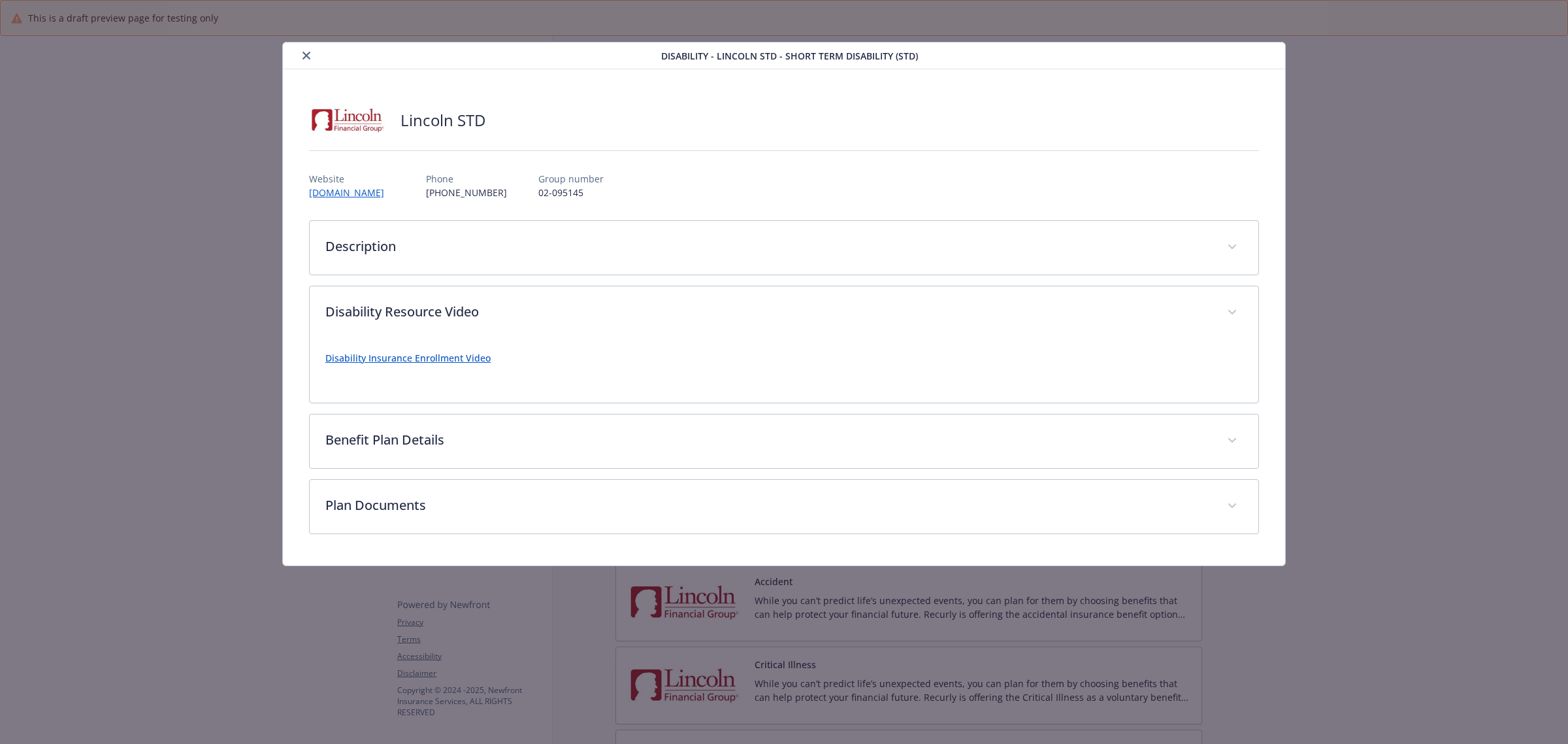
click at [469, 361] on link "Disability Insurance Enrollment Video" at bounding box center [408, 357] width 165 height 13
click at [307, 57] on icon "close" at bounding box center [306, 55] width 8 height 8
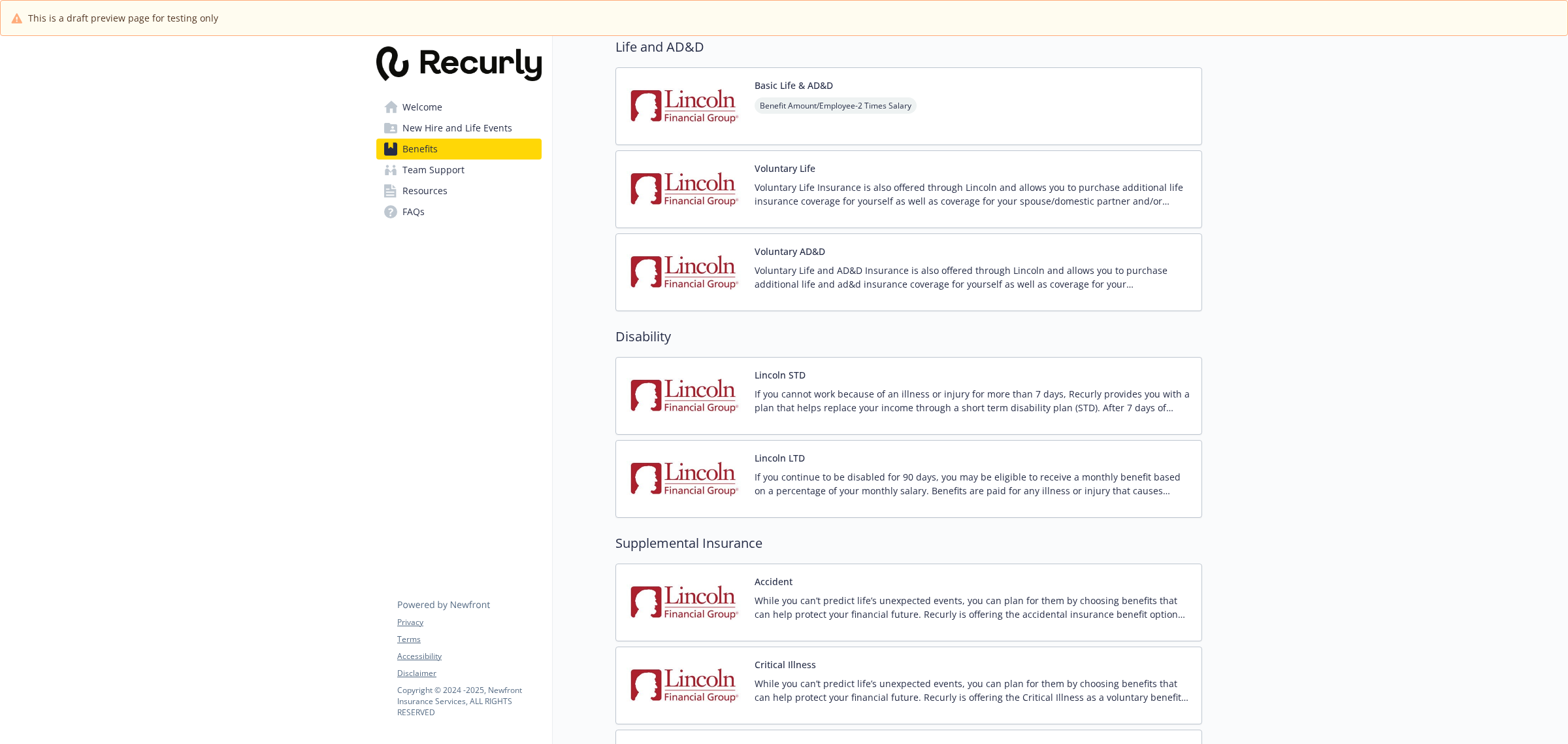
click at [730, 459] on img at bounding box center [685, 479] width 117 height 56
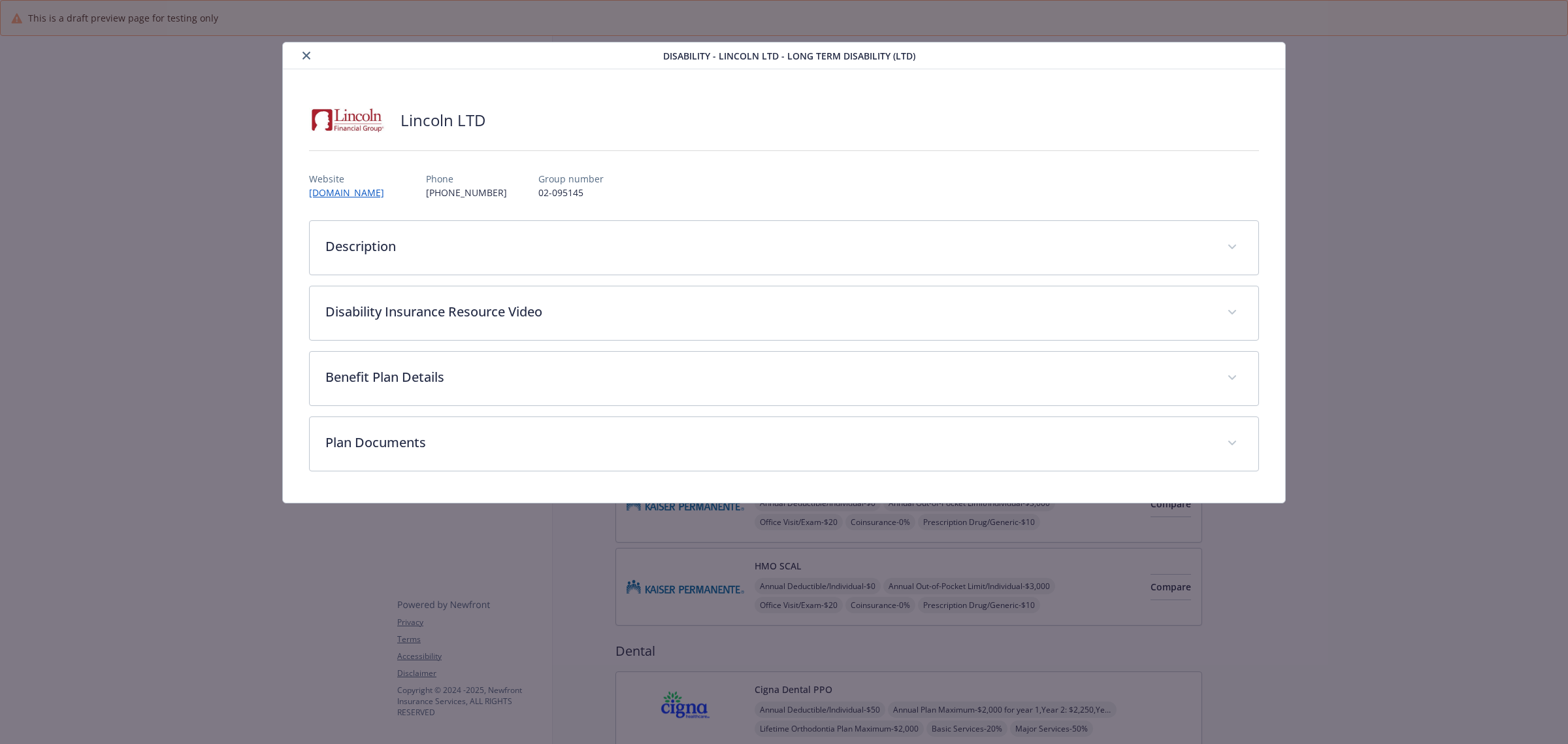
scroll to position [899, 0]
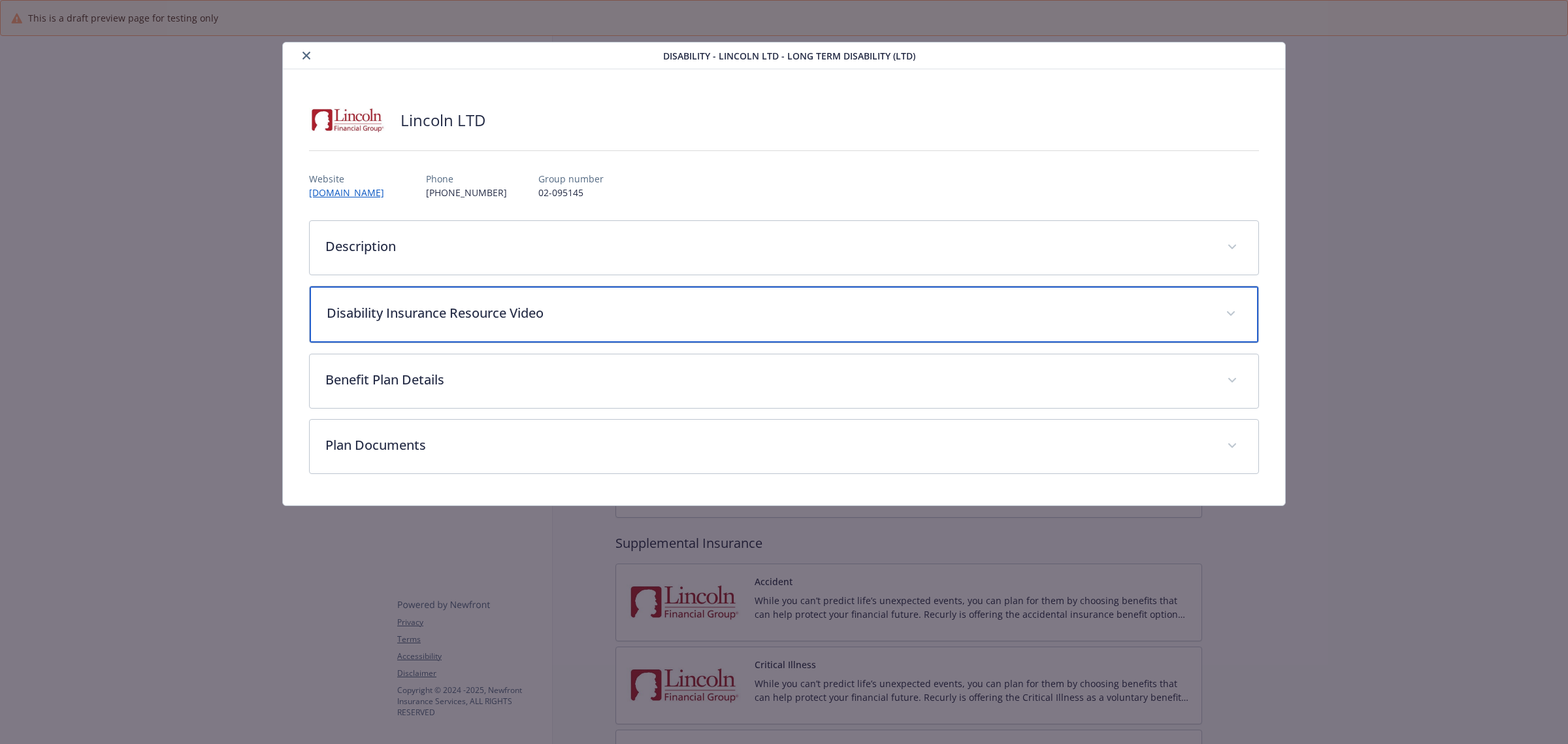
click at [437, 319] on p "Disability Insurance Resource Video" at bounding box center [768, 312] width 883 height 19
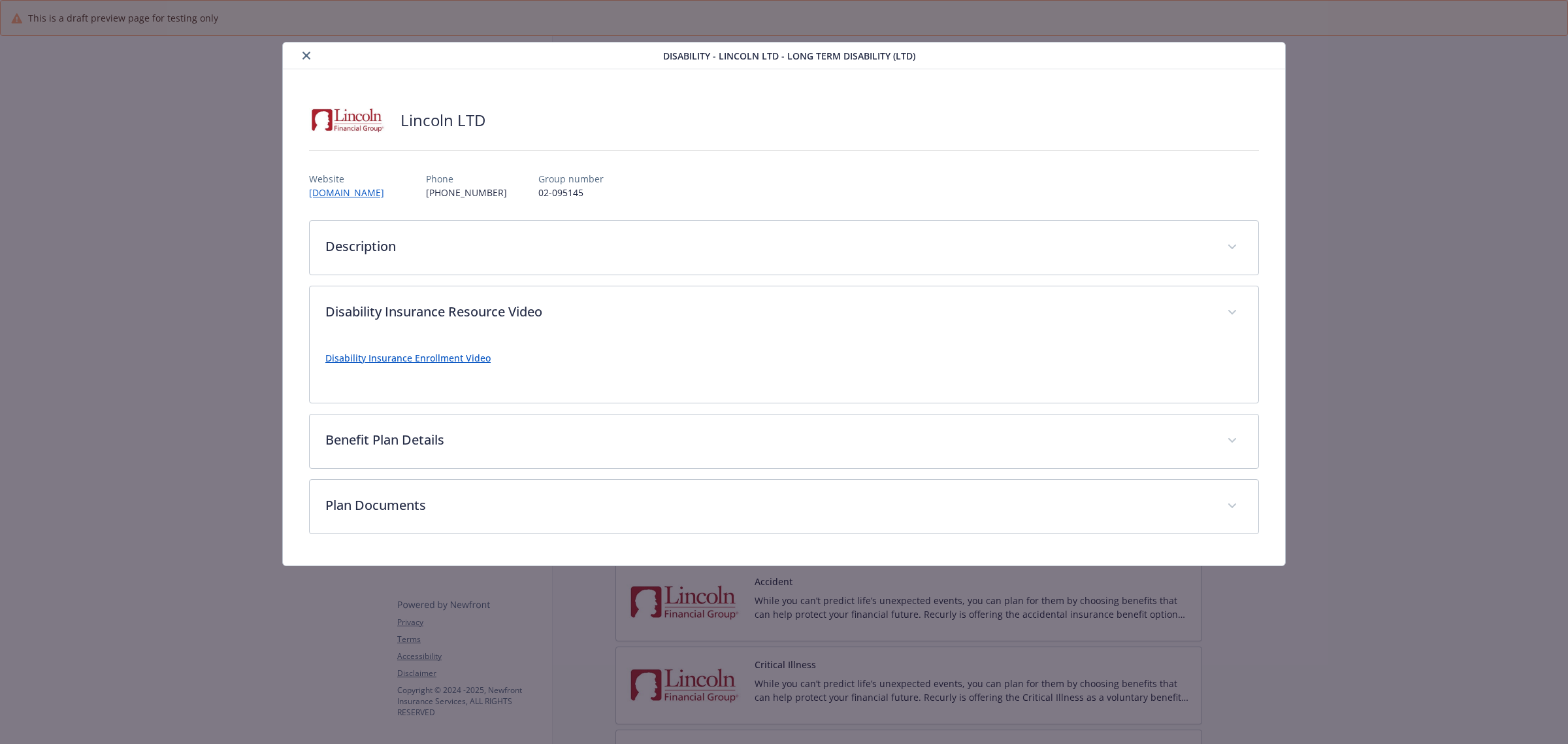
click at [301, 52] on button "close" at bounding box center [307, 55] width 16 height 16
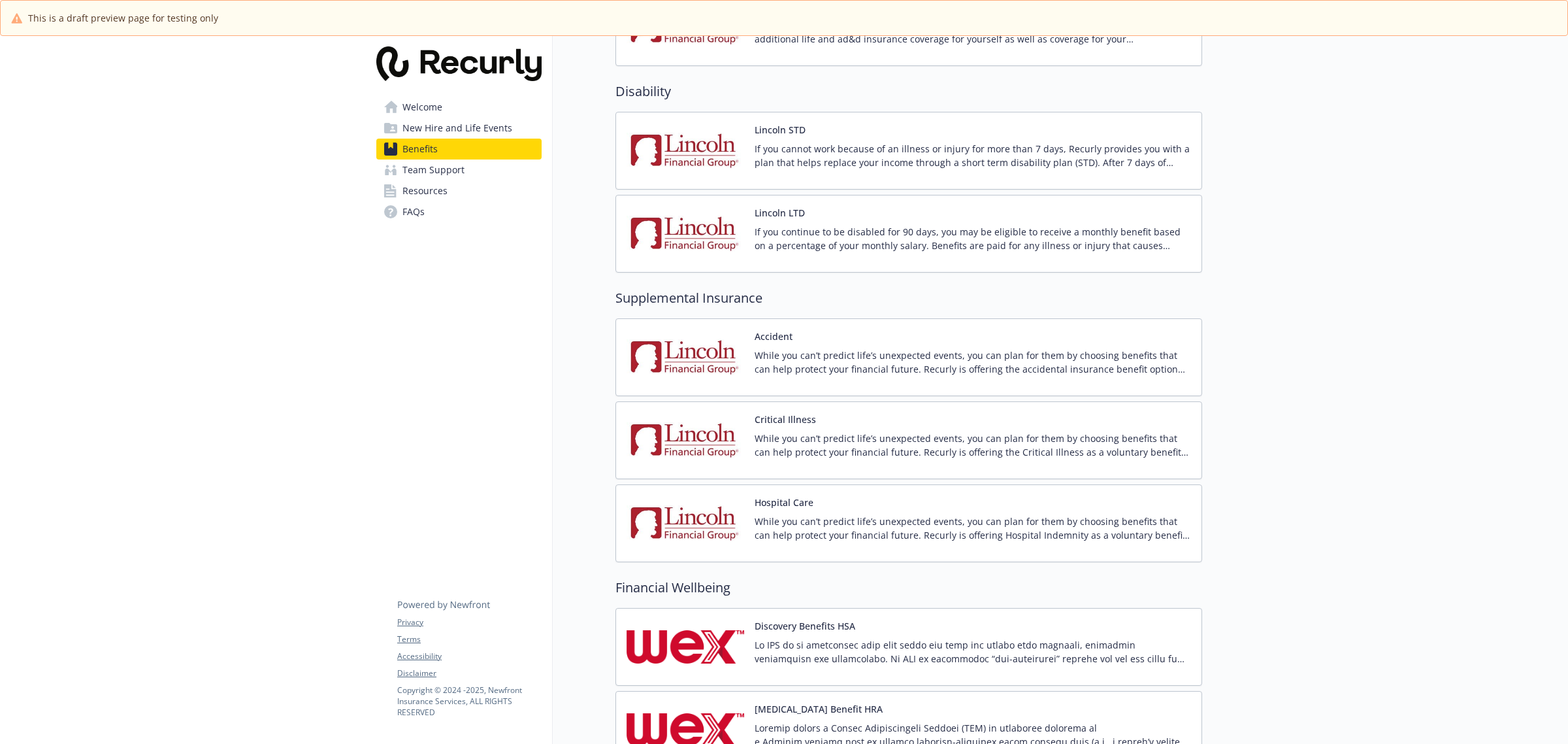
click at [697, 383] on img at bounding box center [685, 357] width 117 height 56
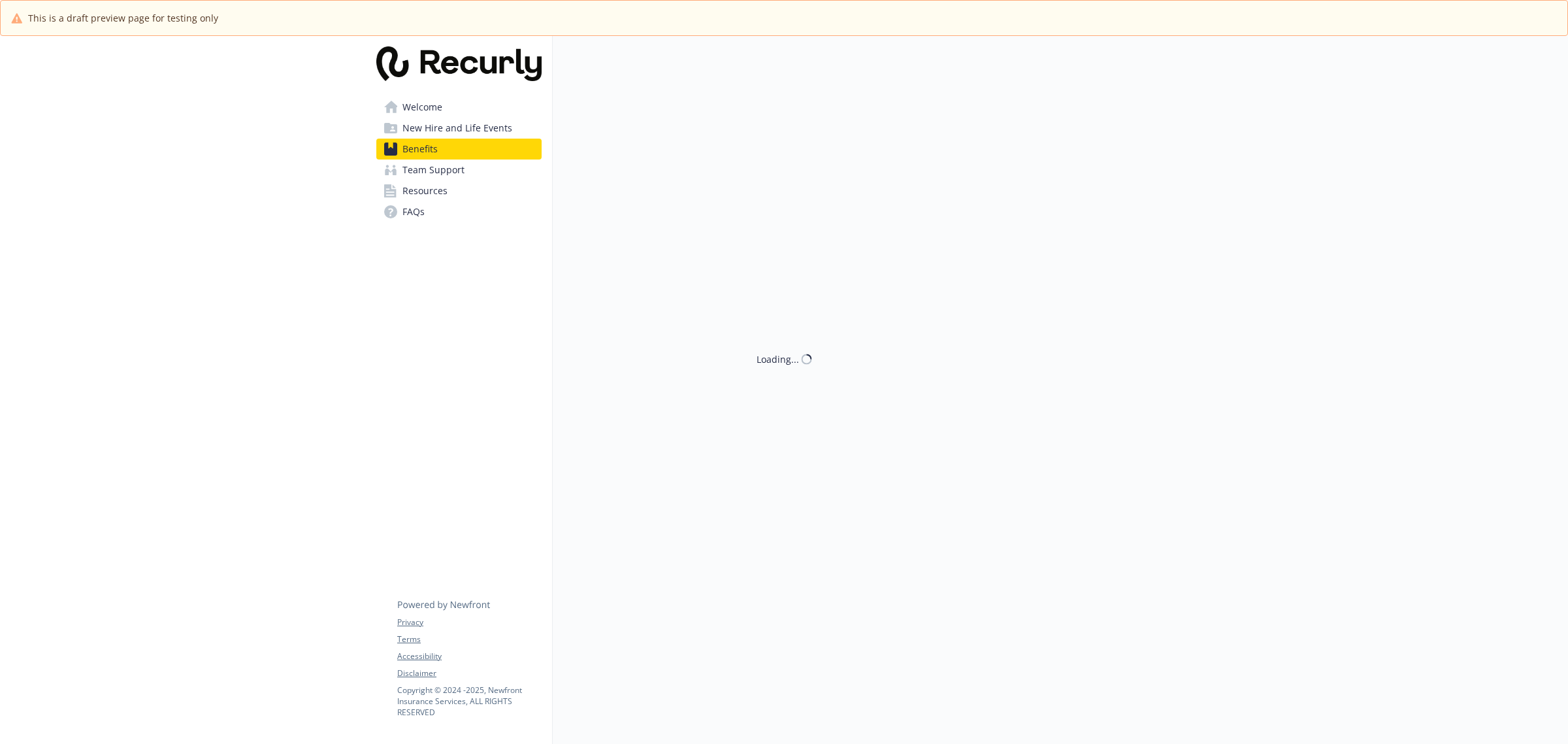
scroll to position [1143, 0]
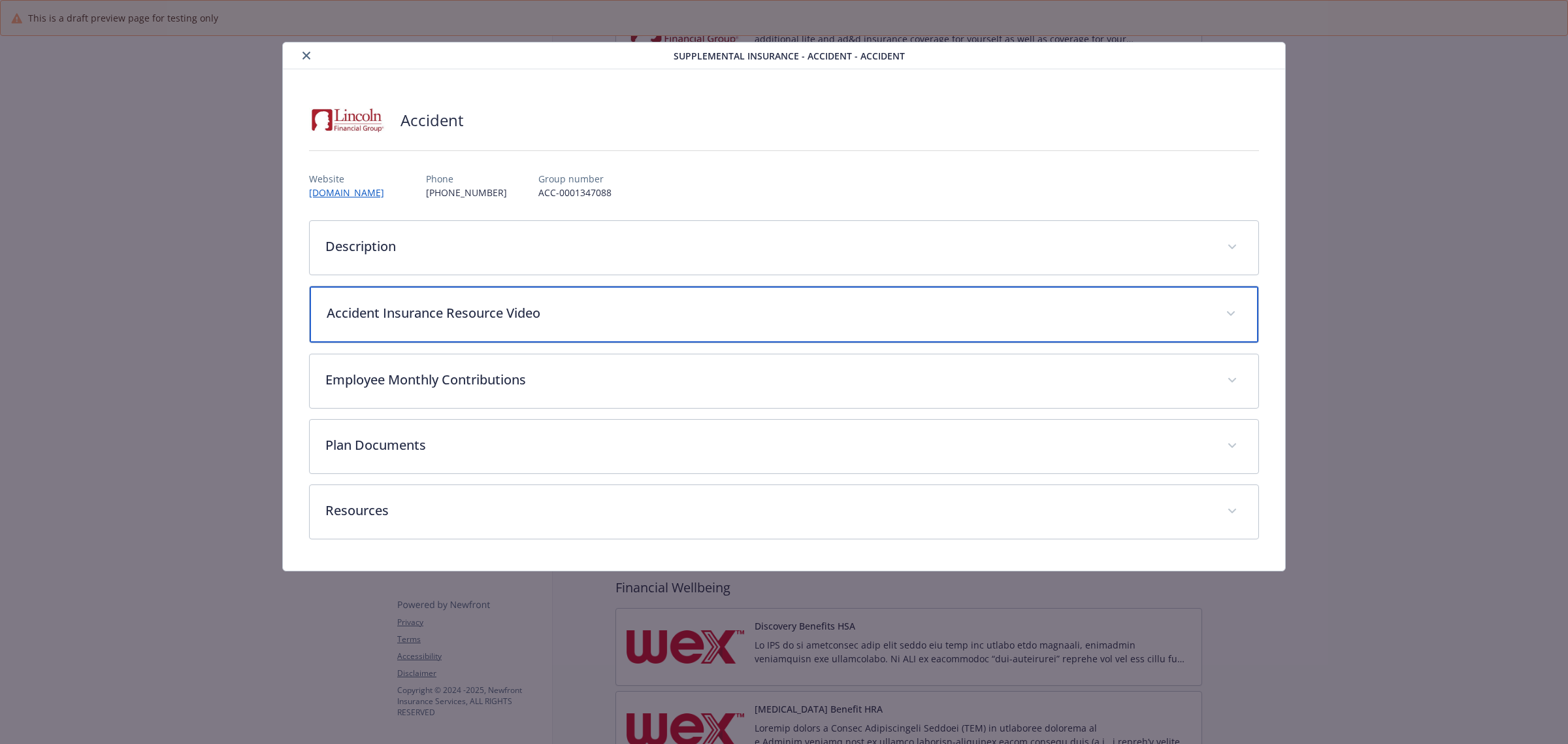
click at [496, 318] on p "Accident Insurance Resource Video" at bounding box center [768, 312] width 883 height 19
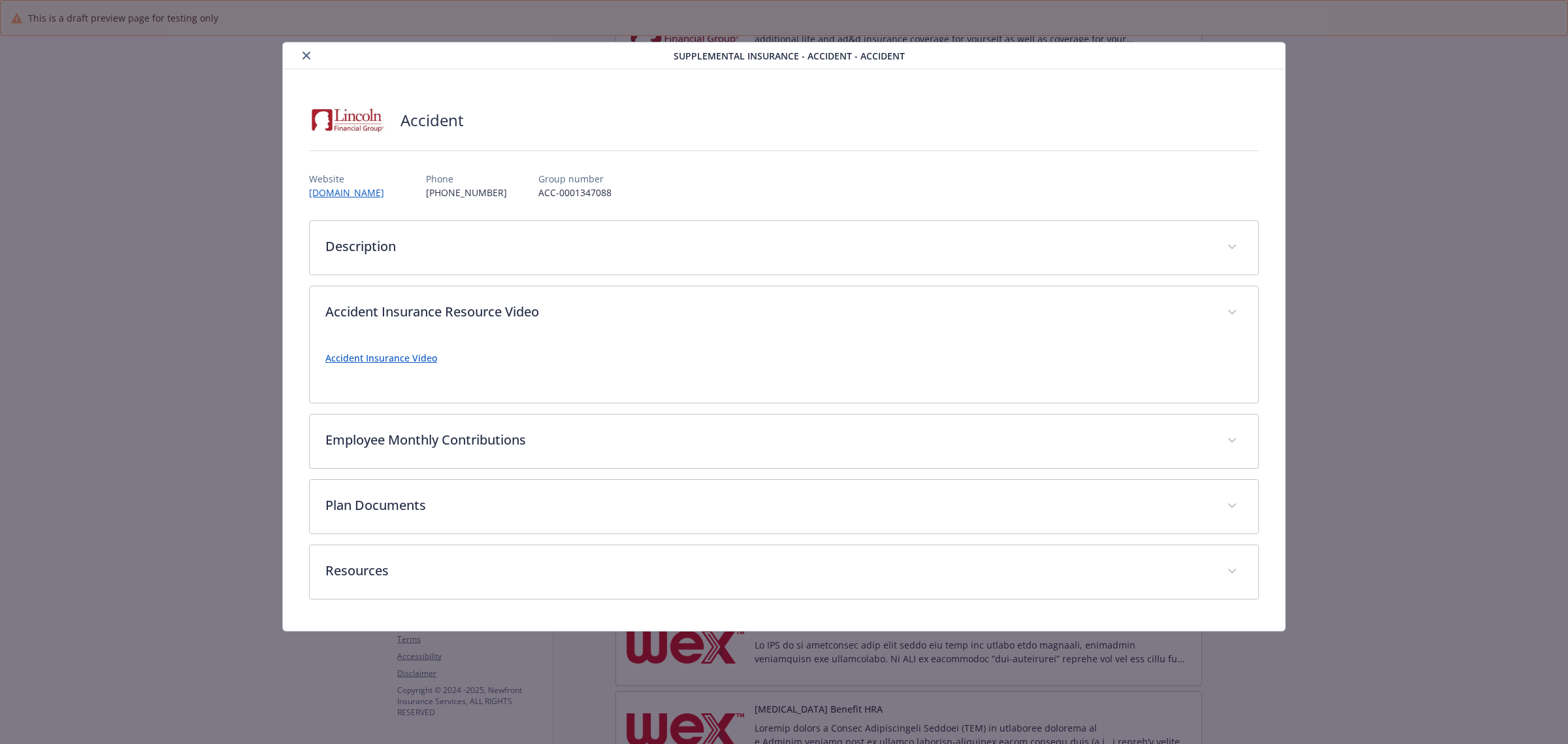
click at [357, 357] on link "Accident Insurance Video" at bounding box center [381, 357] width 111 height 13
click at [299, 57] on button "close" at bounding box center [307, 55] width 16 height 16
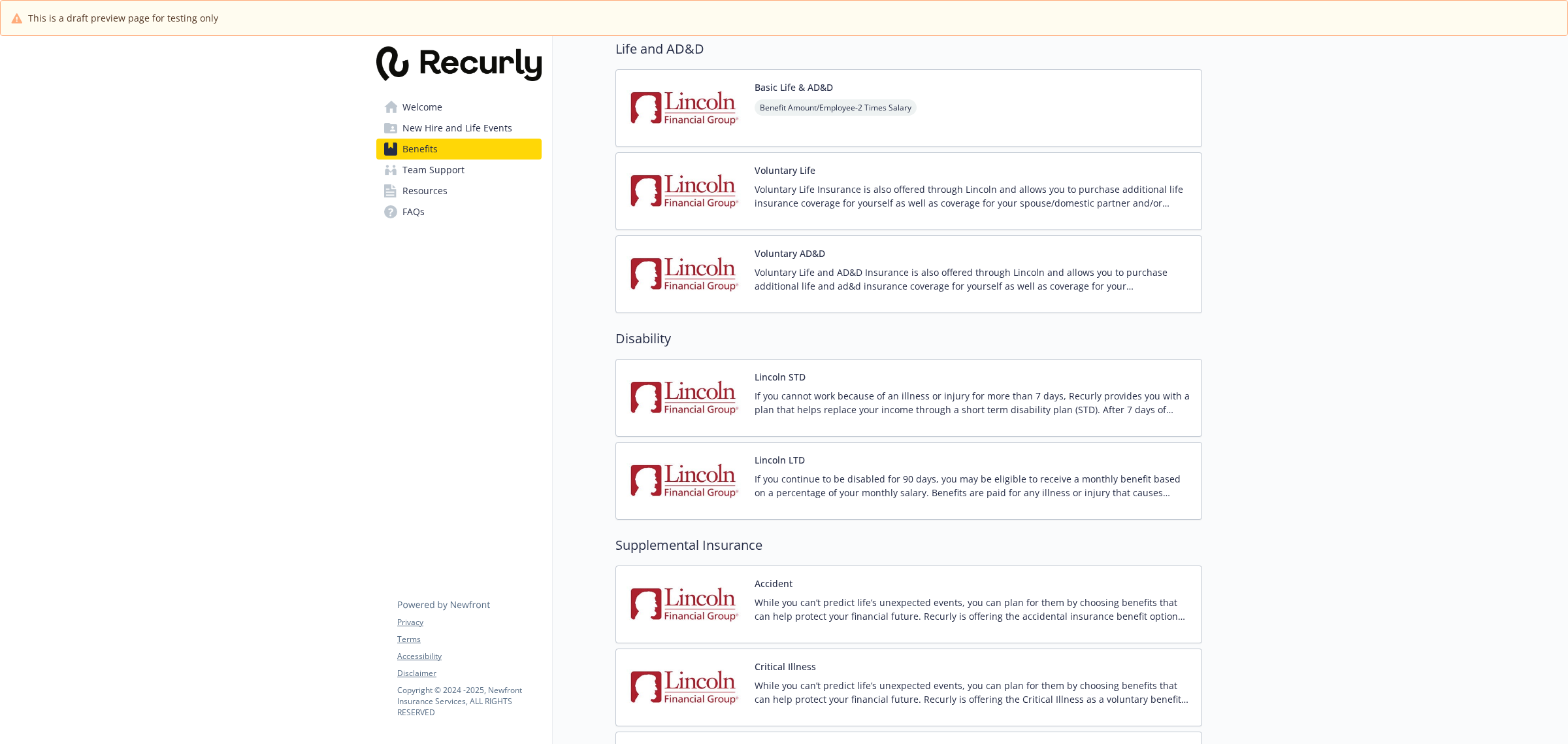
scroll to position [654, 0]
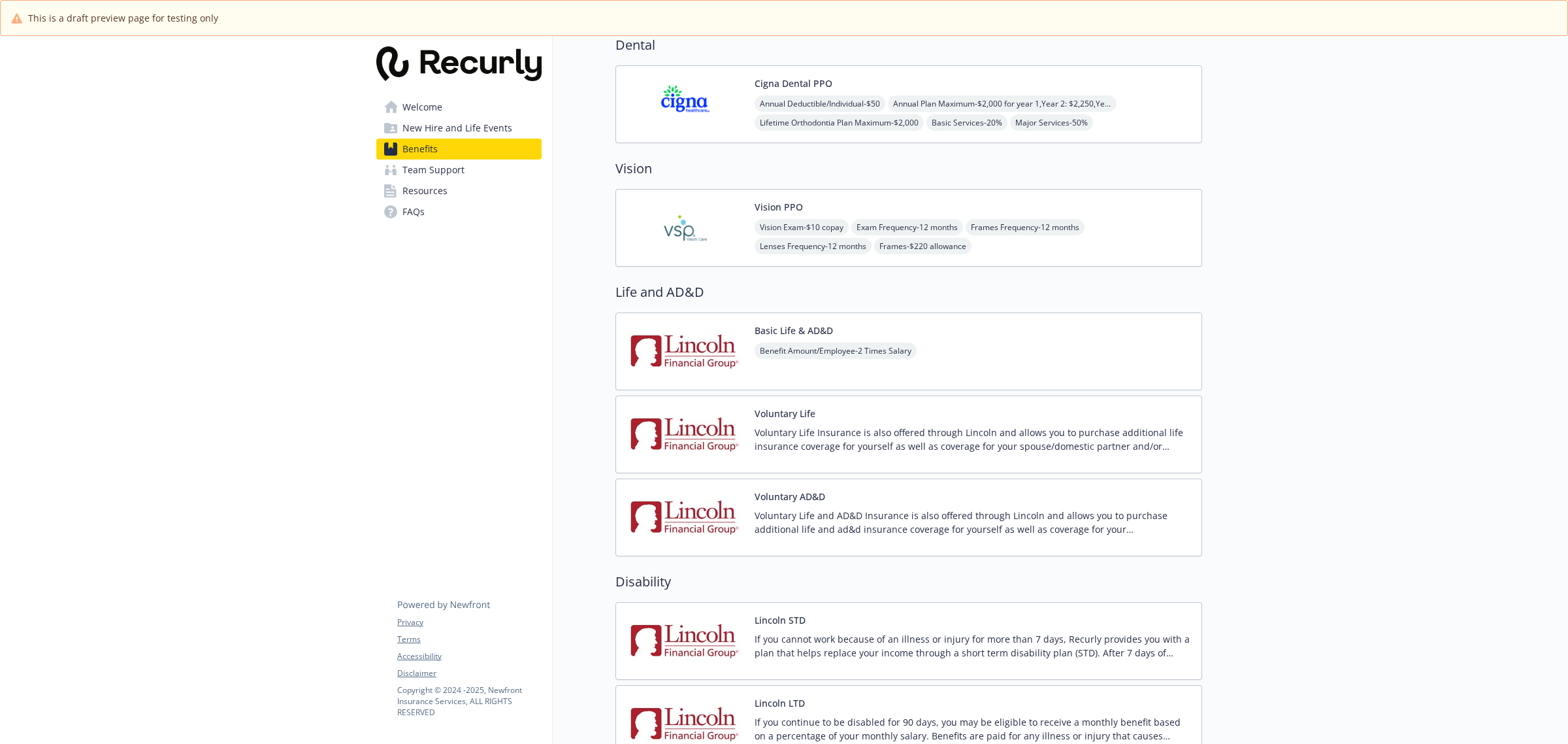
click at [722, 339] on img at bounding box center [685, 351] width 117 height 56
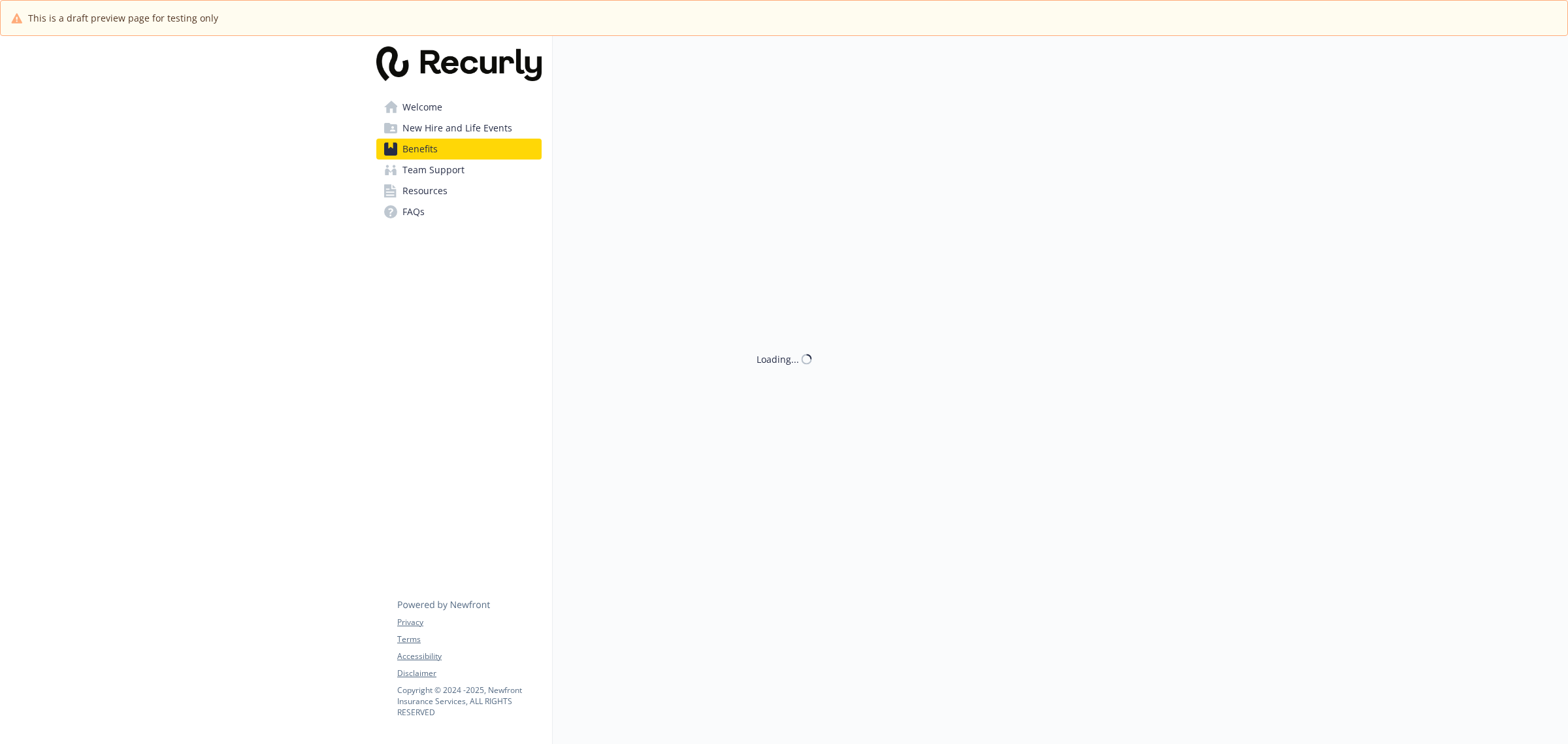
scroll to position [654, 0]
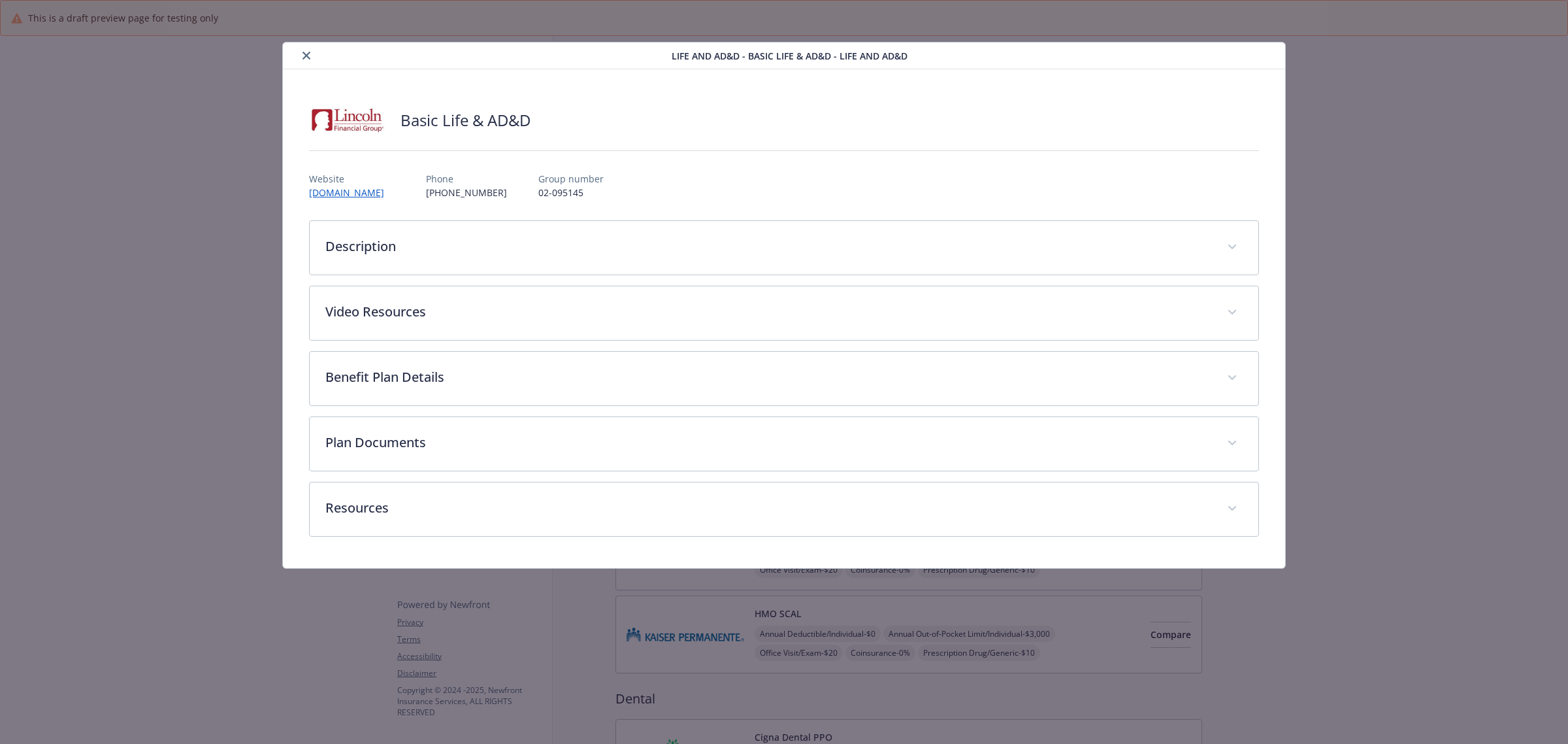
click at [302, 47] on button "close" at bounding box center [307, 55] width 16 height 16
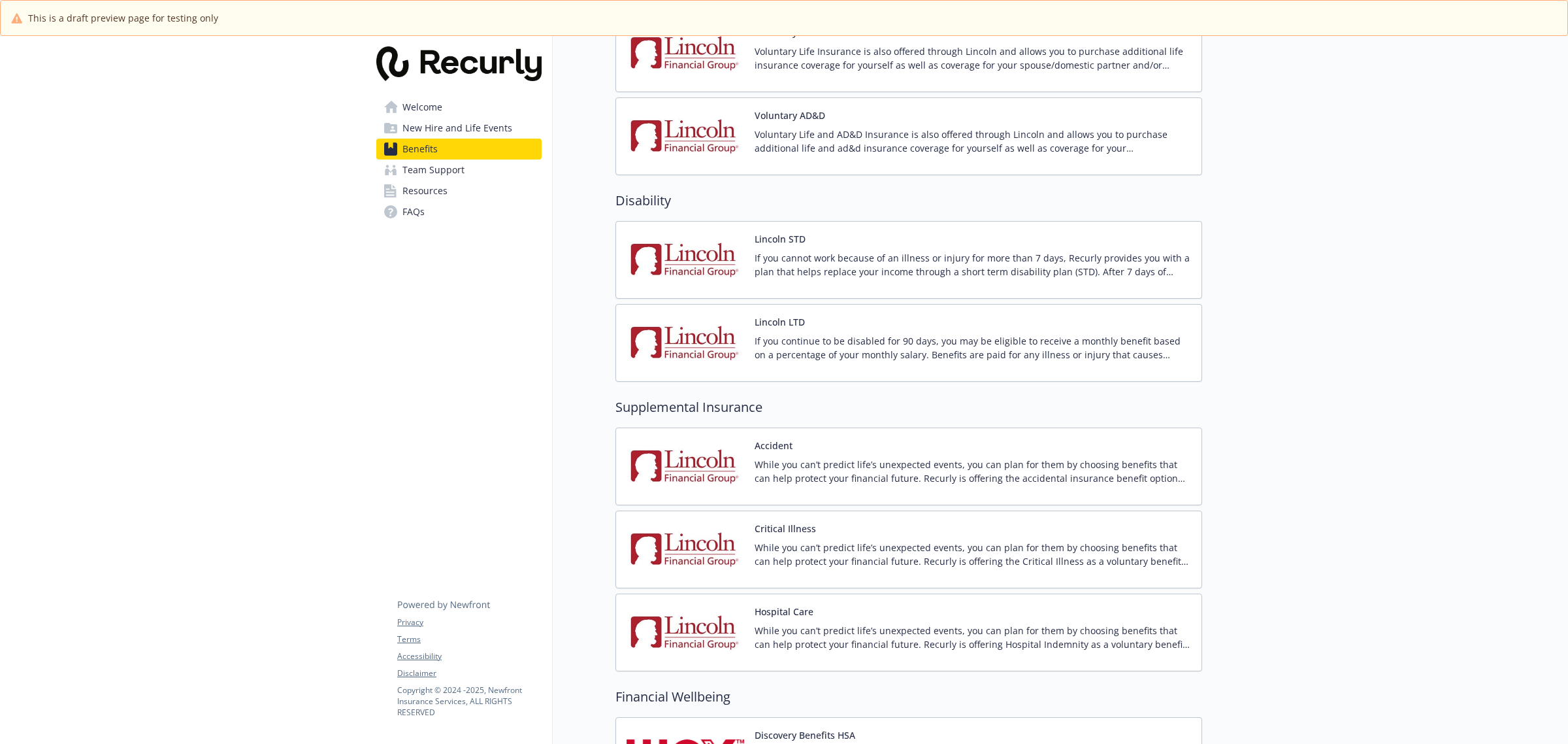
scroll to position [980, 0]
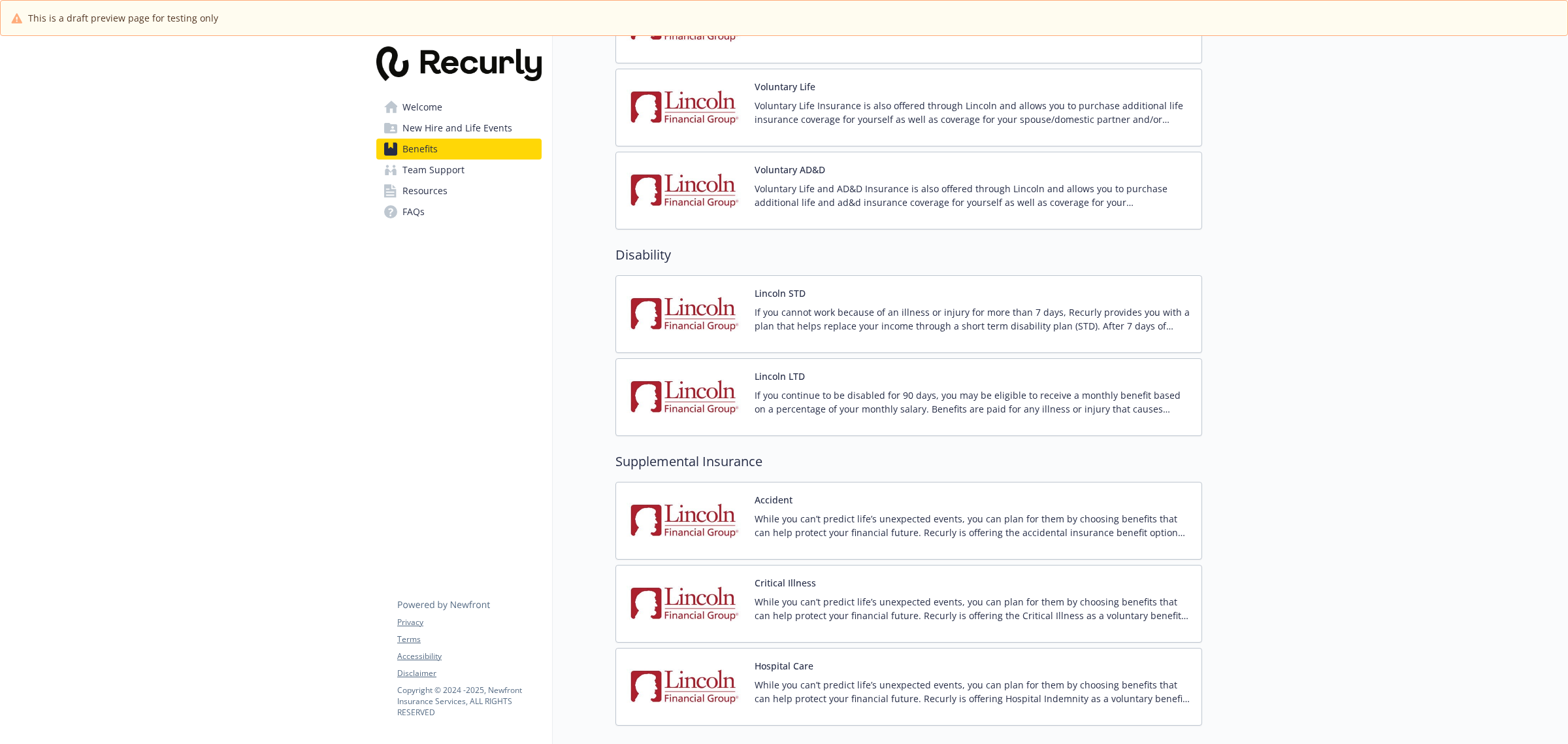
click at [750, 316] on div "Lincoln STD If you cannot work because of an illness or injury for more than 7 …" at bounding box center [909, 314] width 565 height 56
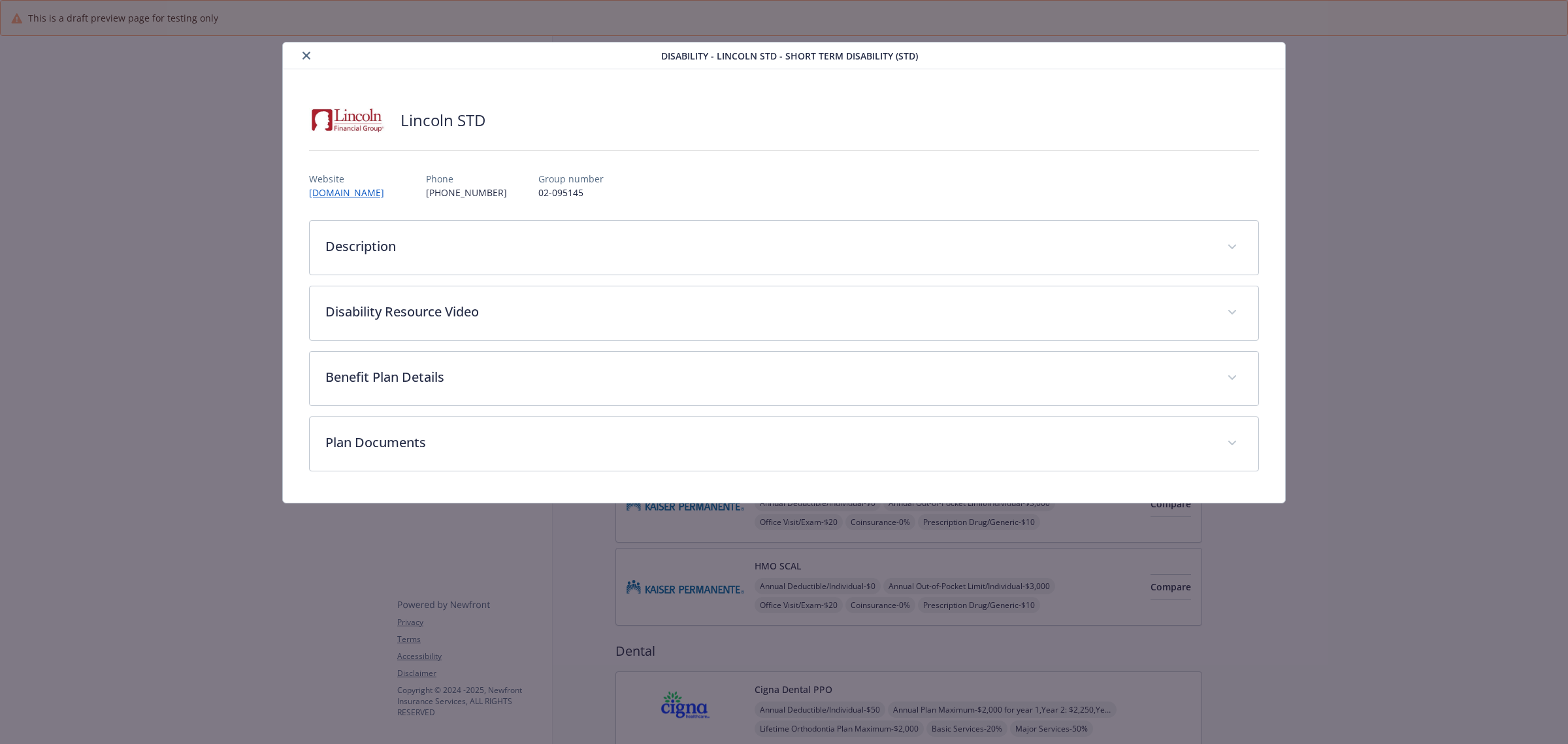
scroll to position [980, 0]
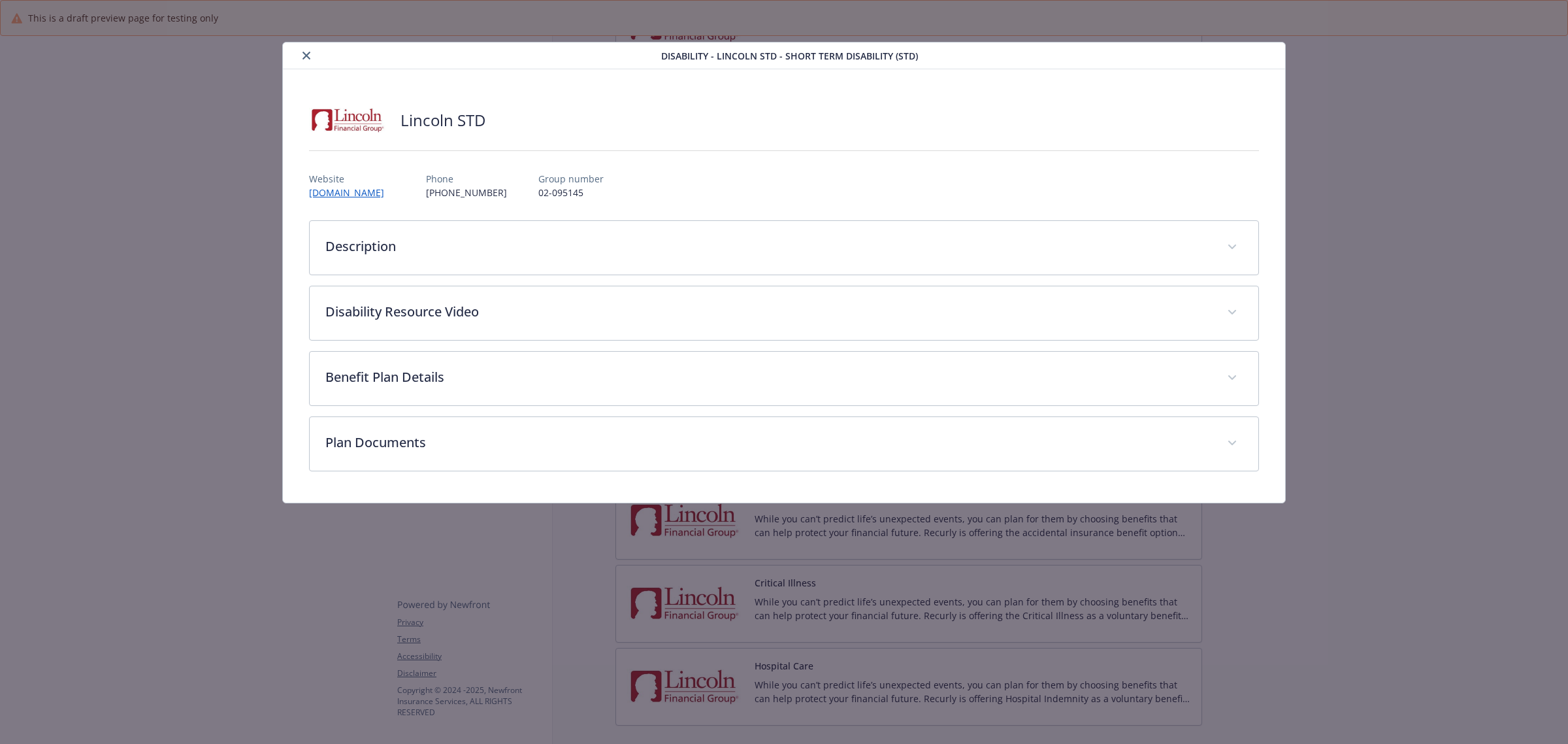
click at [307, 50] on button "close" at bounding box center [307, 55] width 16 height 16
